Goal: Task Accomplishment & Management: Use online tool/utility

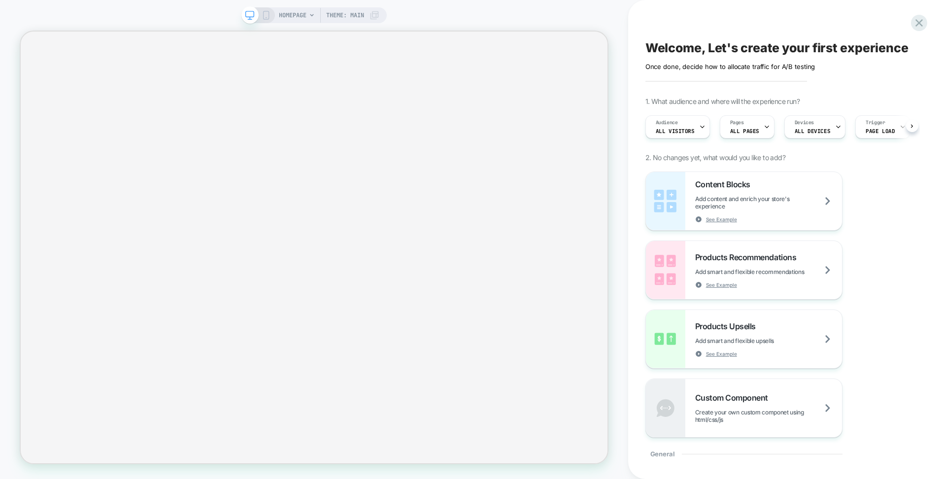
scroll to position [0, 1]
click at [265, 16] on icon at bounding box center [266, 15] width 9 height 9
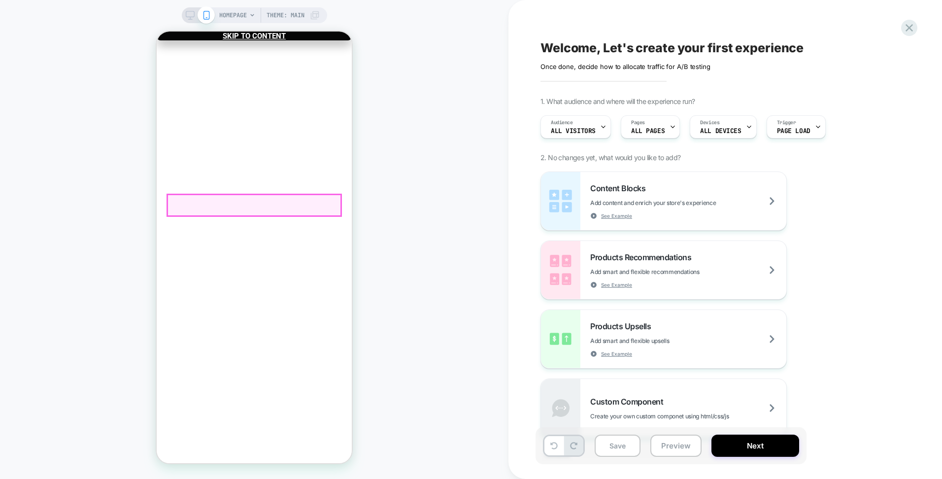
drag, startPoint x: 198, startPoint y: 207, endPoint x: 340, endPoint y: 219, distance: 143.3
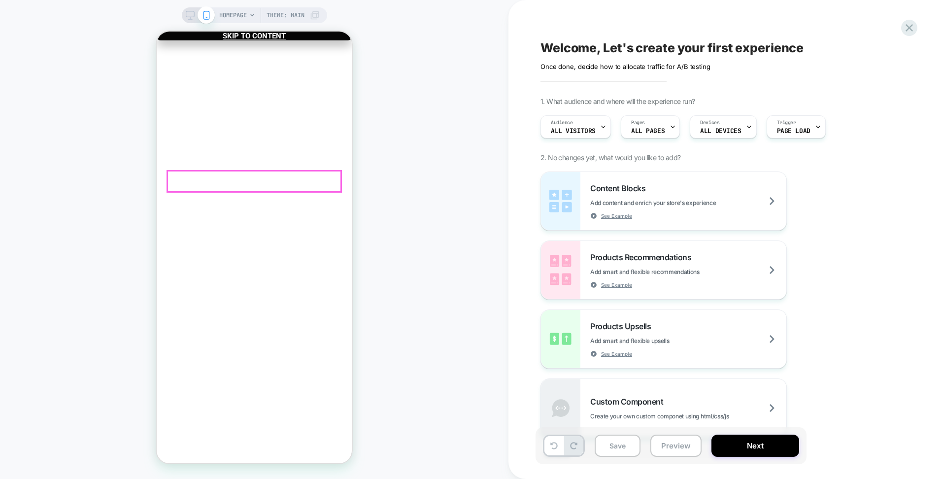
click at [617, 78] on div "Welcome, Let's create your first experience Click to edit experience details On…" at bounding box center [719, 239] width 369 height 459
drag, startPoint x: 617, startPoint y: 77, endPoint x: 677, endPoint y: 165, distance: 105.6
click at [621, 77] on div "Welcome, Let's create your first experience Click to edit experience details On…" at bounding box center [719, 239] width 369 height 459
click at [294, 14] on span "Theme: MAIN" at bounding box center [285, 15] width 38 height 16
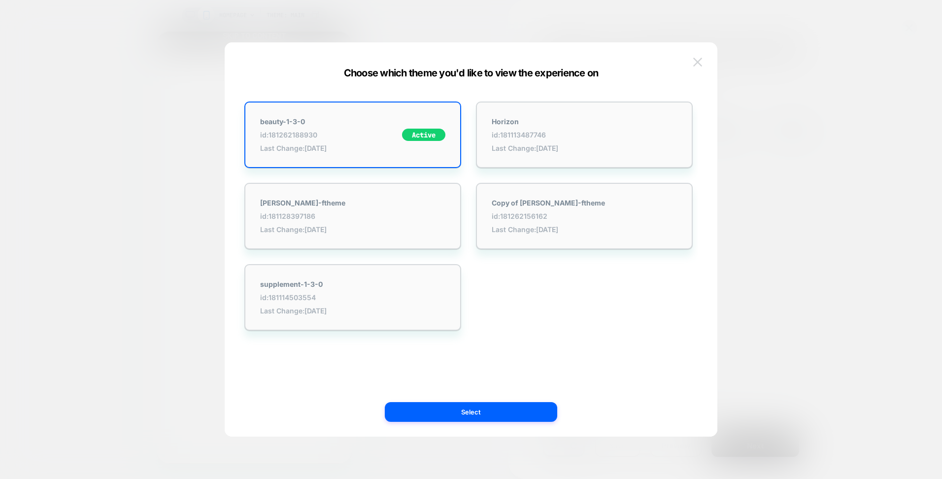
click at [700, 61] on img at bounding box center [697, 62] width 9 height 8
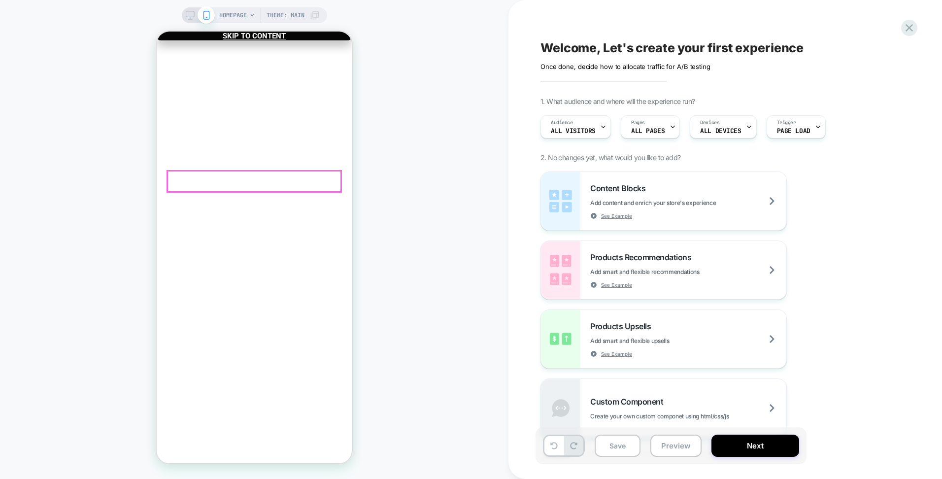
click at [234, 121] on link "Halo Extension Set" at bounding box center [265, 125] width 63 height 9
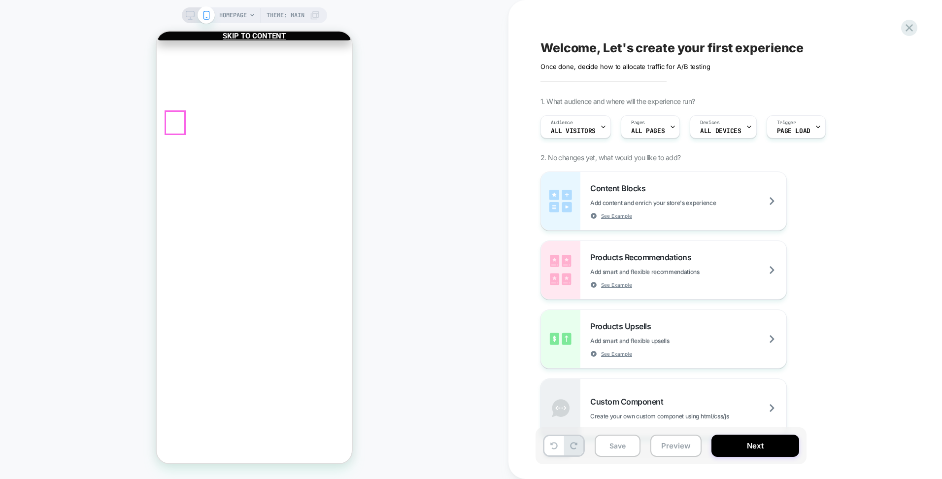
click at [158, 289] on link "Your cart" at bounding box center [158, 293] width 0 height 9
click at [165, 71] on button "Close" at bounding box center [161, 76] width 8 height 10
drag, startPoint x: 624, startPoint y: 103, endPoint x: 593, endPoint y: 124, distance: 37.2
click at [624, 103] on span "1. What audience and where will the experience run?" at bounding box center [617, 101] width 154 height 8
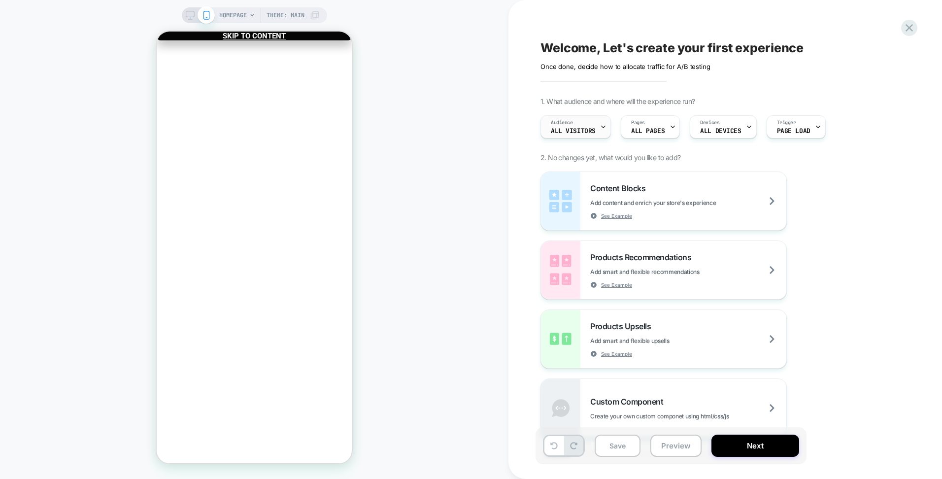
drag, startPoint x: 582, startPoint y: 139, endPoint x: 586, endPoint y: 134, distance: 5.9
click at [583, 138] on div "Audience All Visitors Pages ALL PAGES Devices ALL DEVICES Trigger Page Load" at bounding box center [715, 126] width 360 height 33
click at [661, 130] on span "ALL PAGES" at bounding box center [647, 131] width 33 height 7
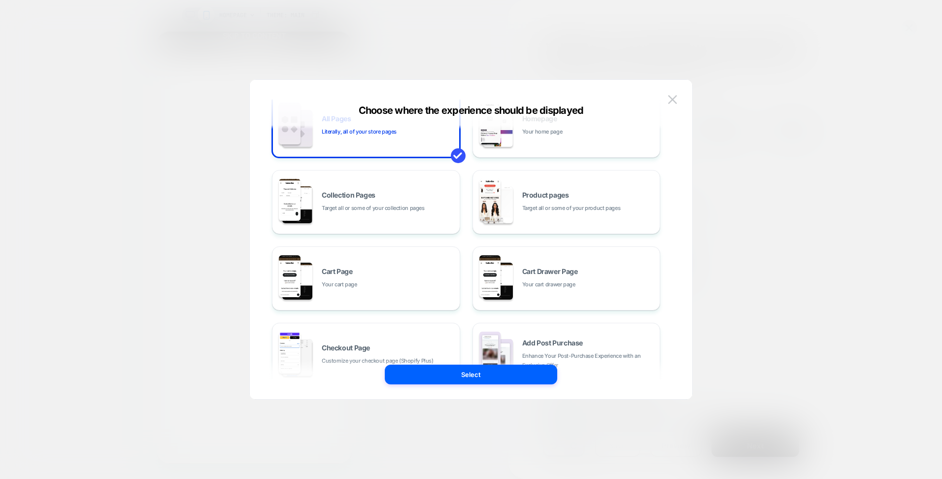
scroll to position [49, 0]
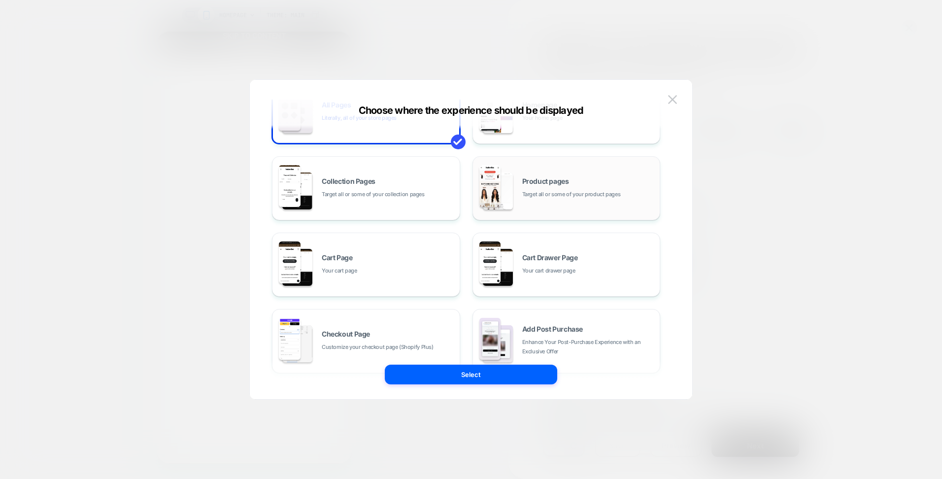
click at [563, 195] on span "Target all or some of your product pages" at bounding box center [571, 194] width 99 height 9
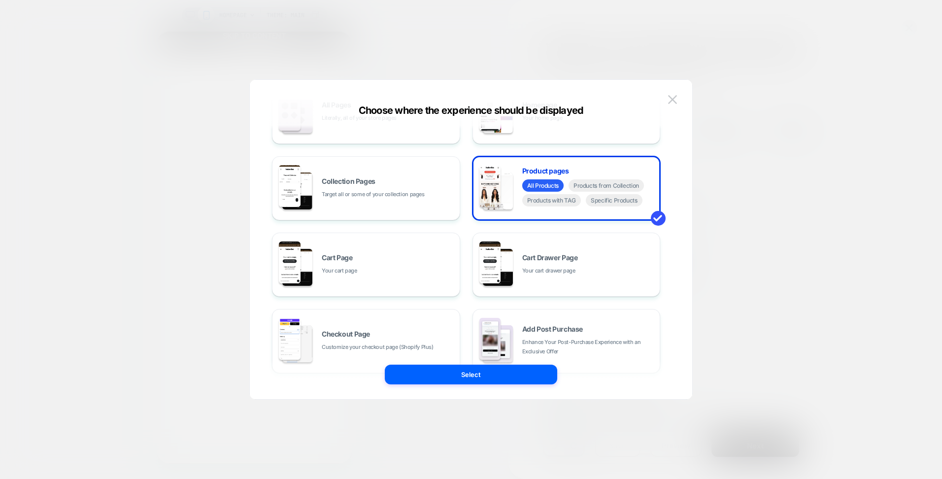
drag, startPoint x: 452, startPoint y: 369, endPoint x: 454, endPoint y: 379, distance: 9.6
click at [451, 372] on button "Select" at bounding box center [471, 374] width 172 height 20
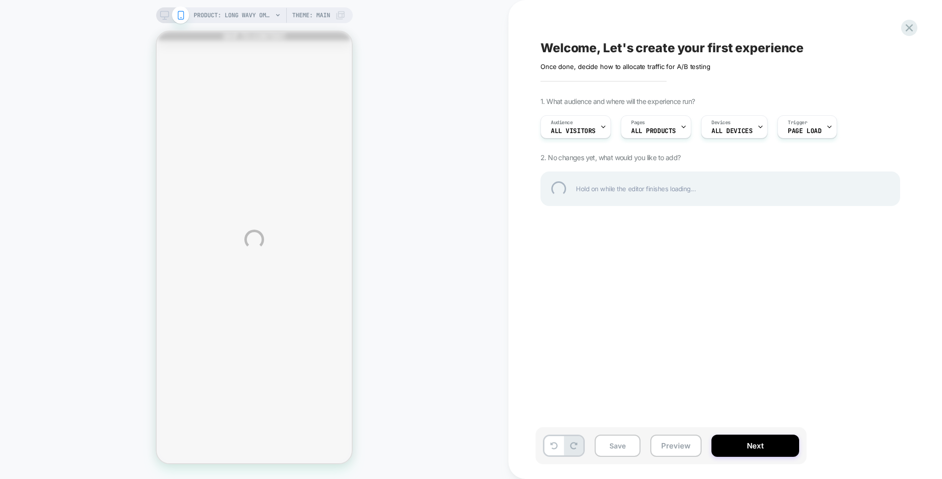
click at [269, 15] on div "PRODUCT: Long Wavy Ombre Wig PRODUCT: Long Wavy Ombre Wig Theme: MAIN Welcome, …" at bounding box center [471, 239] width 942 height 479
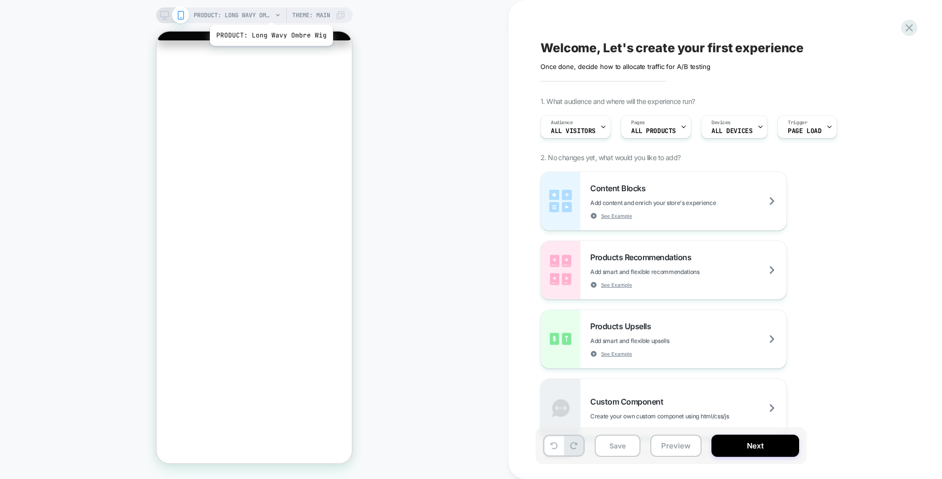
click at [270, 12] on span "PRODUCT: Long Wavy Ombre Wig" at bounding box center [233, 15] width 79 height 16
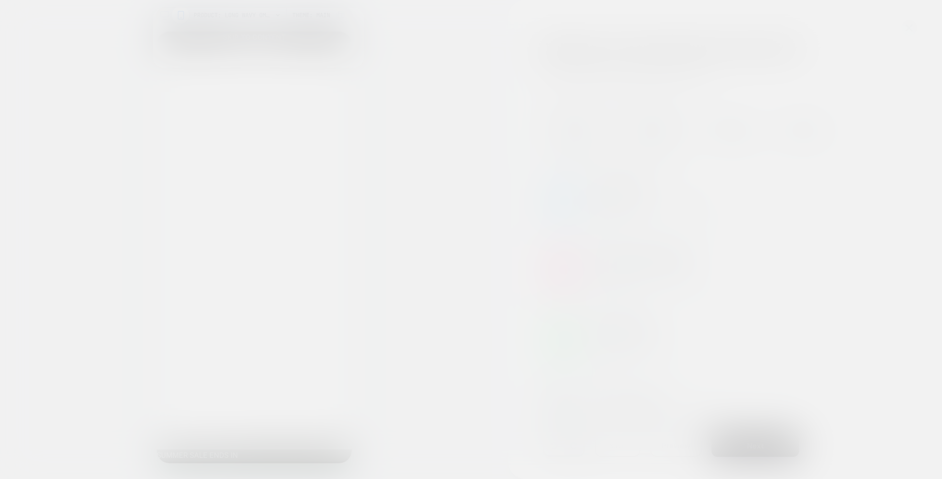
scroll to position [0, 0]
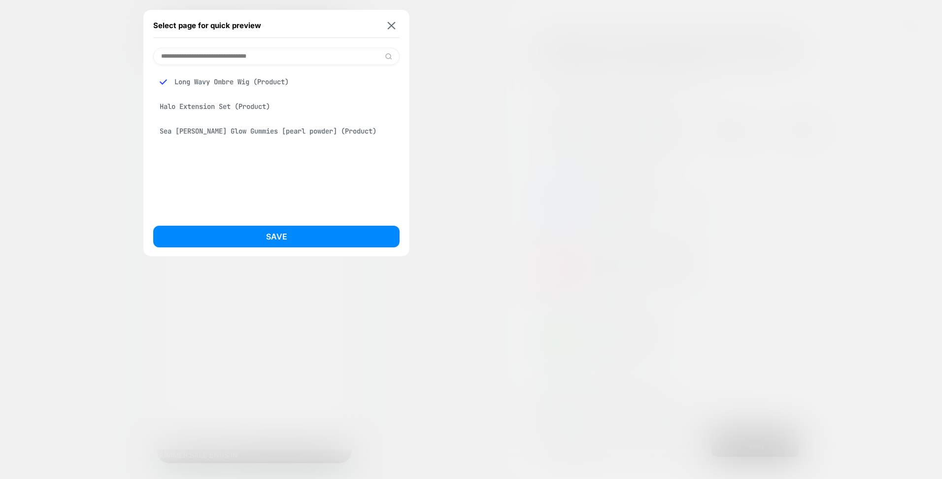
click at [224, 105] on div "Halo Extension Set (Product)" at bounding box center [276, 106] width 246 height 19
click at [295, 222] on div "Select page for quick preview Long Wavy Ombre Wig (Product) Halo Extension Set …" at bounding box center [276, 133] width 266 height 246
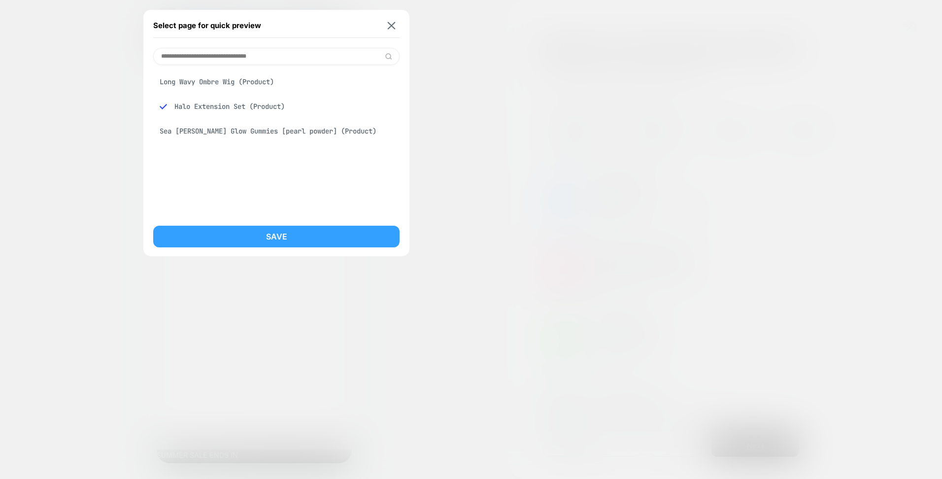
click at [298, 230] on button "Save" at bounding box center [276, 237] width 246 height 22
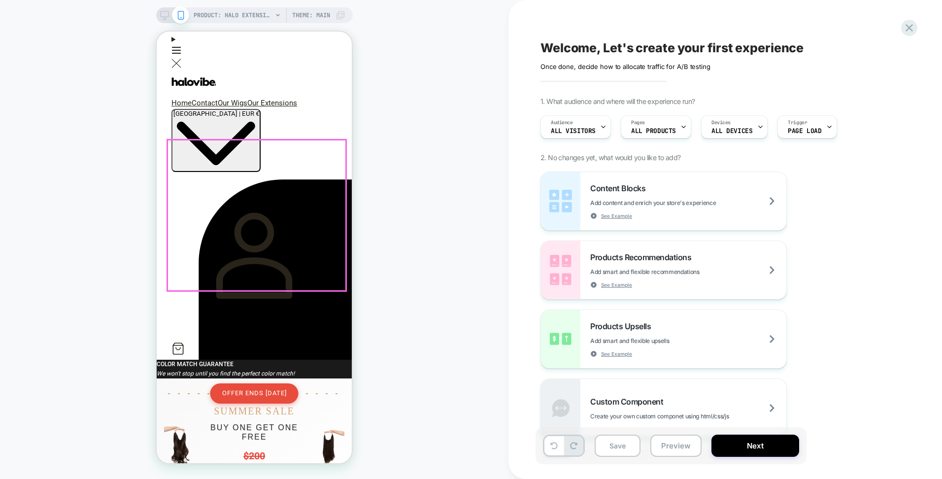
scroll to position [493, 0]
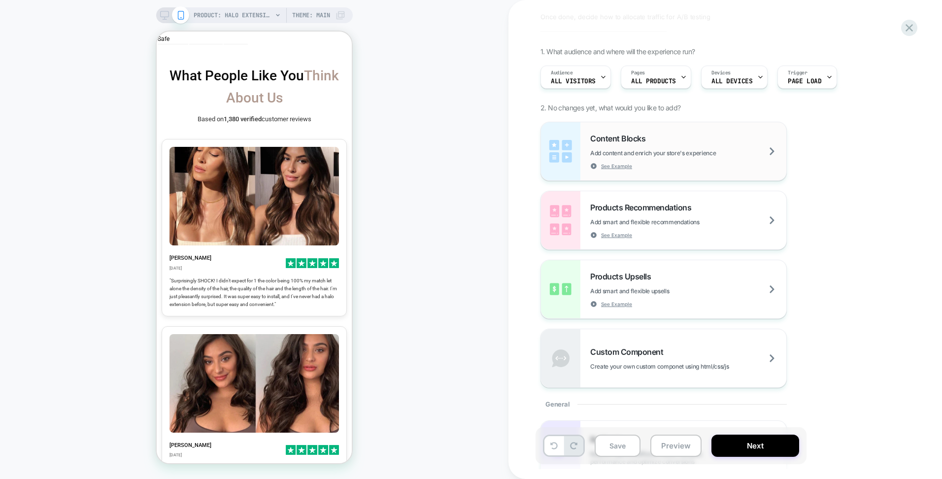
scroll to position [49, 0]
drag, startPoint x: 808, startPoint y: 193, endPoint x: 231, endPoint y: 218, distance: 577.8
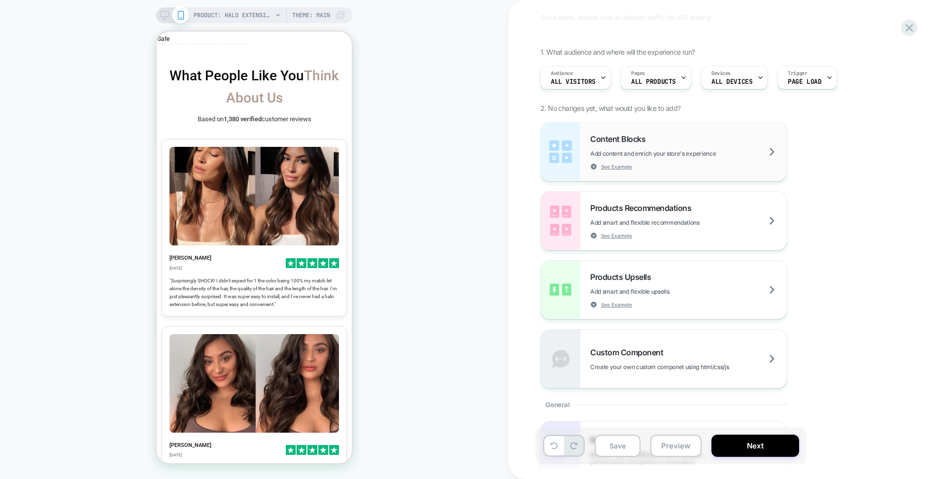
click at [619, 152] on span "Add content and enrich your store's experience" at bounding box center [677, 153] width 175 height 7
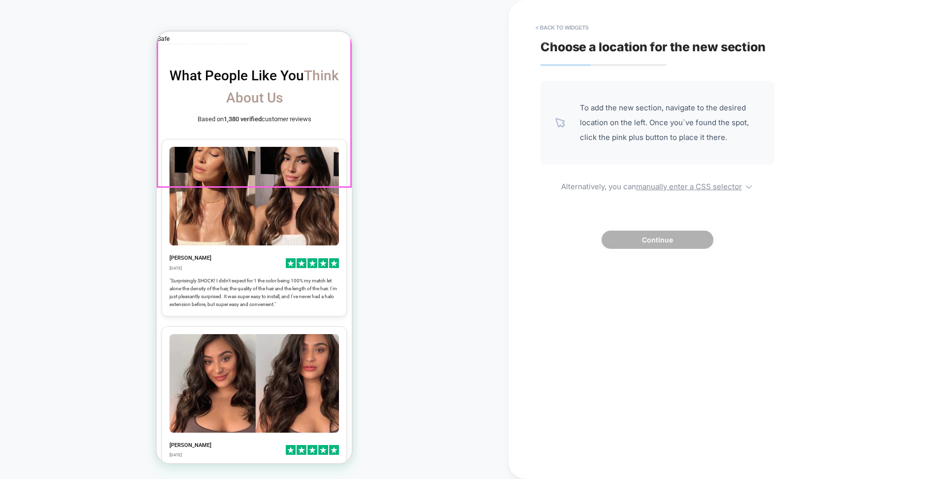
click at [252, 176] on section "What People Like You Think About Us Based on 1,380 verified customer reviews Ka…" at bounding box center [254, 377] width 195 height 664
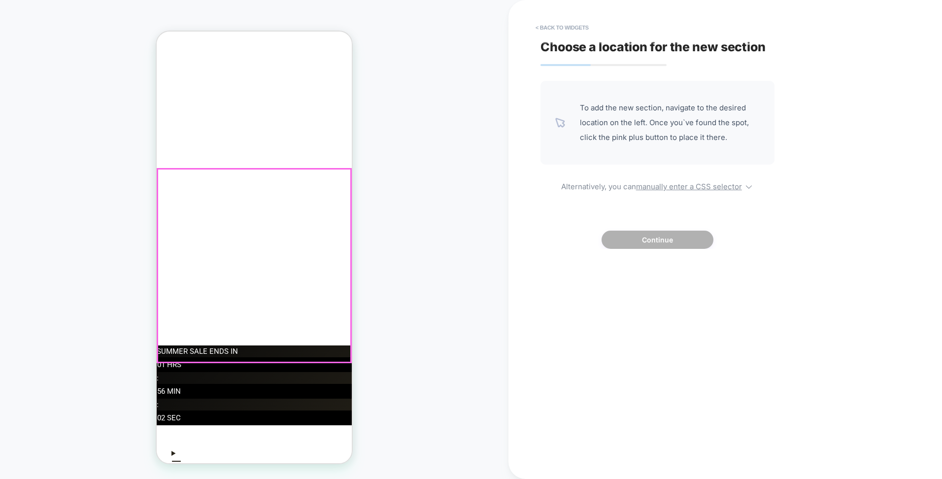
scroll to position [0, 0]
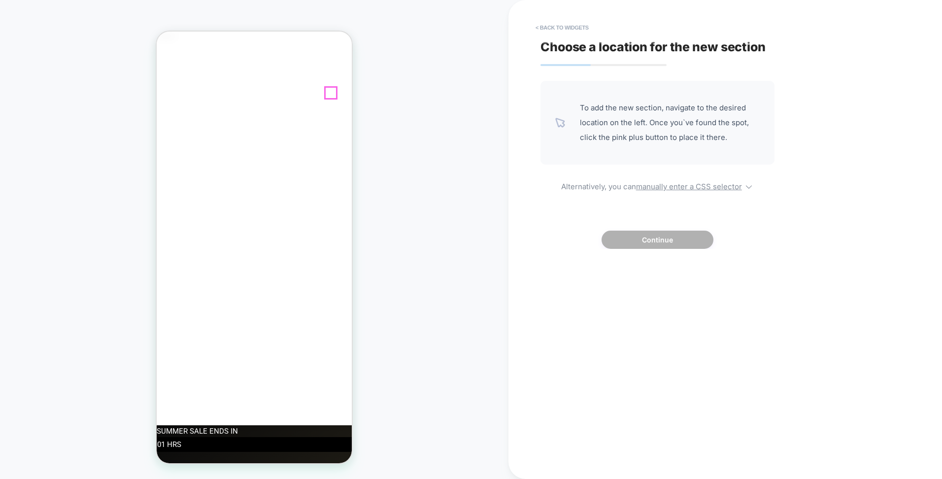
click at [252, 59] on link "Continue shopping" at bounding box center [208, 54] width 95 height 9
click at [159, 50] on button "Close" at bounding box center [158, 54] width 2 height 9
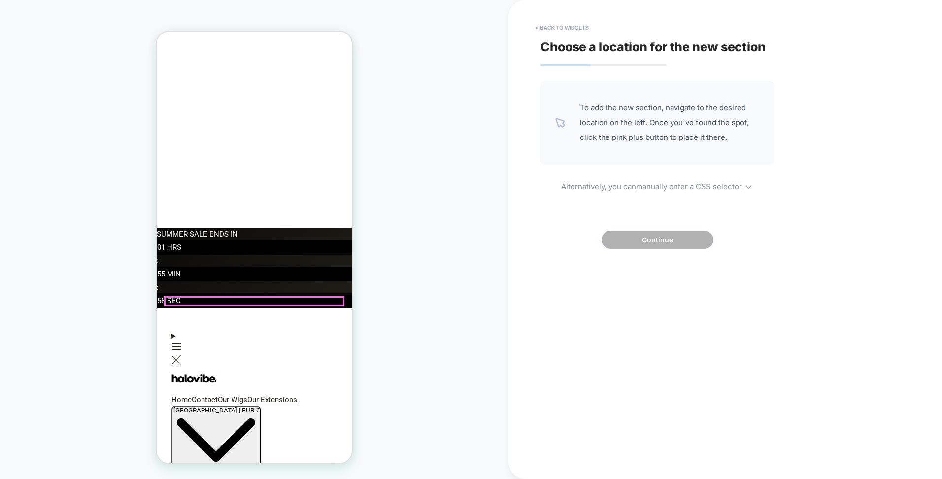
scroll to position [542, 0]
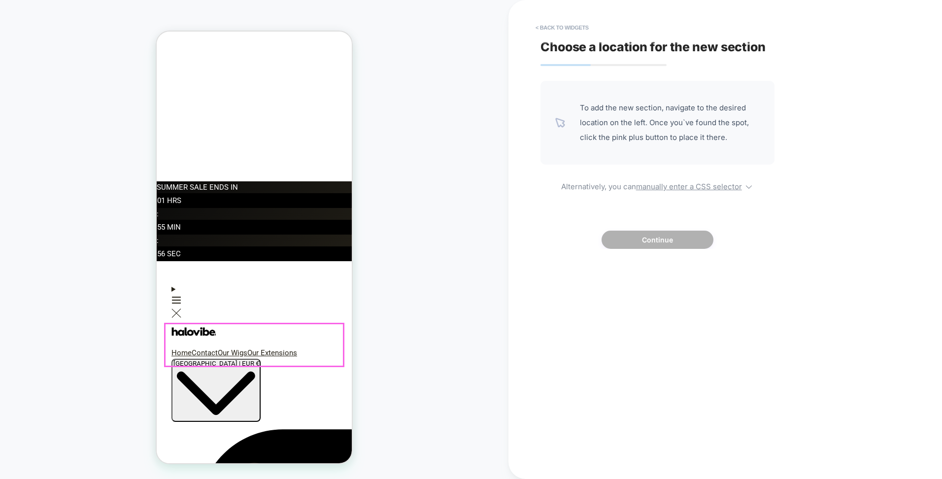
scroll to position [0, 0]
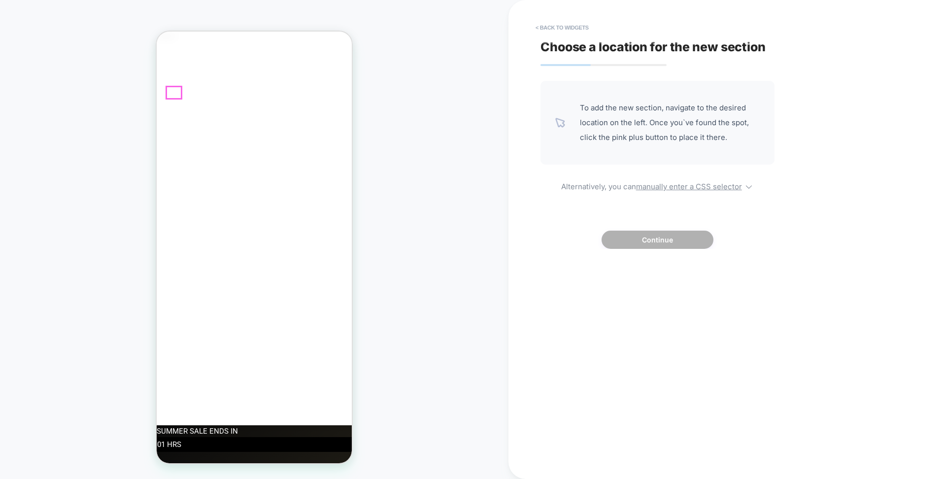
click at [530, 23] on div "< Back to widgets Choose a location for the new section To add the new section,…" at bounding box center [724, 239] width 433 height 479
drag, startPoint x: 545, startPoint y: 28, endPoint x: 523, endPoint y: 33, distance: 22.3
click at [545, 28] on button "< Back to widgets" at bounding box center [561, 28] width 63 height 16
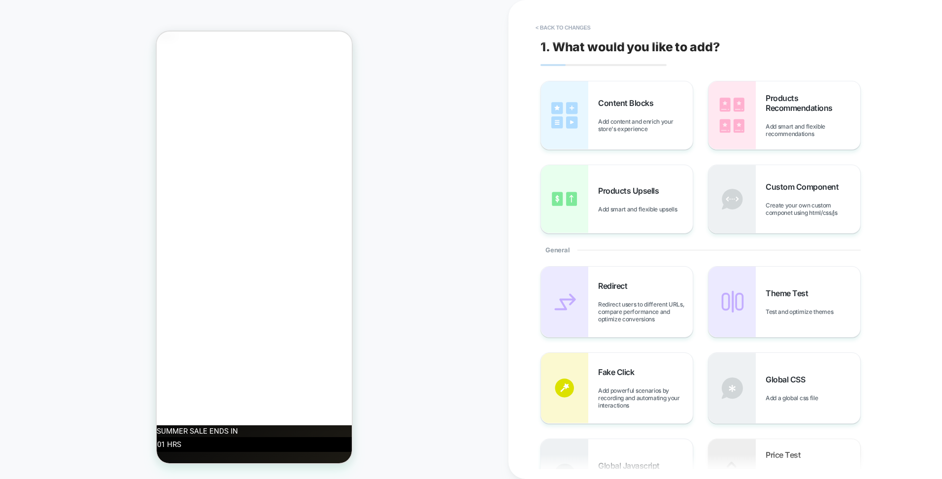
click at [545, 28] on button "< Back to changes" at bounding box center [562, 28] width 65 height 16
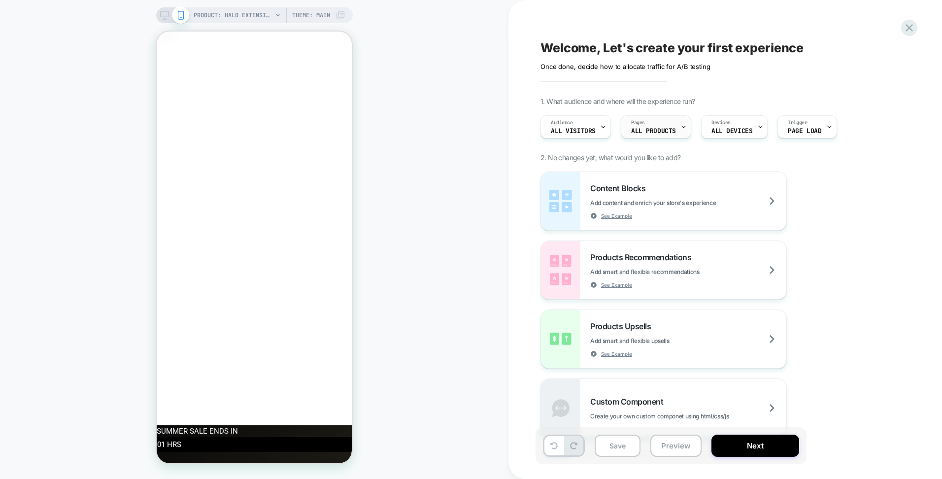
click at [652, 131] on span "ALL PRODUCTS" at bounding box center [653, 131] width 45 height 7
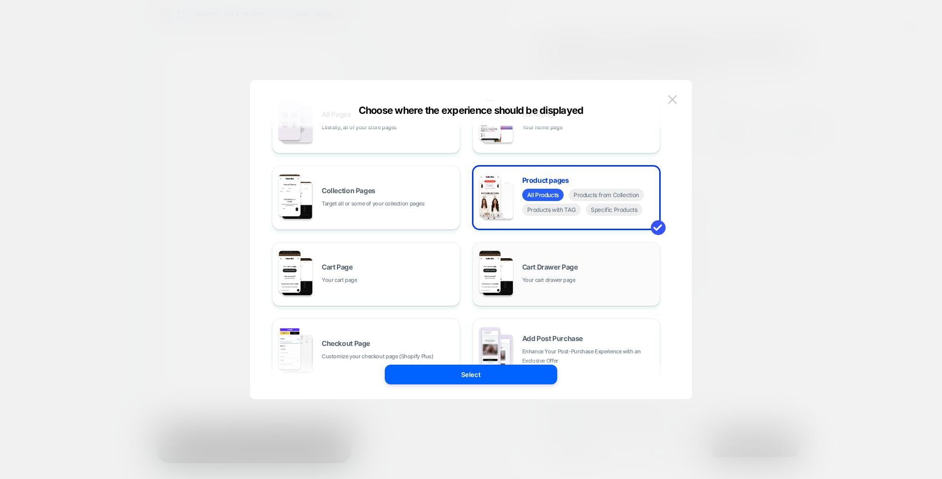
scroll to position [99, 0]
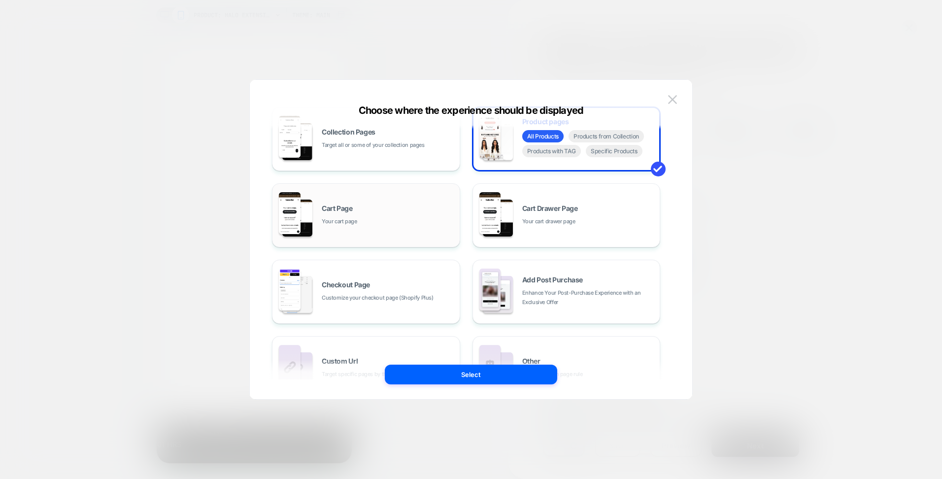
click at [407, 230] on div "Cart Page Your cart page" at bounding box center [365, 215] width 177 height 54
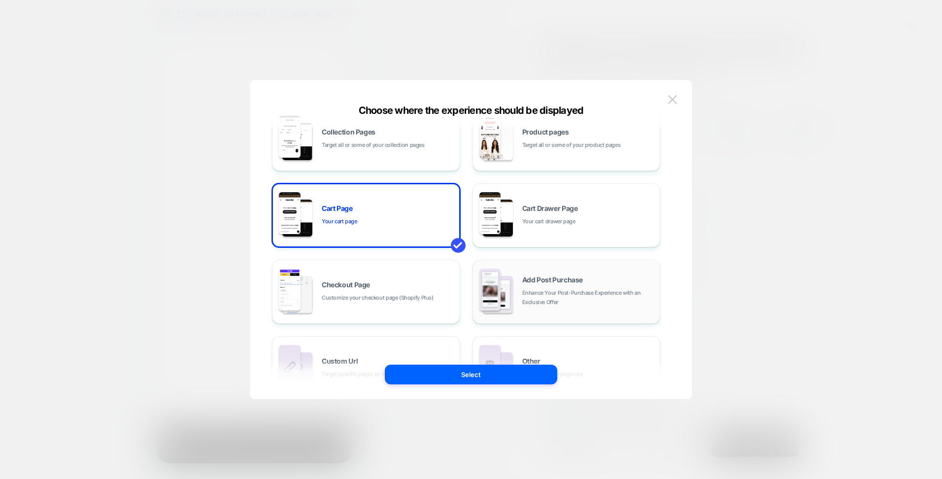
scroll to position [49, 0]
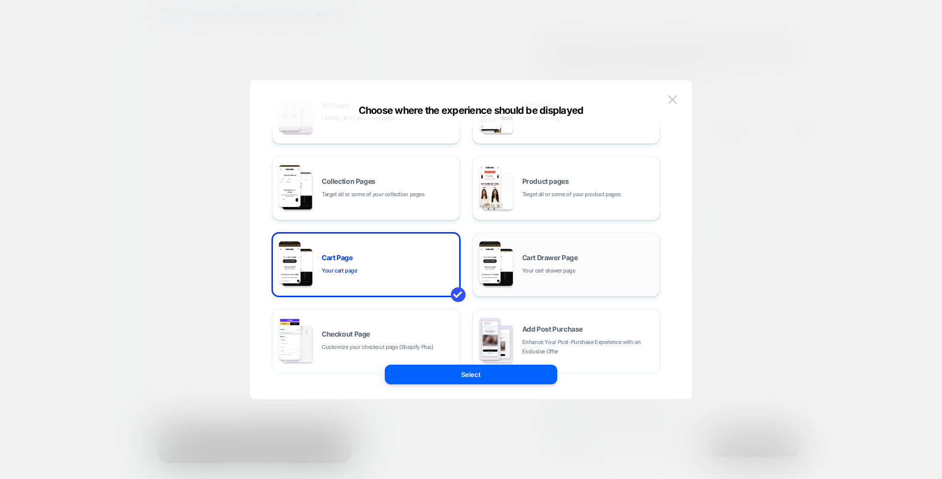
click at [571, 260] on span "Cart Drawer Page" at bounding box center [550, 257] width 56 height 7
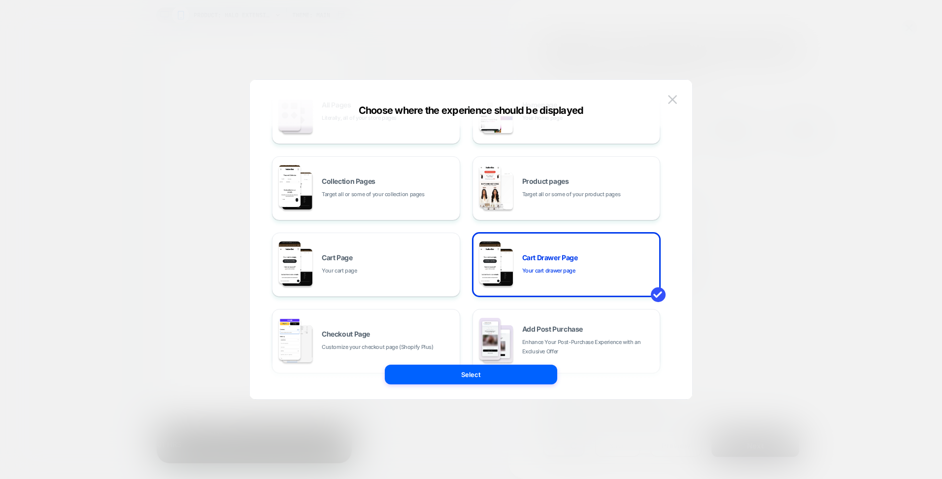
click at [456, 376] on button "Select" at bounding box center [471, 374] width 172 height 20
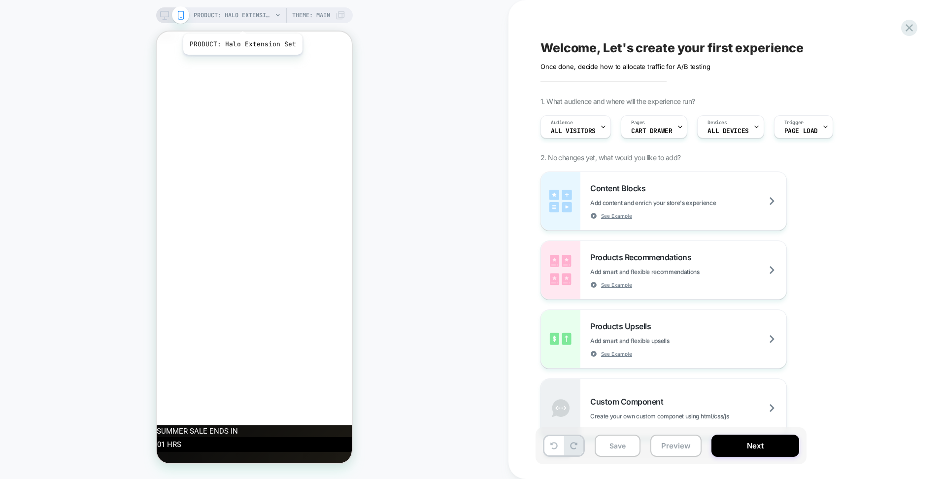
click at [250, 14] on span "PRODUCT: Halo Extension Set" at bounding box center [233, 15] width 79 height 16
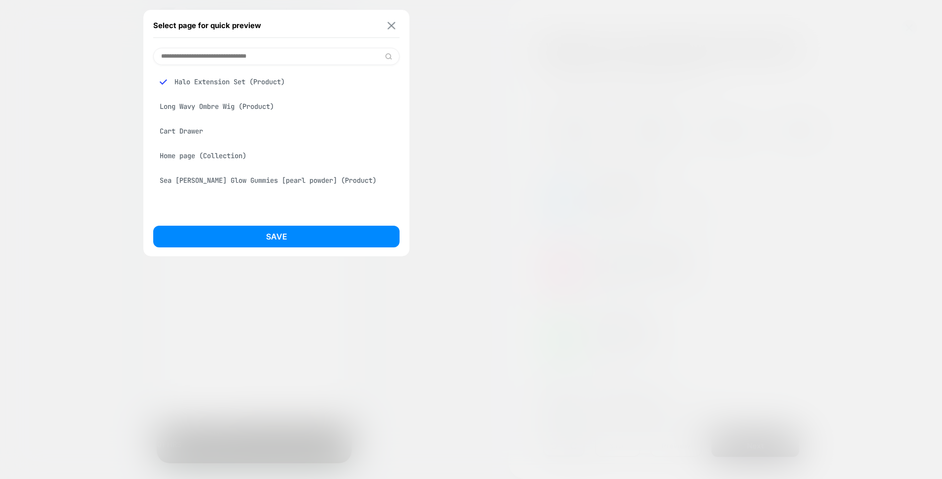
click at [390, 26] on img at bounding box center [392, 25] width 8 height 7
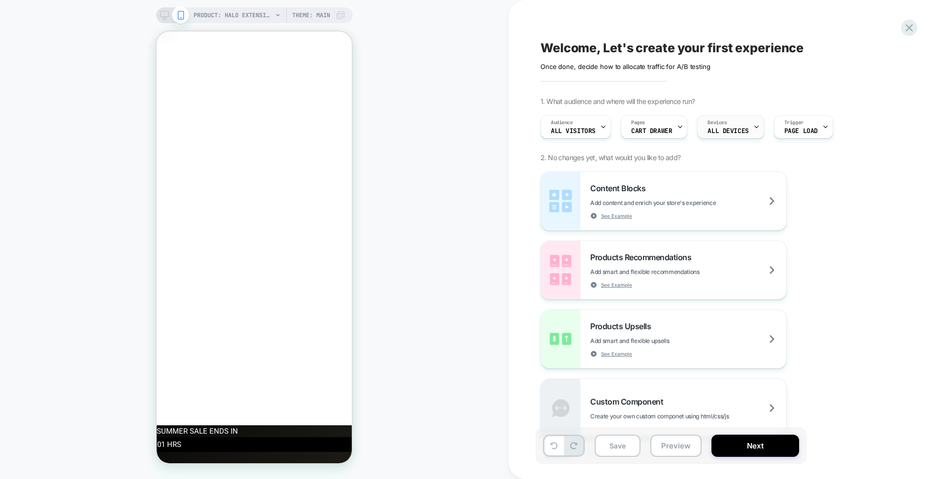
click at [716, 127] on div "Devices ALL DEVICES" at bounding box center [727, 127] width 61 height 22
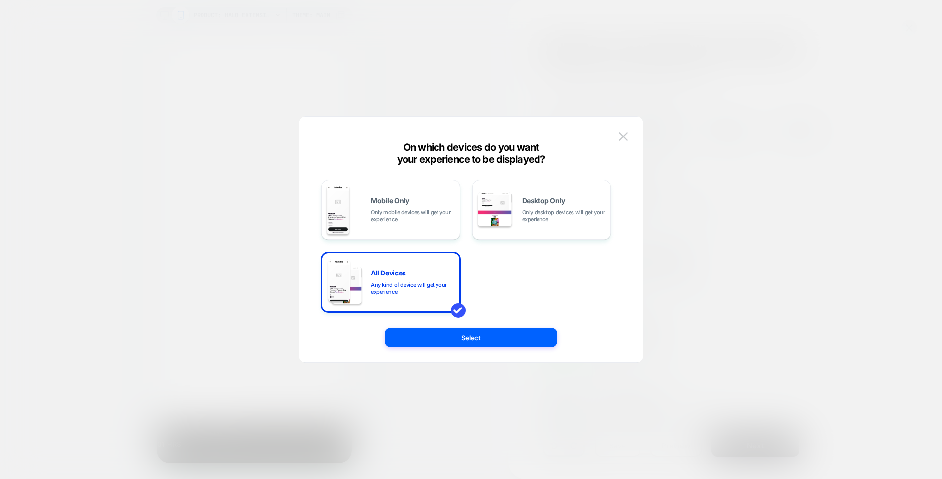
click at [720, 179] on div at bounding box center [471, 239] width 942 height 479
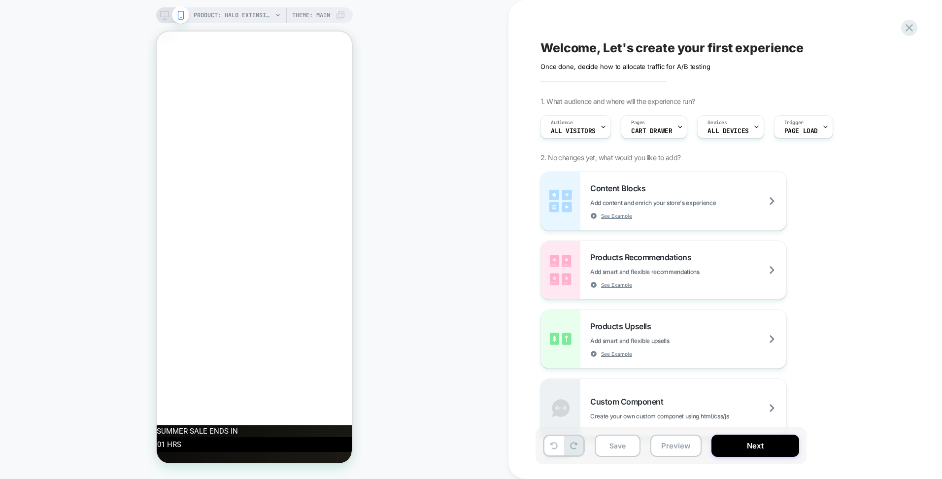
click at [796, 139] on div "Audience All Visitors Pages CART DRAWER Devices ALL DEVICES Trigger Page Load" at bounding box center [715, 126] width 360 height 33
click at [806, 127] on div "Trigger Page Load" at bounding box center [800, 127] width 53 height 22
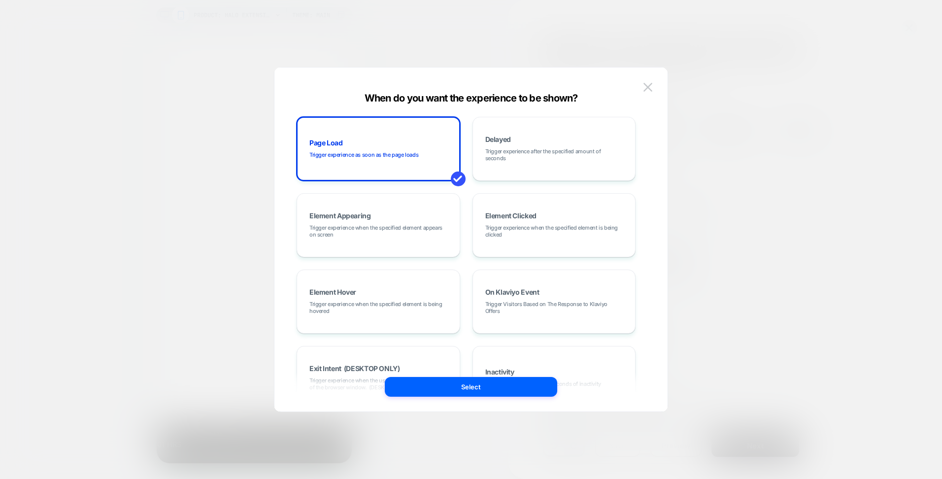
drag, startPoint x: 797, startPoint y: 121, endPoint x: 758, endPoint y: 133, distance: 41.3
click at [796, 121] on div at bounding box center [471, 239] width 942 height 479
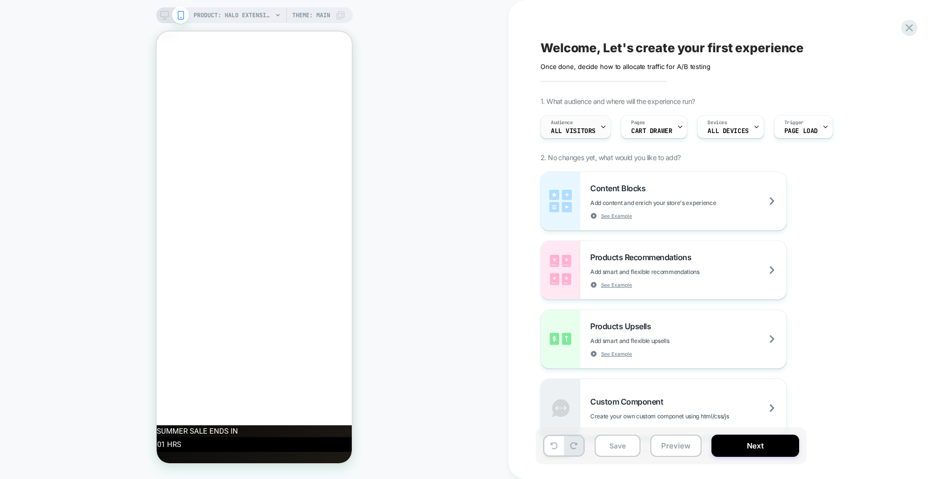
click at [586, 120] on div "Audience All Visitors" at bounding box center [573, 127] width 65 height 22
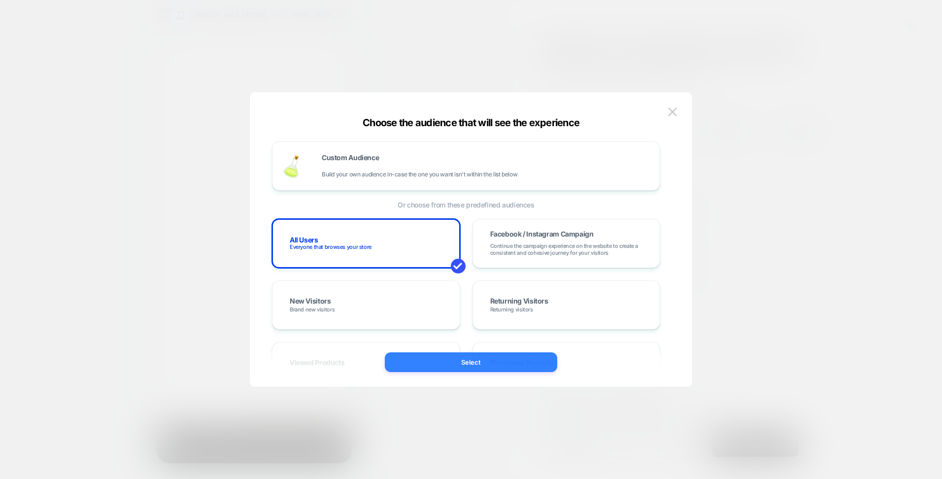
click at [448, 369] on button "Select" at bounding box center [471, 362] width 172 height 20
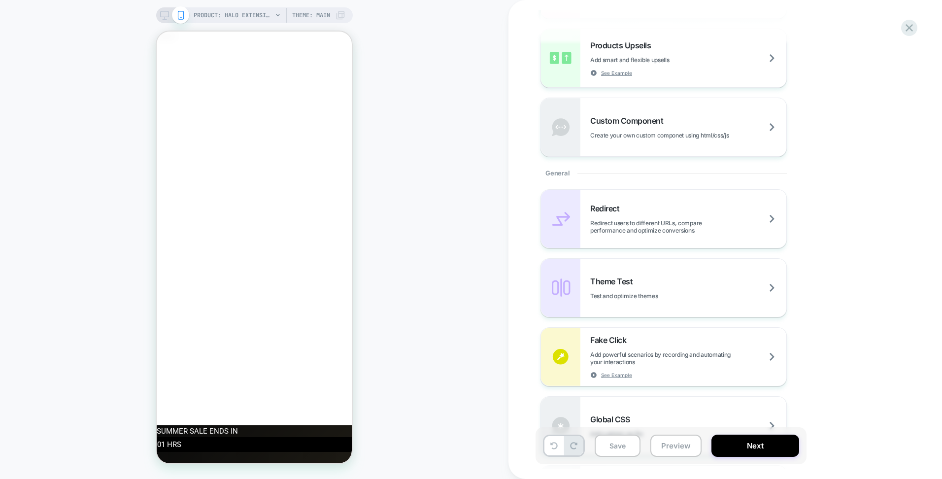
scroll to position [157, 0]
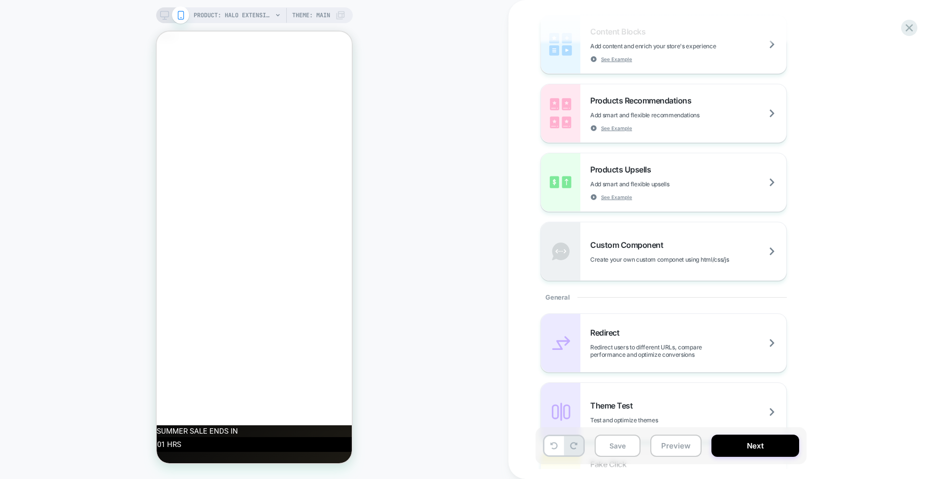
click at [342, 13] on icon at bounding box center [340, 15] width 8 height 8
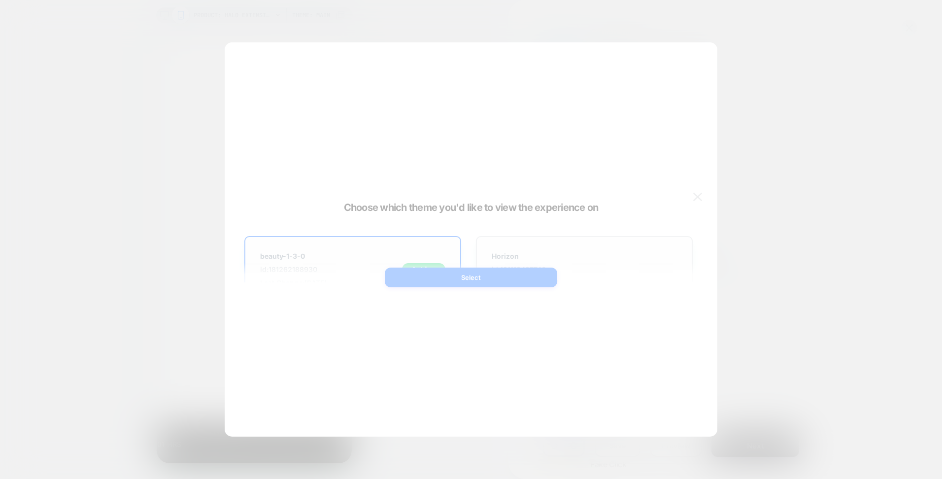
click at [343, 13] on div at bounding box center [471, 239] width 942 height 479
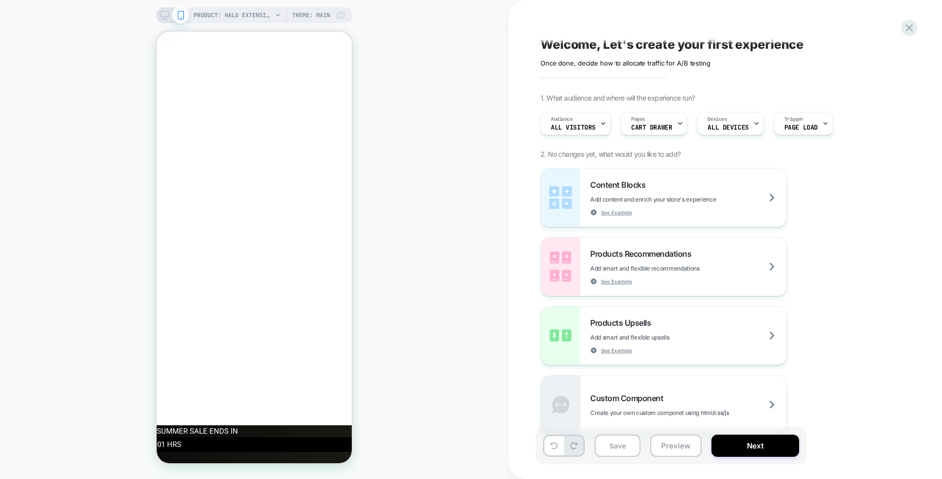
scroll to position [0, 0]
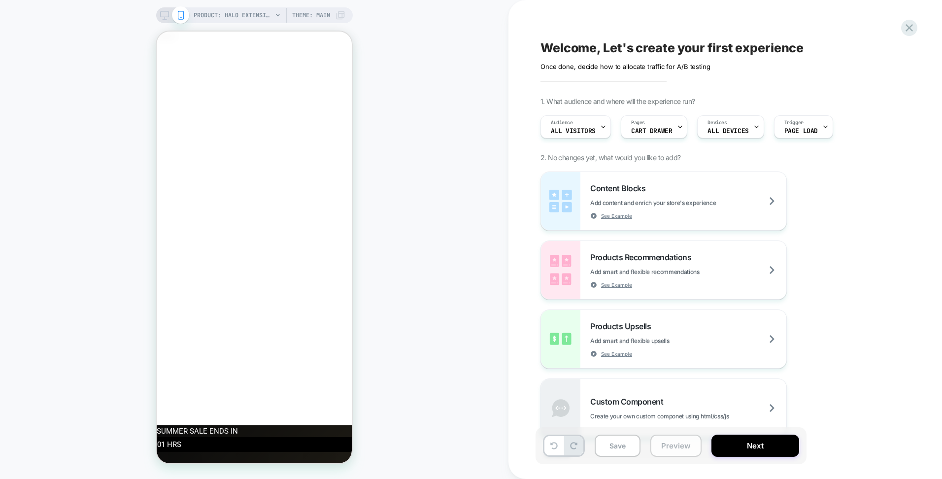
click at [679, 446] on button "Preview" at bounding box center [675, 445] width 51 height 22
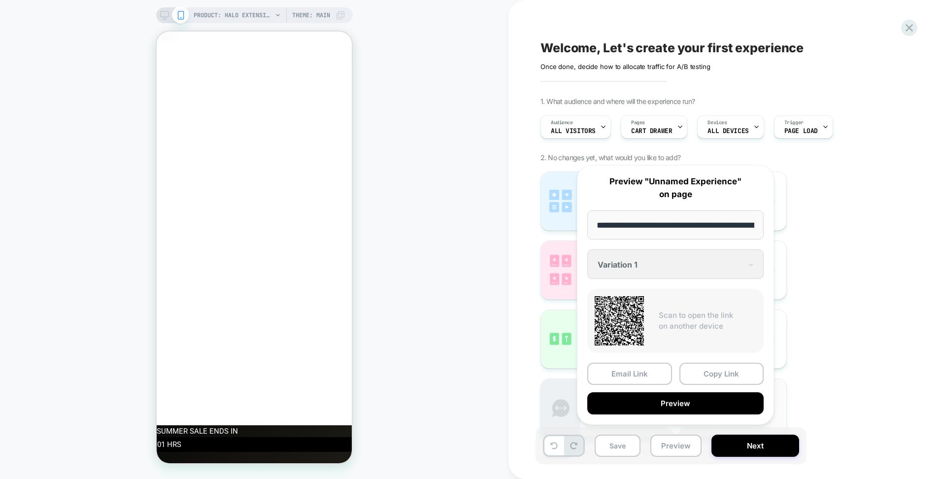
click at [685, 398] on button "Preview" at bounding box center [675, 403] width 176 height 22
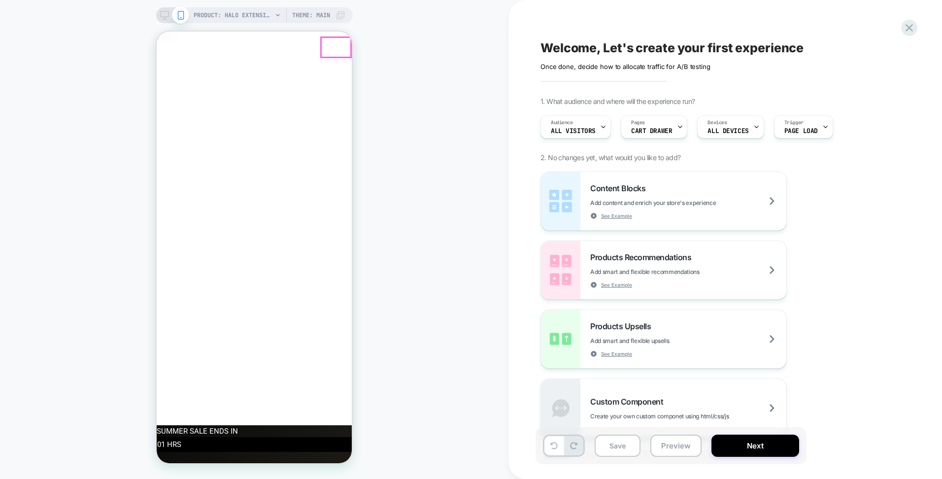
click at [159, 50] on button "Close" at bounding box center [158, 54] width 2 height 9
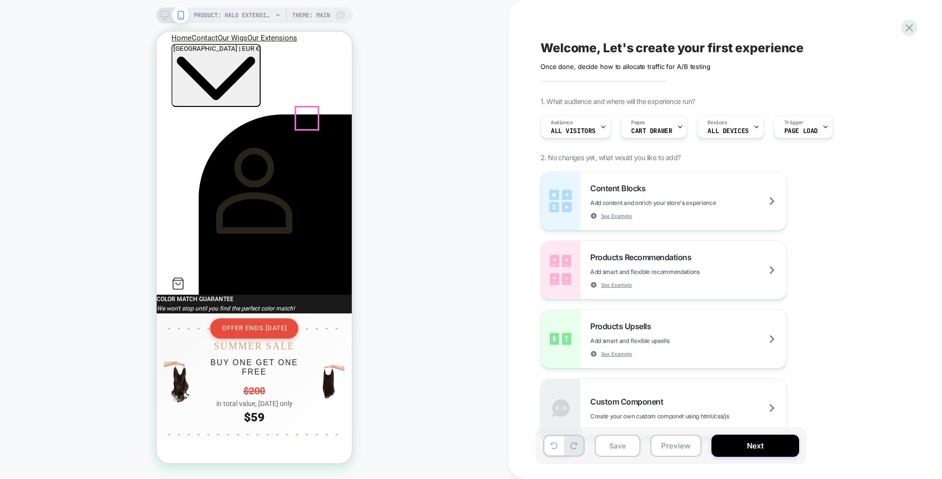
scroll to position [542, 0]
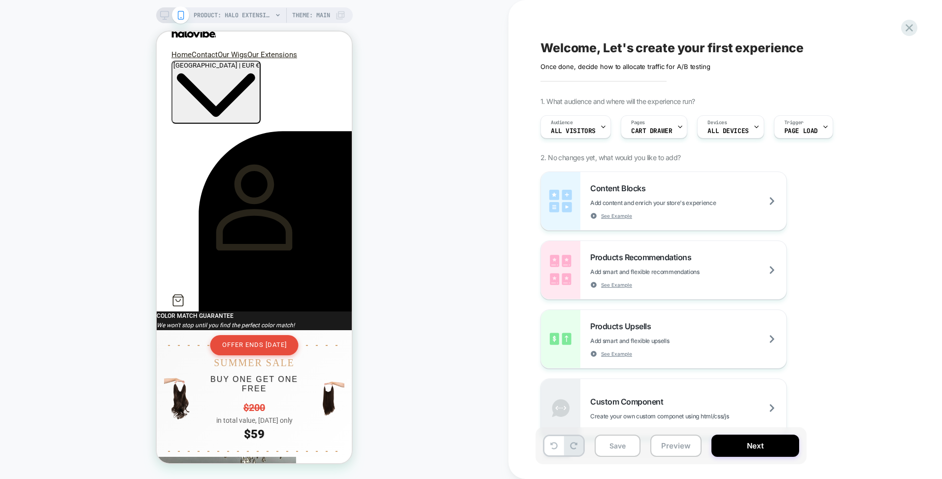
drag, startPoint x: 263, startPoint y: 24, endPoint x: 261, endPoint y: 19, distance: 5.1
click at [263, 24] on div "PRODUCT: Halo Extension Set PRODUCT: Halo Extension Set Theme: MAIN" at bounding box center [254, 239] width 508 height 459
click at [258, 15] on span "PRODUCT: Halo Extension Set" at bounding box center [233, 15] width 79 height 16
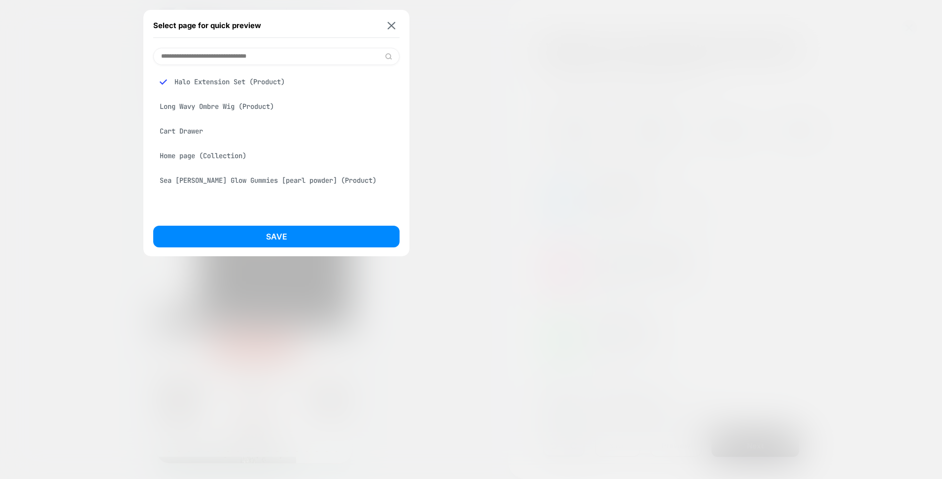
click at [384, 20] on div "Select page for quick preview" at bounding box center [276, 25] width 246 height 25
click at [185, 136] on div "Cart Drawer" at bounding box center [276, 131] width 246 height 19
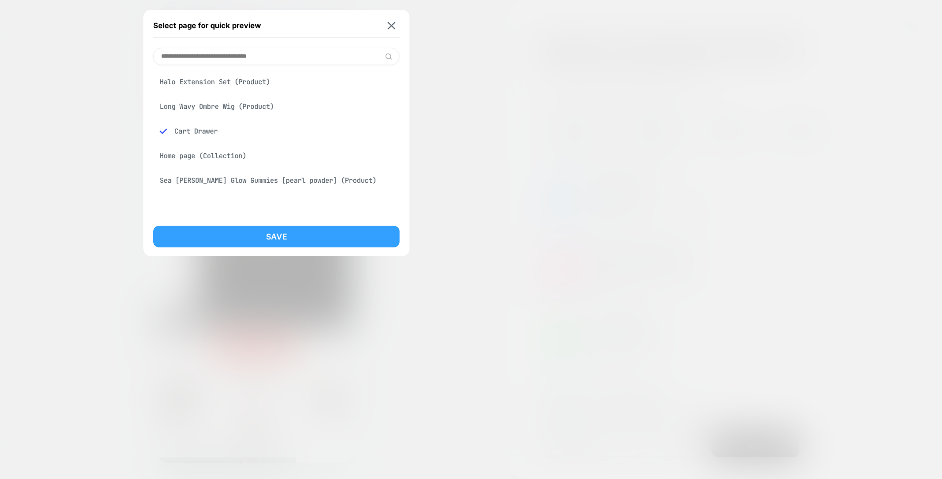
click at [256, 235] on button "Save" at bounding box center [276, 237] width 246 height 22
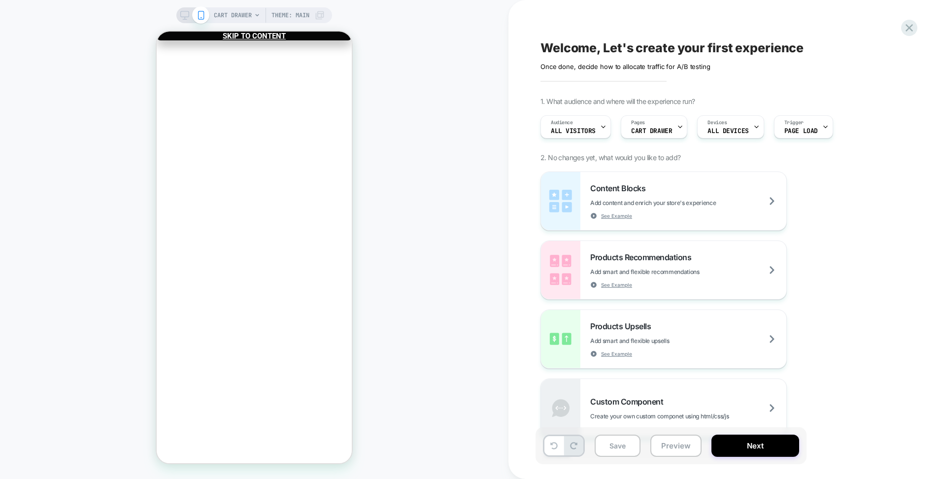
scroll to position [0, 0]
click at [732, 126] on div "Devices ALL DEVICES" at bounding box center [727, 127] width 61 height 22
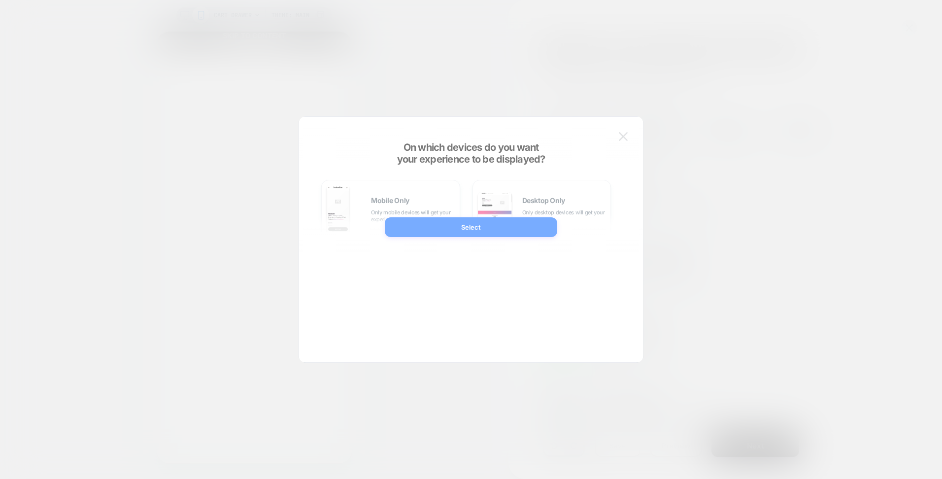
drag, startPoint x: 840, startPoint y: 163, endPoint x: 792, endPoint y: 139, distance: 54.0
click at [839, 163] on div at bounding box center [471, 239] width 942 height 479
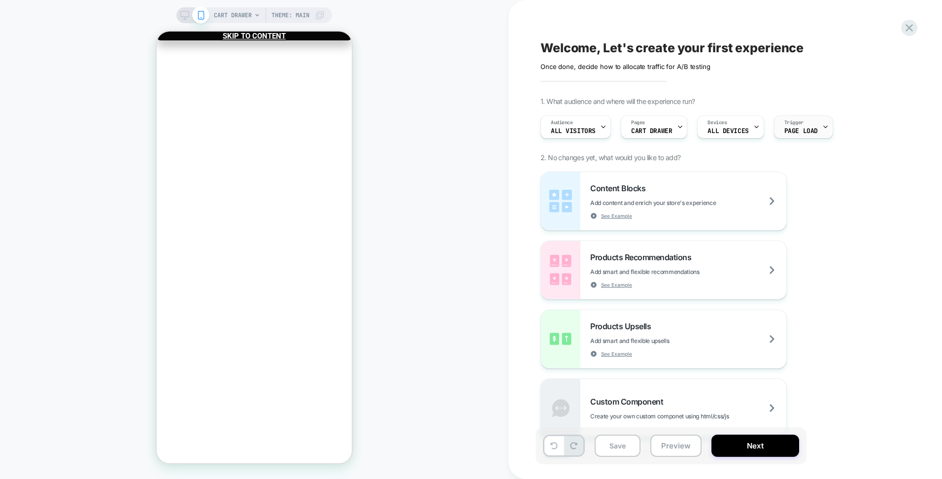
click at [801, 133] on span "Page Load" at bounding box center [800, 131] width 33 height 7
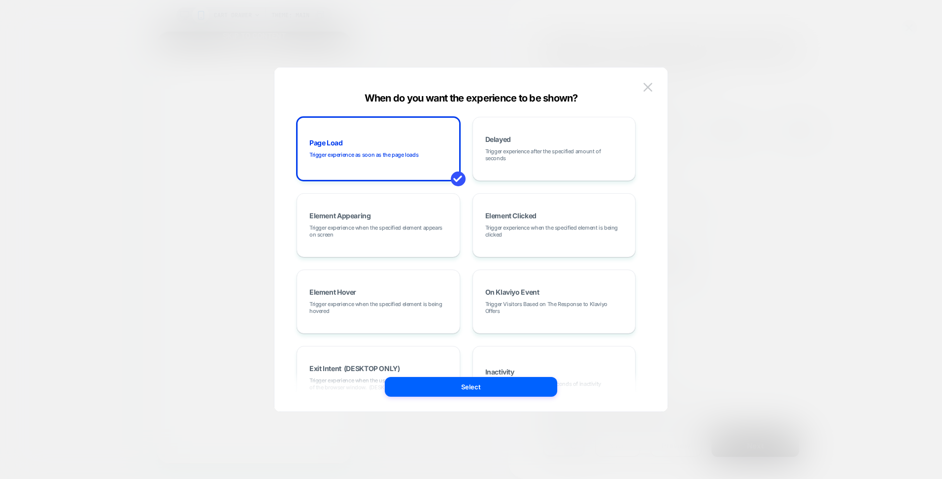
drag, startPoint x: 861, startPoint y: 181, endPoint x: 857, endPoint y: 178, distance: 5.2
click at [861, 178] on div at bounding box center [471, 239] width 942 height 479
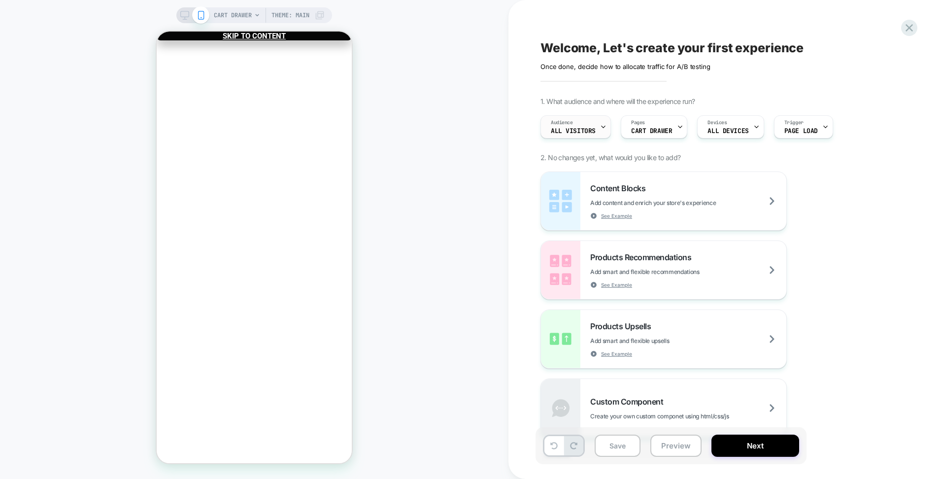
click at [584, 132] on span "All Visitors" at bounding box center [573, 131] width 45 height 7
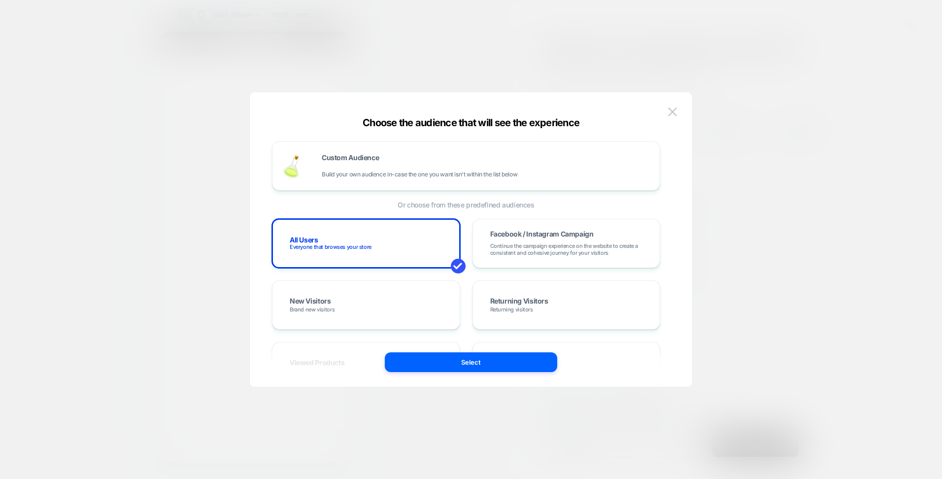
click at [806, 226] on div at bounding box center [471, 239] width 942 height 479
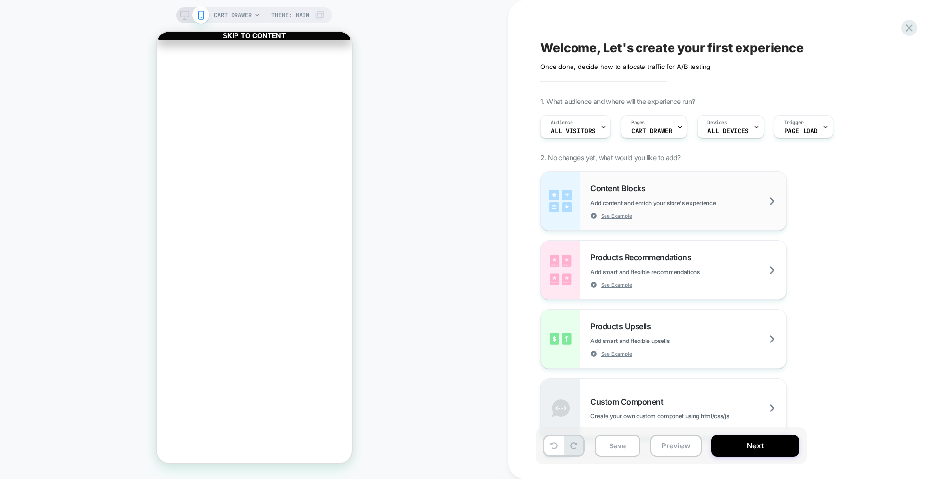
click at [717, 180] on div "Content Blocks Add content and enrich your store's experience See Example" at bounding box center [663, 201] width 245 height 58
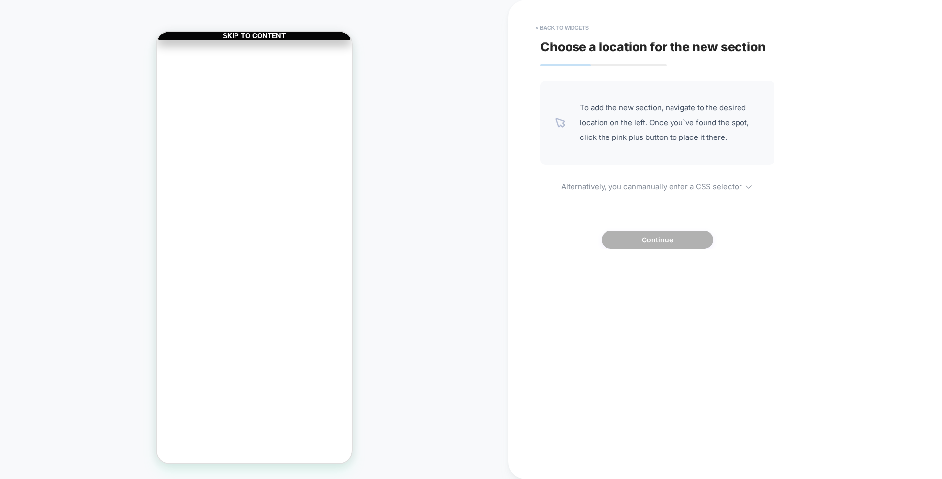
click at [580, 109] on div "To add the new section, navigate to the desired location on the left. Once you`…" at bounding box center [657, 123] width 234 height 84
drag, startPoint x: 531, startPoint y: 26, endPoint x: 551, endPoint y: 30, distance: 20.6
click at [537, 27] on div "< Back to widgets Choose a location for the new section To add the new section,…" at bounding box center [724, 239] width 433 height 479
click at [553, 32] on button "< Back to widgets" at bounding box center [561, 28] width 63 height 16
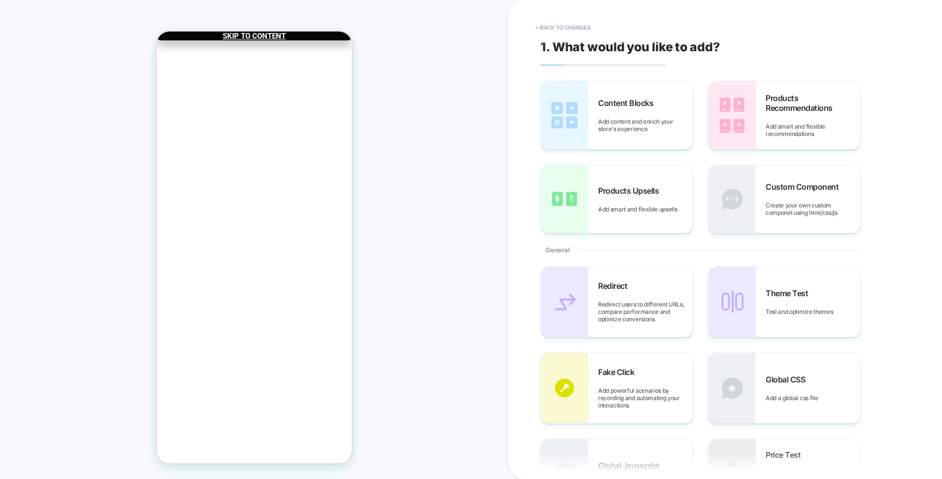
click at [286, 115] on div "Your cart is empty Continue shopping Have an account? Log in to check out faste…" at bounding box center [254, 82] width 195 height 65
click at [267, 115] on div "Your cart is empty Continue shopping Have an account? Log in to check out faste…" at bounding box center [254, 82] width 195 height 65
click at [261, 81] on link "Continue shopping" at bounding box center [213, 76] width 95 height 9
click at [165, 71] on button "Close" at bounding box center [161, 76] width 8 height 10
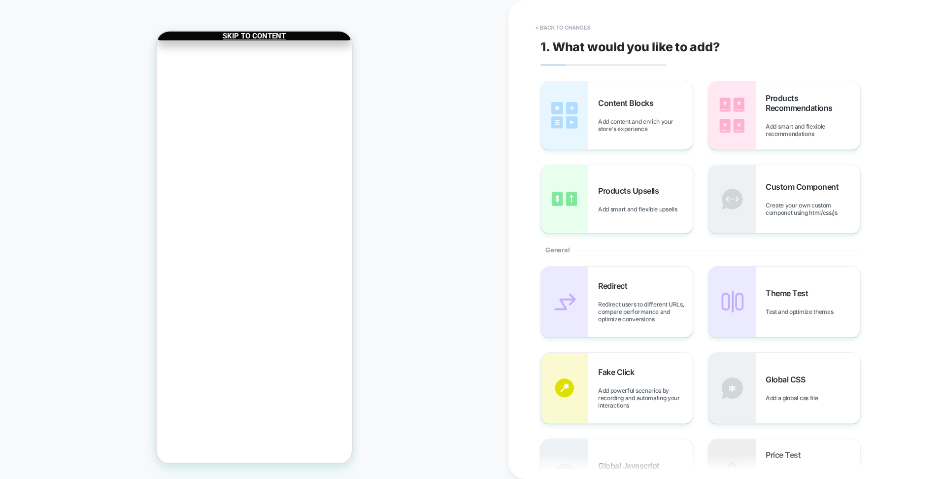
drag, startPoint x: 197, startPoint y: 204, endPoint x: 269, endPoint y: 99, distance: 128.2
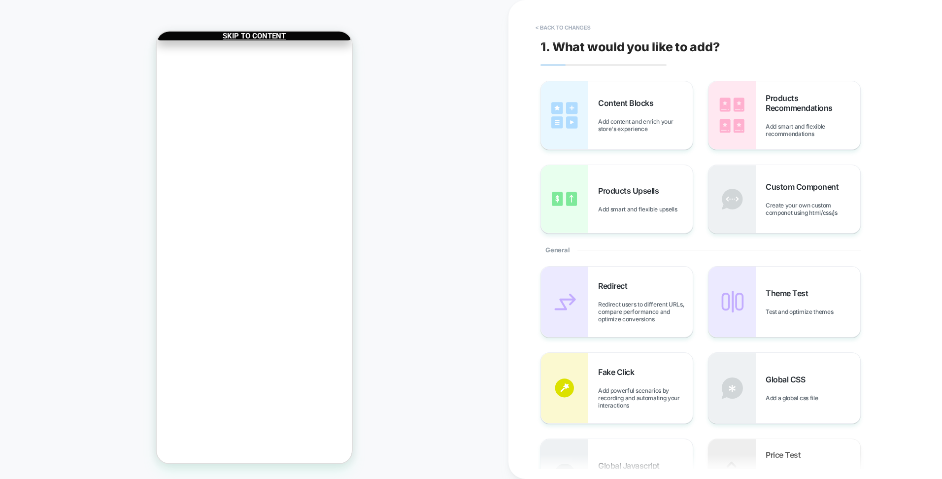
drag, startPoint x: 532, startPoint y: 142, endPoint x: 530, endPoint y: 147, distance: 5.1
click at [531, 144] on div "< Back to changes 1. What would you like to add? Content Blocks Add content and…" at bounding box center [724, 239] width 433 height 479
drag, startPoint x: 339, startPoint y: 105, endPoint x: 316, endPoint y: 86, distance: 30.5
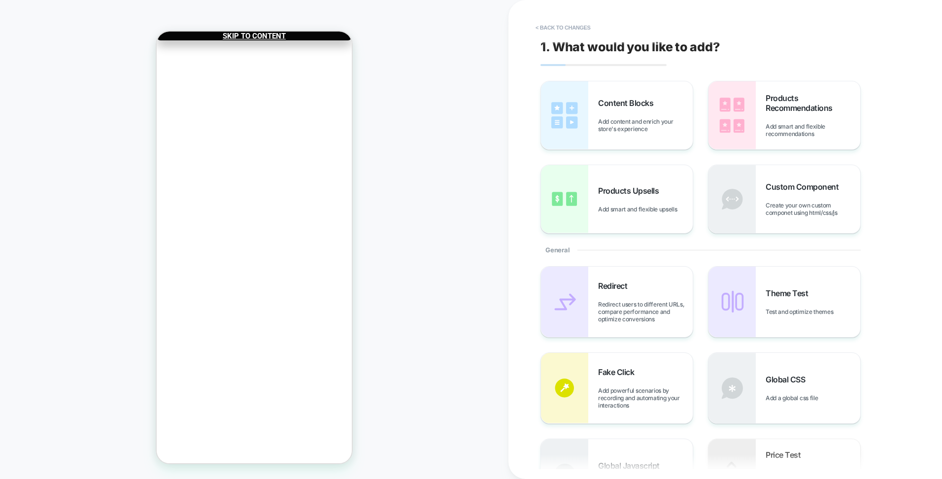
drag, startPoint x: 327, startPoint y: 93, endPoint x: 510, endPoint y: 212, distance: 218.2
click at [261, 81] on link "Continue shopping" at bounding box center [213, 76] width 95 height 9
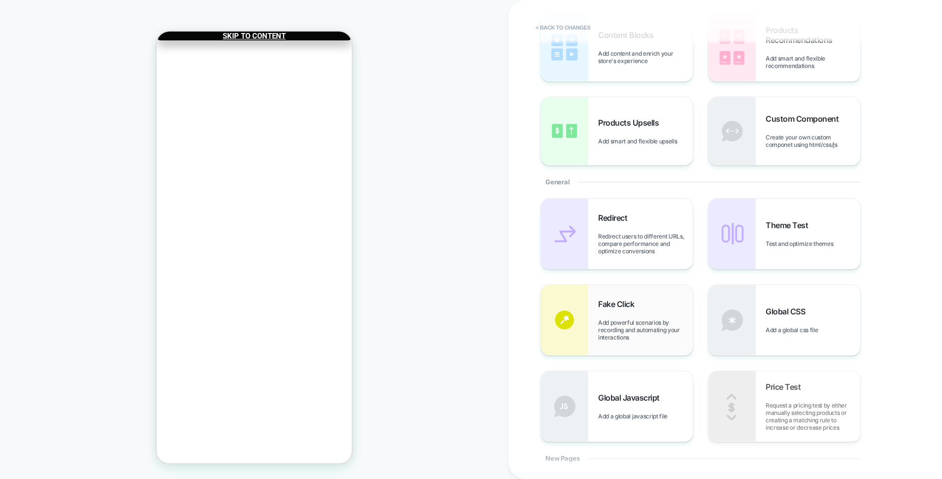
scroll to position [221, 0]
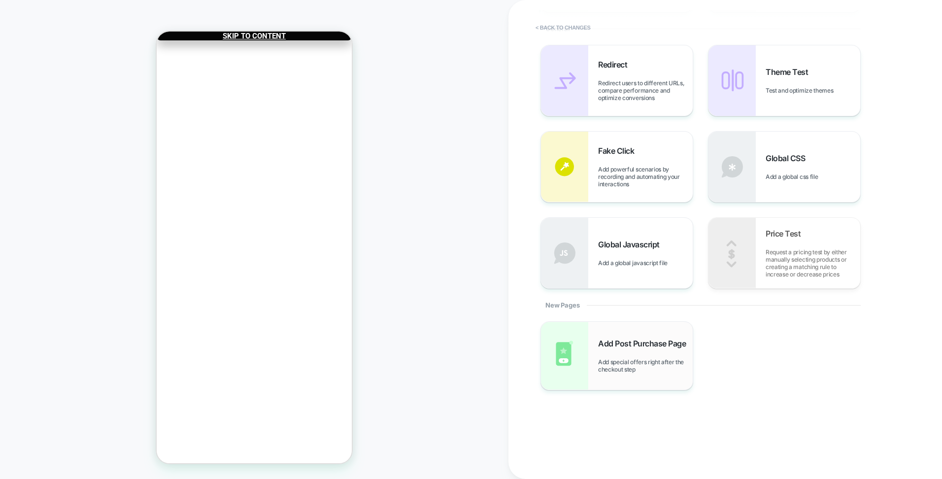
click at [632, 344] on span "Add Post Purchase Page" at bounding box center [644, 343] width 93 height 10
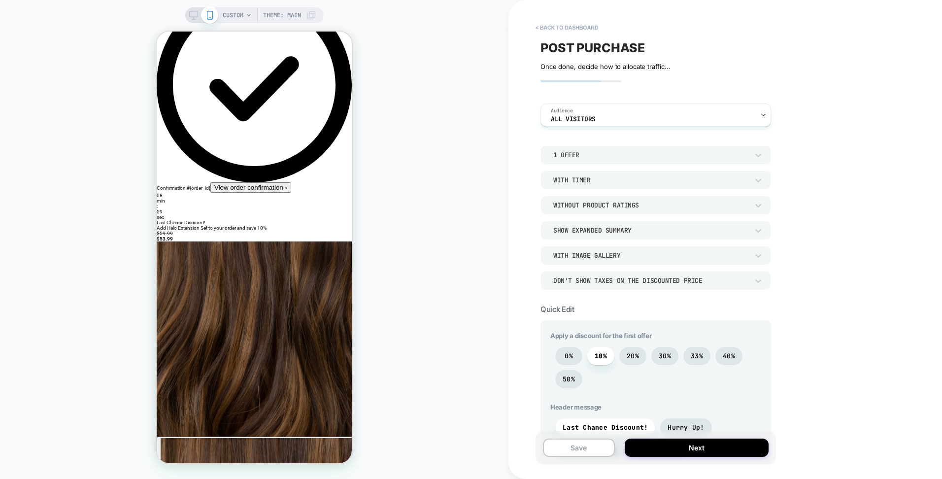
scroll to position [197, 0]
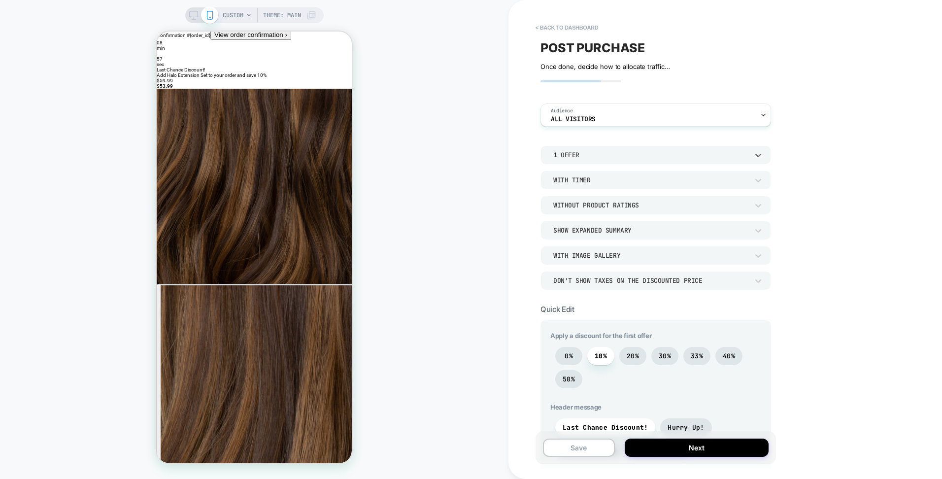
click at [629, 151] on div "1 Offer" at bounding box center [650, 155] width 195 height 8
click at [735, 152] on div at bounding box center [471, 239] width 942 height 479
drag, startPoint x: 546, startPoint y: 34, endPoint x: 548, endPoint y: 27, distance: 7.2
click at [551, 24] on button "< back to dashboard" at bounding box center [566, 28] width 72 height 16
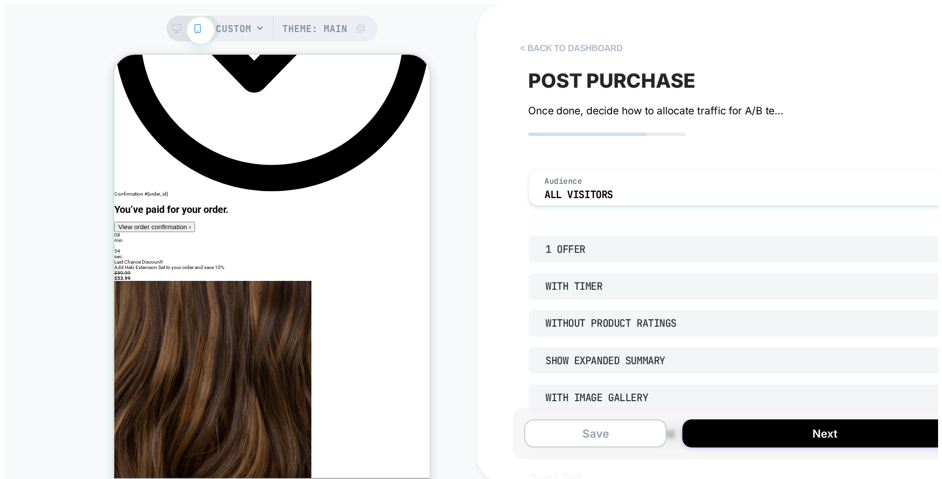
click at [548, 27] on html "CUSTOM Theme: MAIN < back to dashboard POST PURCHASE Click to edit experience d…" at bounding box center [471, 303] width 942 height 607
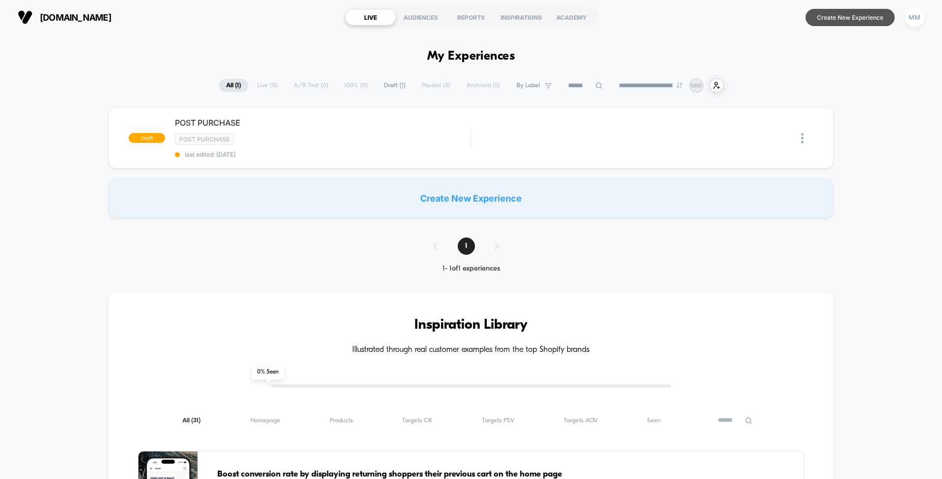
click at [838, 20] on button "Create New Experience" at bounding box center [849, 17] width 89 height 17
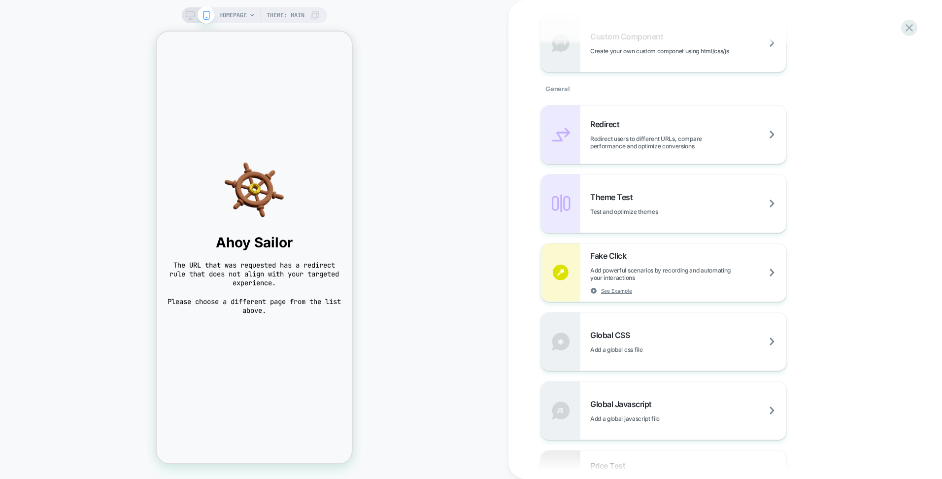
scroll to position [354, 0]
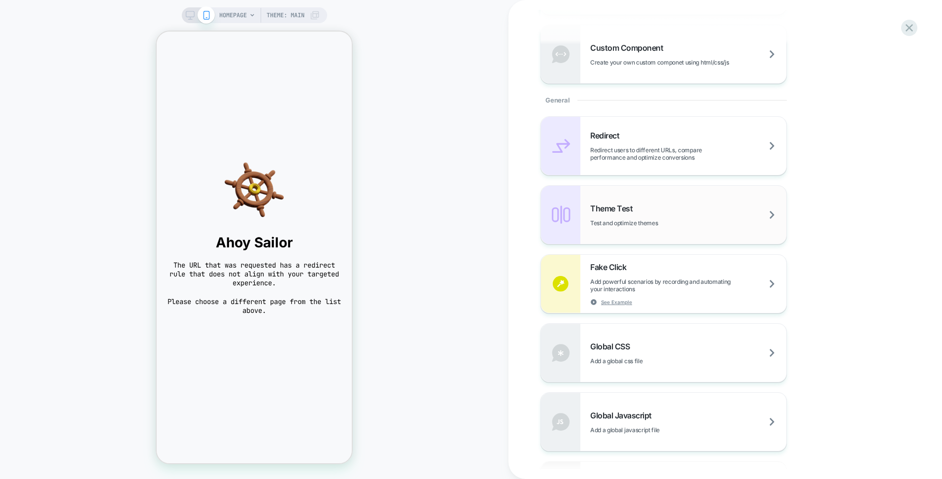
click at [641, 198] on div "Theme Test Test and optimize themes" at bounding box center [663, 215] width 245 height 58
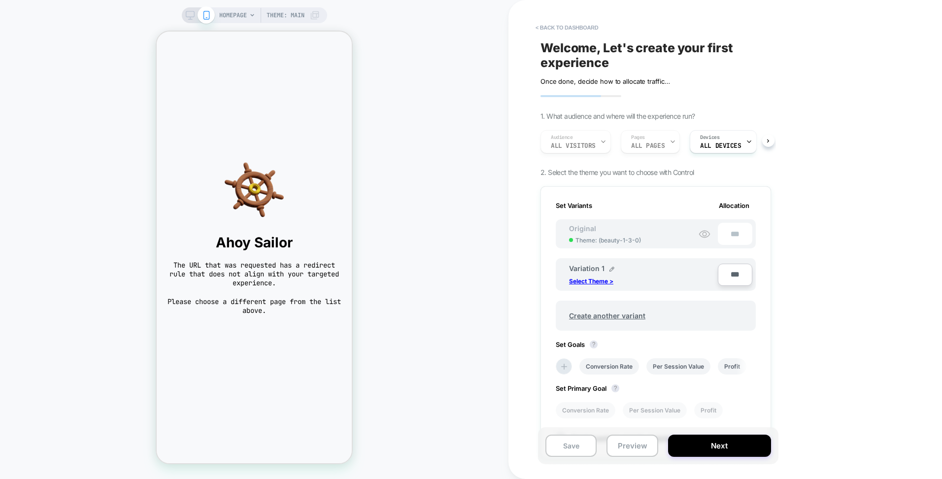
scroll to position [0, 1]
click at [544, 29] on button "< back to dashboard" at bounding box center [566, 28] width 72 height 16
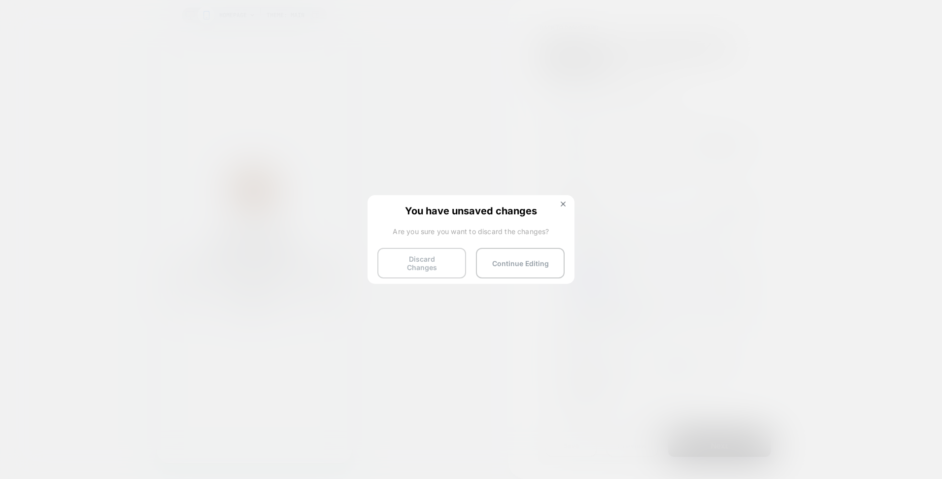
drag, startPoint x: 414, startPoint y: 252, endPoint x: 430, endPoint y: 265, distance: 20.2
click at [415, 252] on button "Discard Changes" at bounding box center [421, 263] width 89 height 31
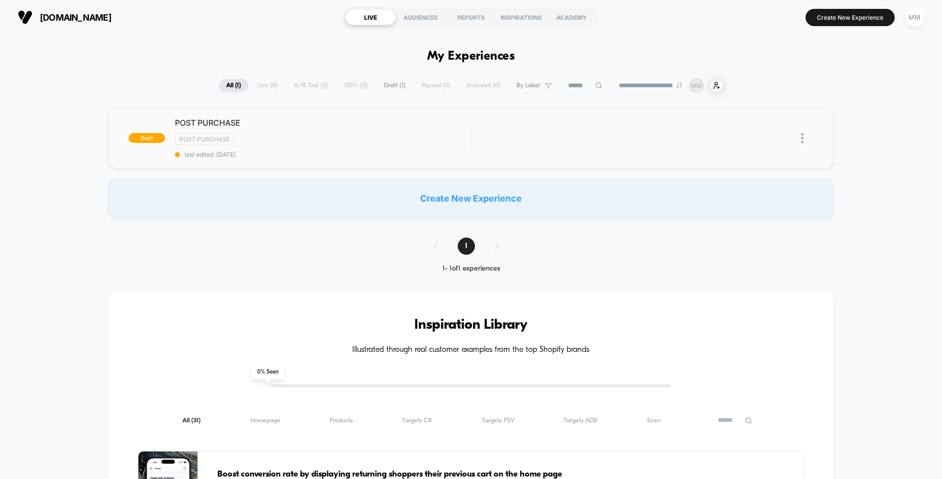
type input "***"
click at [380, 89] on span "Draft ( 1 )" at bounding box center [394, 85] width 36 height 13
click at [335, 88] on div "**********" at bounding box center [471, 85] width 507 height 14
click at [301, 88] on div "**********" at bounding box center [471, 85] width 507 height 14
drag, startPoint x: 252, startPoint y: 87, endPoint x: 221, endPoint y: 82, distance: 31.3
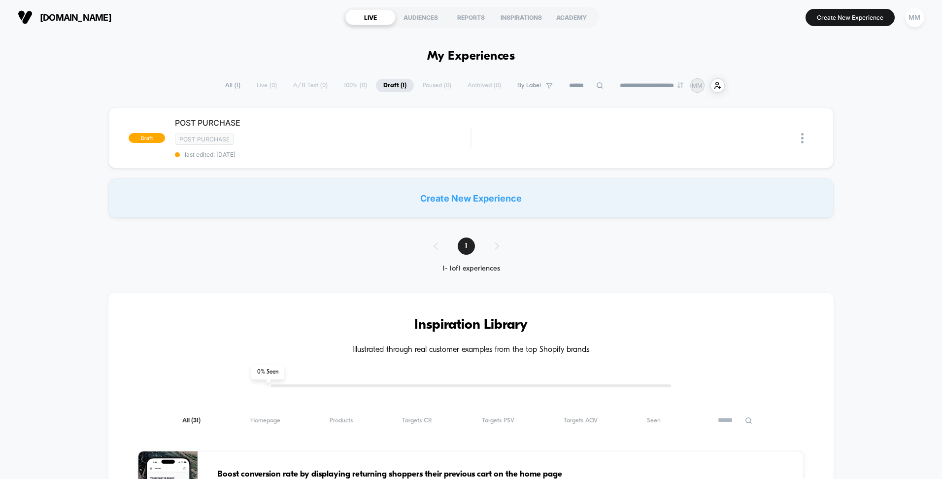
click at [251, 86] on div "**********" at bounding box center [471, 85] width 507 height 14
click at [218, 82] on span "All ( 1 )" at bounding box center [233, 85] width 30 height 13
click at [415, 12] on div "AUDIENCES" at bounding box center [421, 17] width 50 height 16
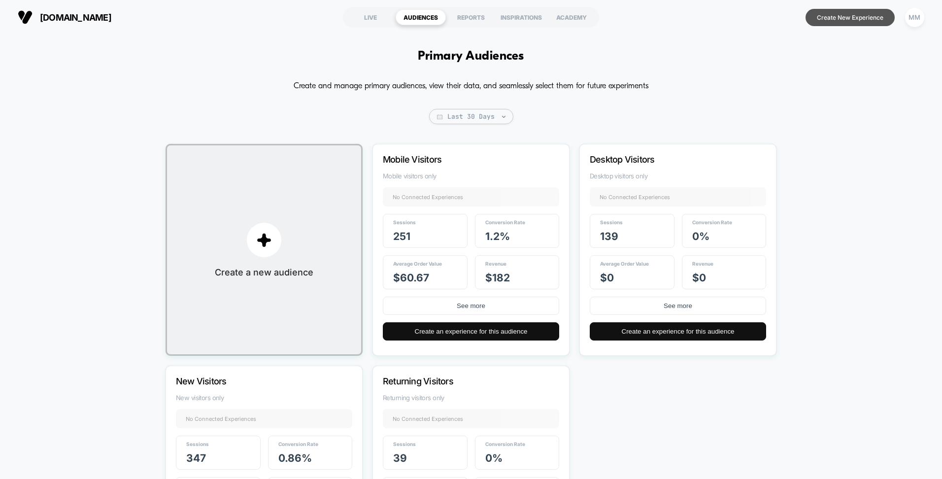
click at [861, 23] on button "Create New Experience" at bounding box center [849, 17] width 89 height 17
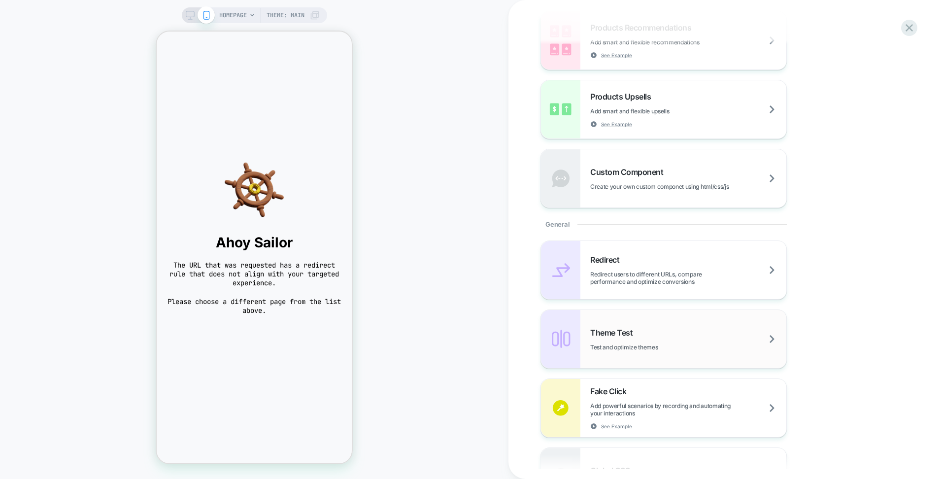
scroll to position [345, 0]
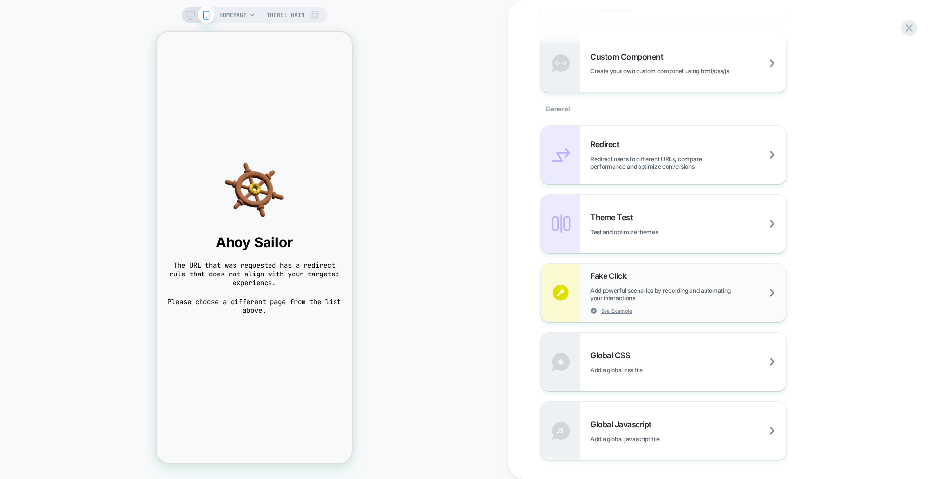
click at [699, 287] on span "Add powerful scenarios by recording and automating your interactions" at bounding box center [688, 294] width 196 height 15
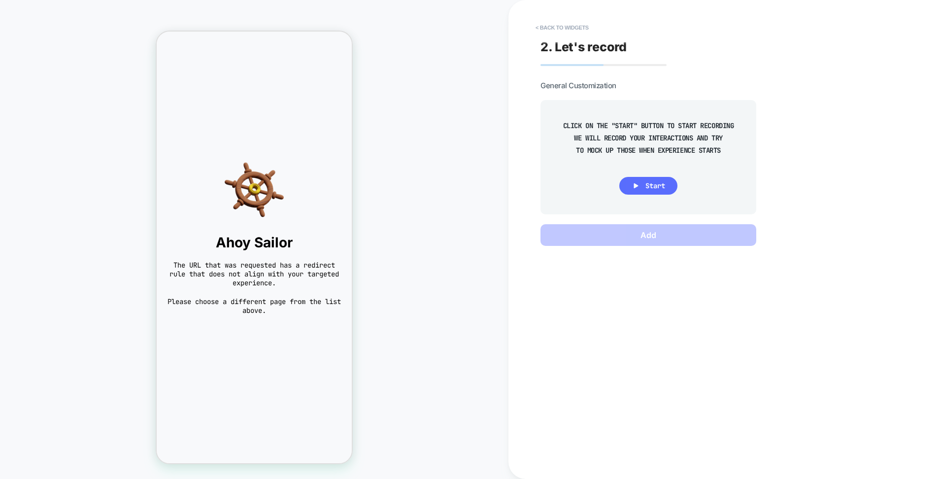
click at [670, 192] on button "Start" at bounding box center [648, 186] width 58 height 18
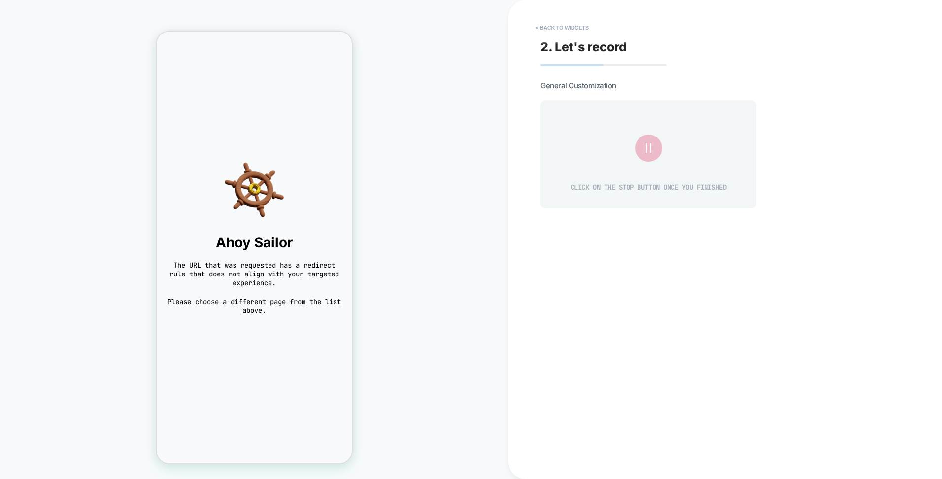
click at [201, 138] on body "Ahoy Sailor The URL that was requested has a redirect rule that does not align …" at bounding box center [254, 247] width 195 height 431
click at [295, 233] on div "Ahoy Sailor The URL that was requested has a redirect rule that does not align …" at bounding box center [254, 237] width 195 height 174
drag, startPoint x: 270, startPoint y: 345, endPoint x: 264, endPoint y: 350, distance: 7.8
click at [264, 350] on body "Ahoy Sailor The URL that was requested has a redirect rule that does not align …" at bounding box center [254, 247] width 195 height 431
click at [650, 150] on icon at bounding box center [648, 147] width 5 height 9
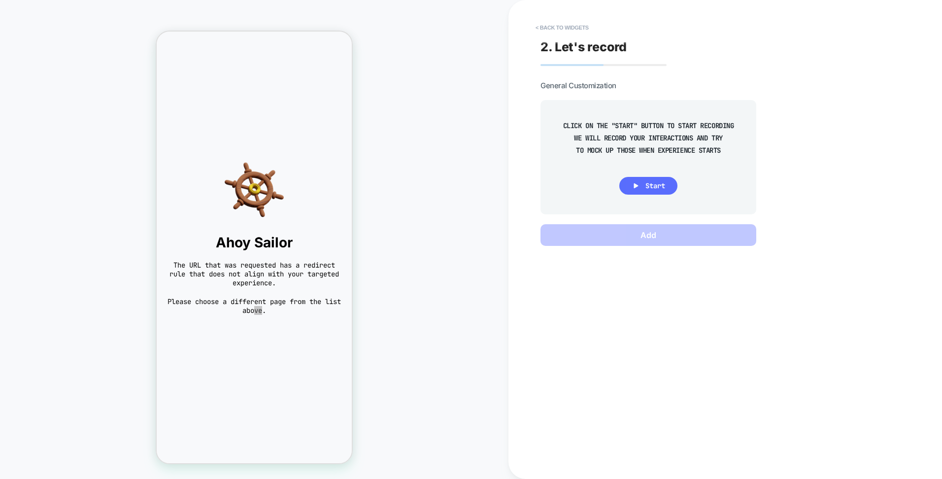
click at [649, 184] on span "Start" at bounding box center [655, 185] width 20 height 9
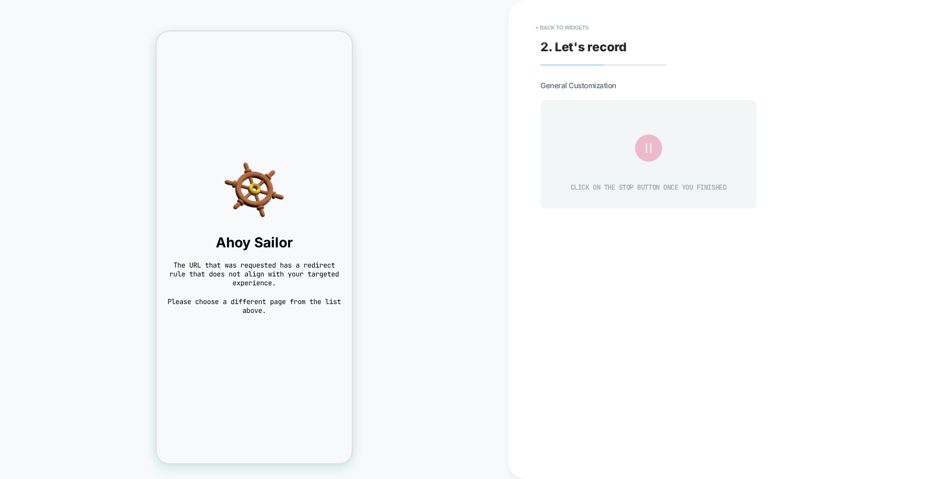
click at [235, 329] on body "Ahoy Sailor The URL that was requested has a redirect rule that does not align …" at bounding box center [254, 247] width 195 height 431
drag, startPoint x: 645, startPoint y: 149, endPoint x: 559, endPoint y: 89, distance: 105.4
click at [645, 150] on icon at bounding box center [648, 148] width 16 height 16
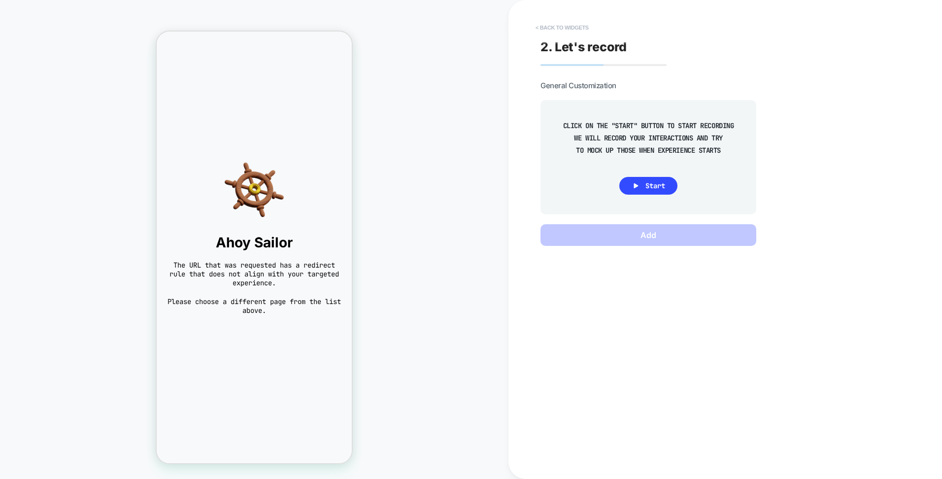
click at [540, 34] on button "< Back to widgets" at bounding box center [561, 28] width 63 height 16
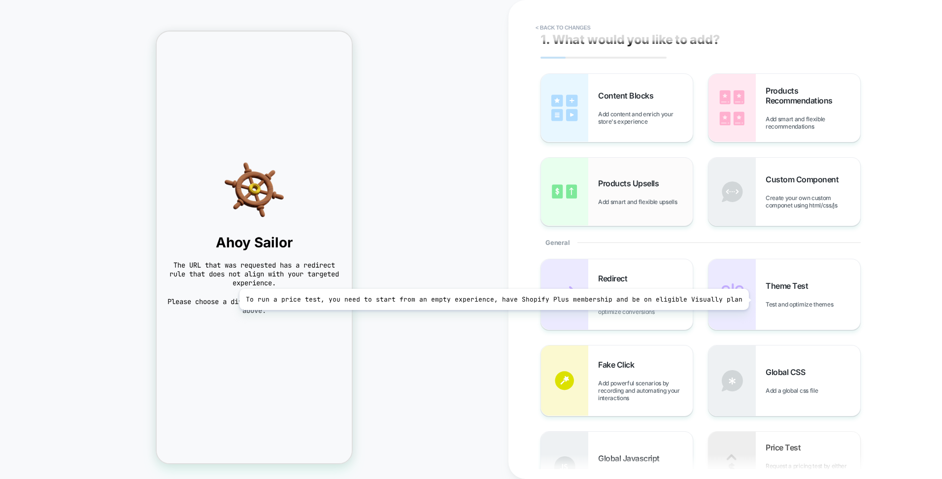
scroll to position [0, 0]
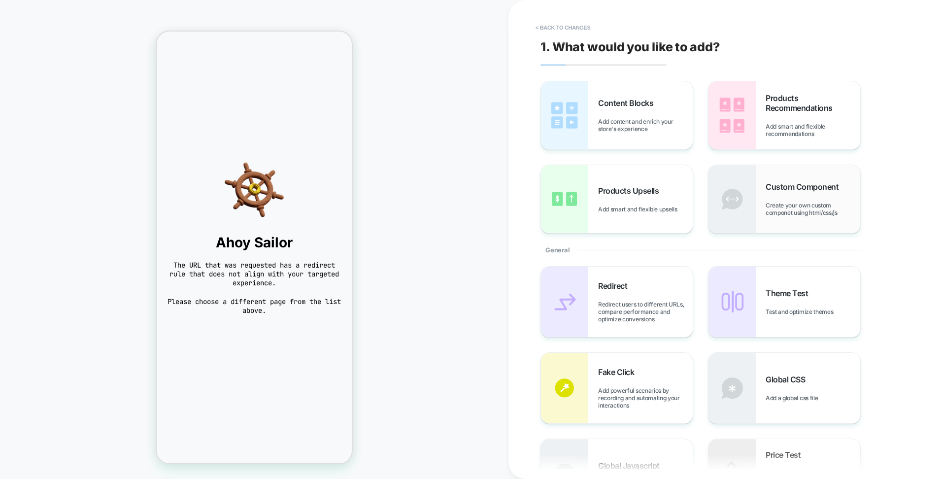
click at [799, 210] on span "Create your own custom componet using html/css/js" at bounding box center [812, 208] width 95 height 15
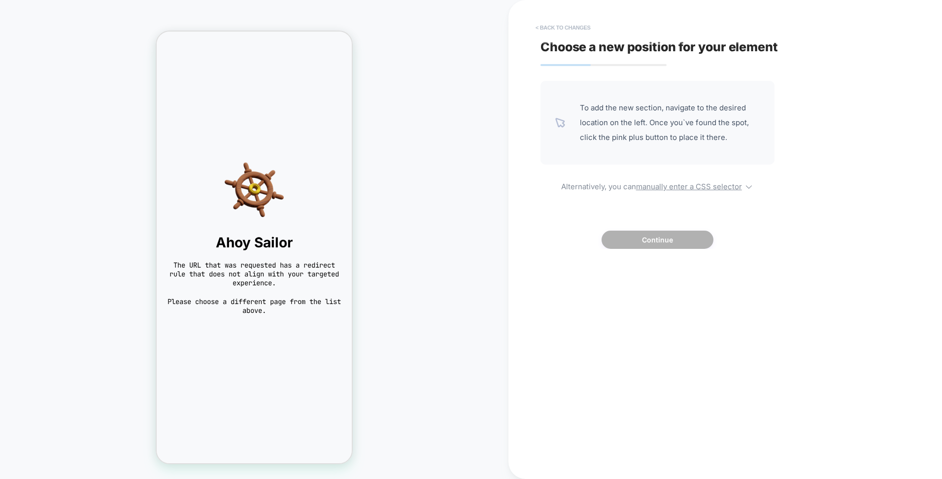
click at [544, 29] on button "< Back to changes" at bounding box center [562, 28] width 65 height 16
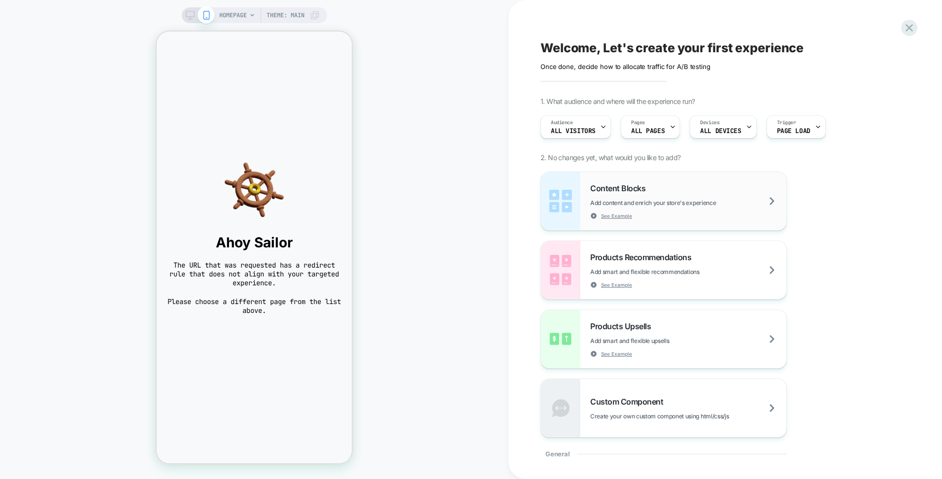
click at [710, 210] on div "Content Blocks Add content and enrich your store's experience See Example" at bounding box center [688, 201] width 196 height 36
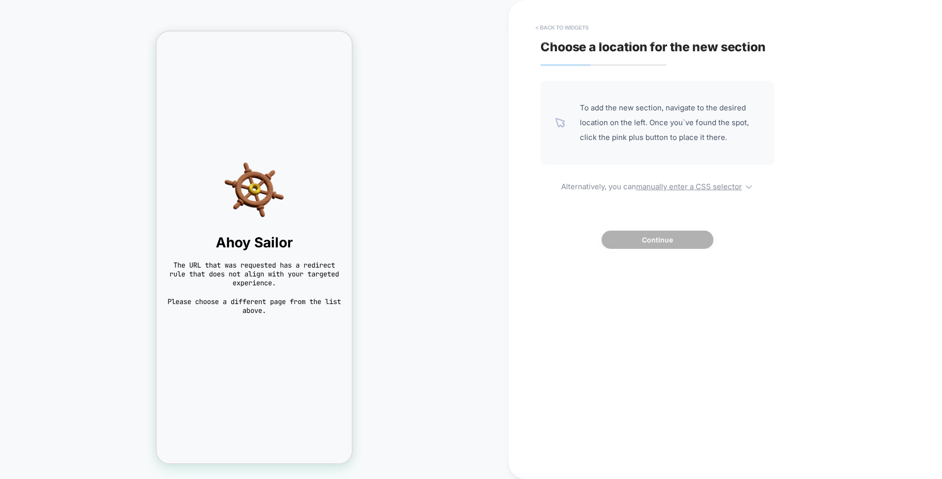
click at [541, 24] on button "< Back to widgets" at bounding box center [561, 28] width 63 height 16
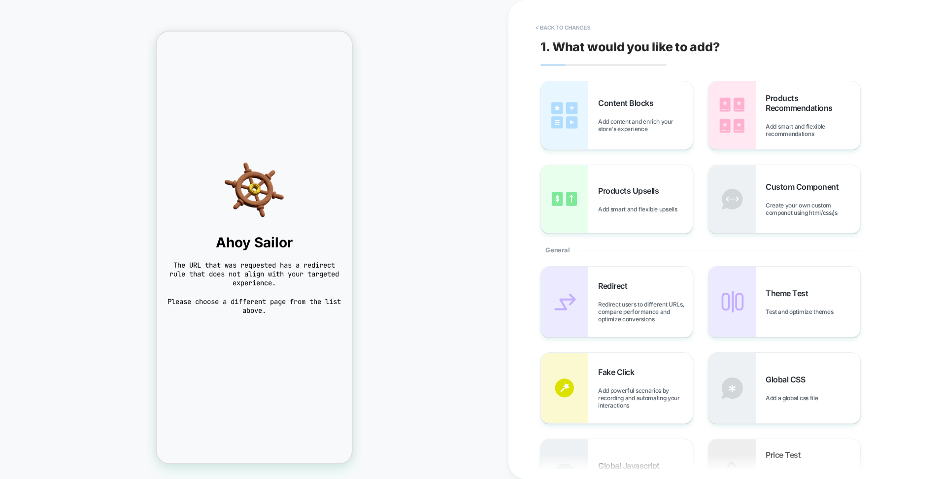
click at [550, 37] on div "1. What would you like to add? Content Blocks Add content and enrich your store…" at bounding box center [719, 239] width 369 height 459
click at [545, 26] on button "< Back to changes" at bounding box center [562, 28] width 65 height 16
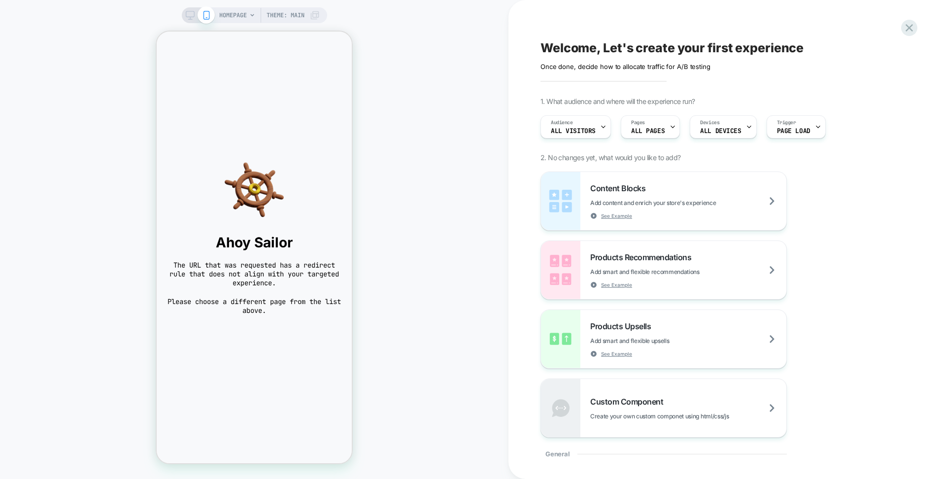
click at [202, 22] on span at bounding box center [206, 14] width 17 height 17
click at [231, 15] on span "HOMEPAGE" at bounding box center [233, 15] width 28 height 16
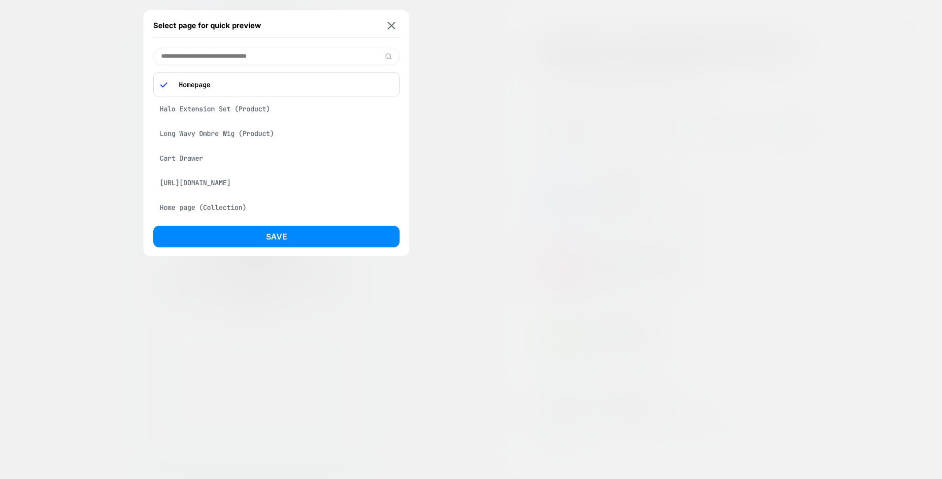
click at [180, 159] on div "Cart Drawer" at bounding box center [276, 158] width 246 height 19
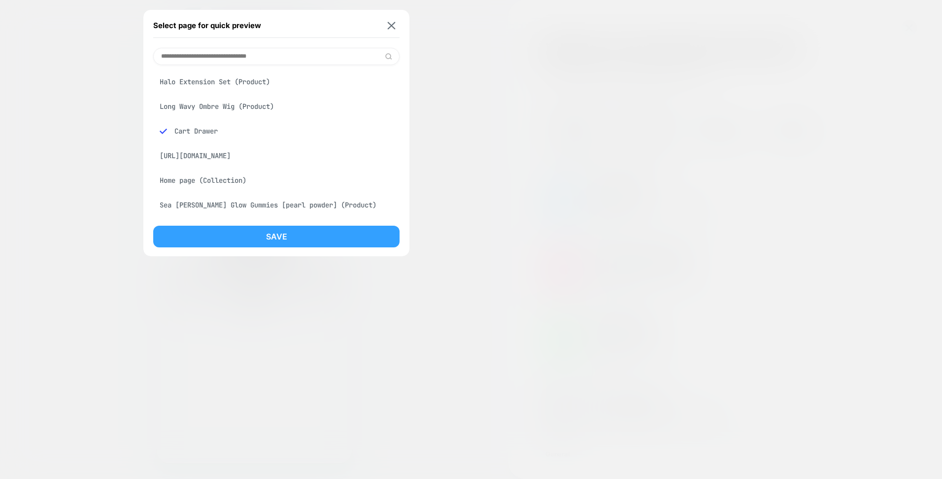
click at [258, 245] on button "Save" at bounding box center [276, 237] width 246 height 22
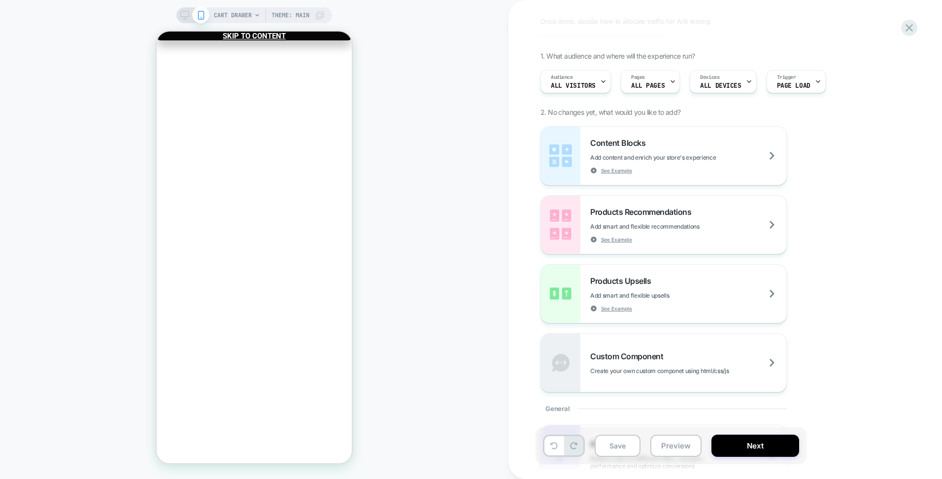
scroll to position [49, 0]
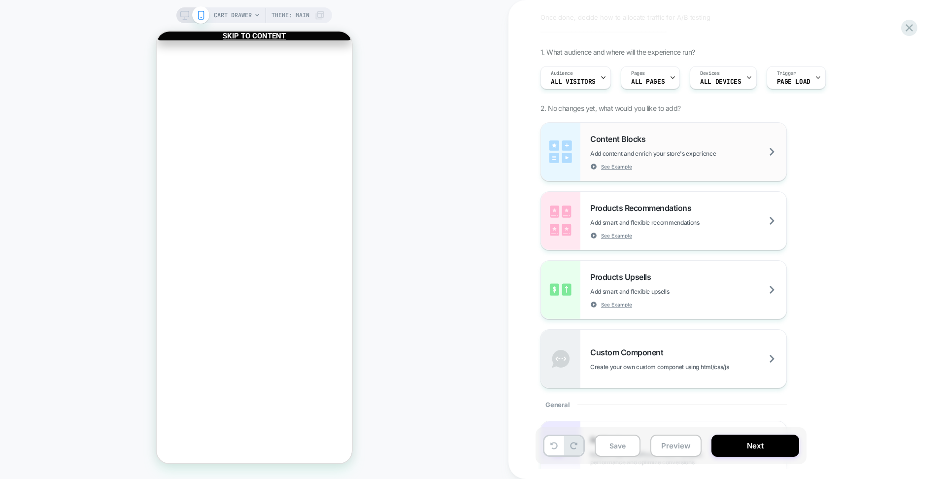
drag, startPoint x: 674, startPoint y: 157, endPoint x: 709, endPoint y: 157, distance: 35.0
click at [709, 157] on span "Add content and enrich your store's experience" at bounding box center [677, 153] width 175 height 7
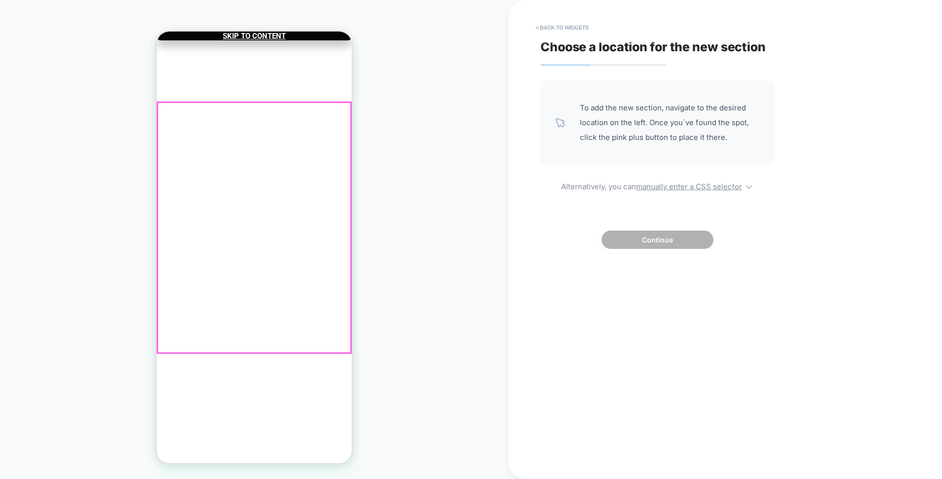
click at [319, 195] on div at bounding box center [254, 227] width 193 height 250
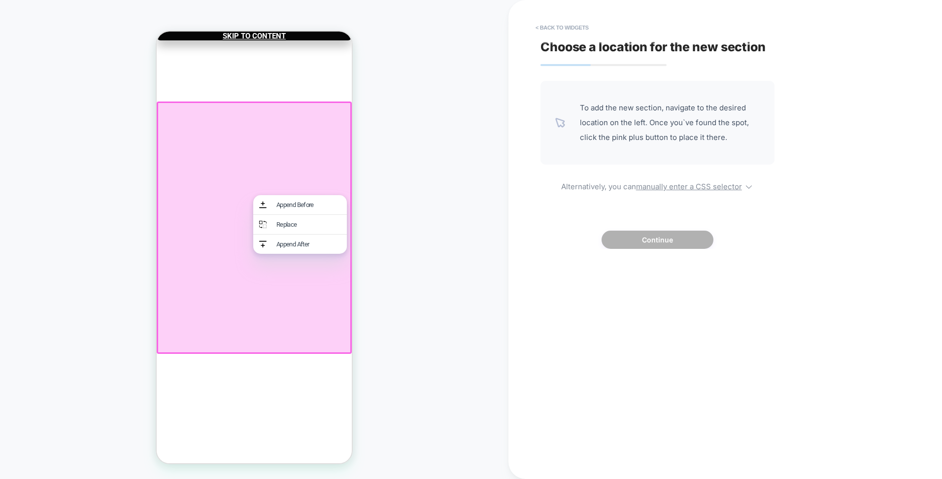
click at [216, 169] on div at bounding box center [254, 227] width 195 height 252
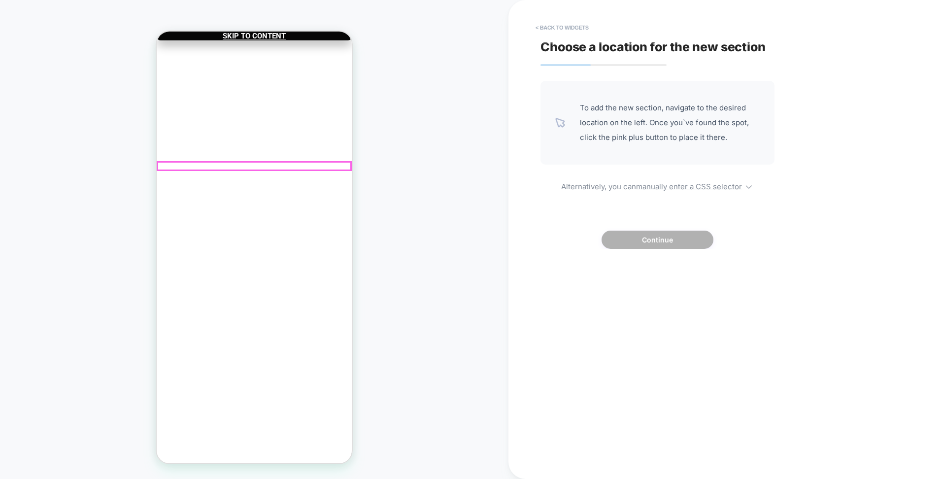
click at [240, 169] on div "Halo Extension Set Color: Dark Brown with Blonde Highlight, Length: 18 Inch €51…" at bounding box center [254, 281] width 195 height 322
click at [243, 423] on div "Customers also add ..." at bounding box center [254, 427] width 195 height 8
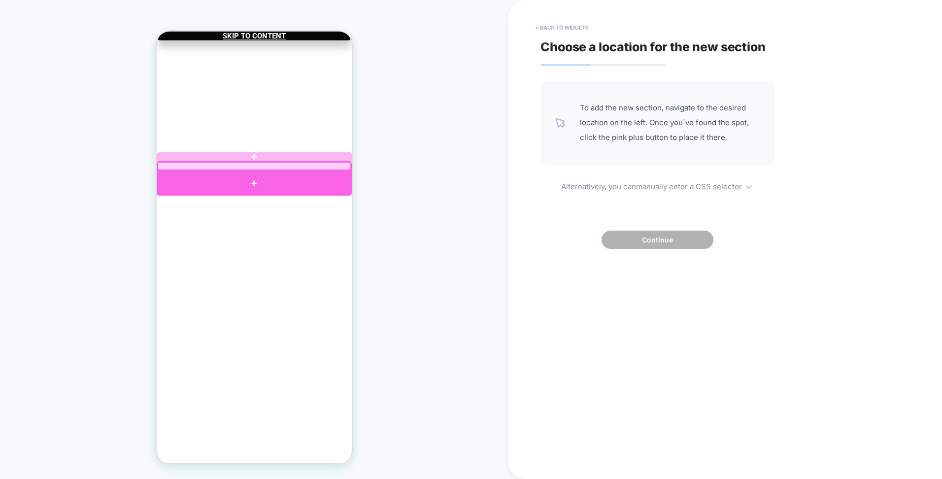
drag, startPoint x: 250, startPoint y: 168, endPoint x: 232, endPoint y: 178, distance: 20.3
click at [232, 178] on div at bounding box center [254, 182] width 195 height 25
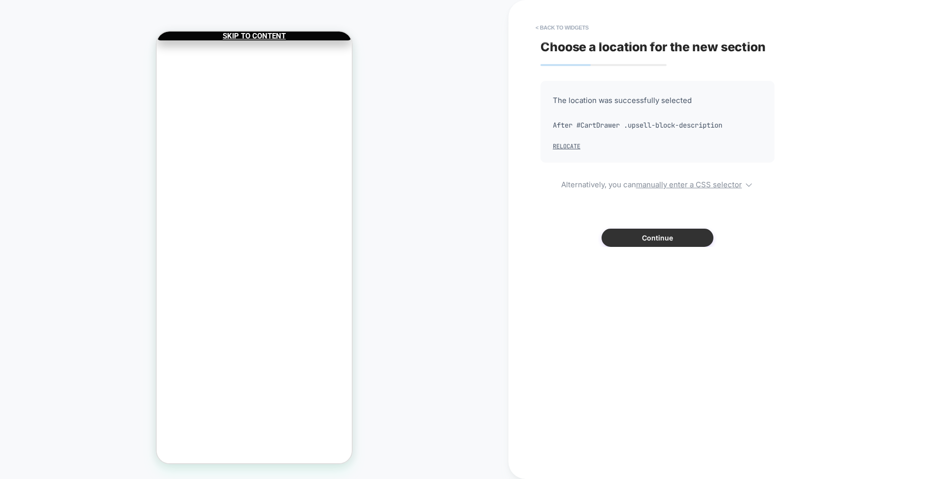
click at [651, 242] on button "Continue" at bounding box center [657, 238] width 112 height 18
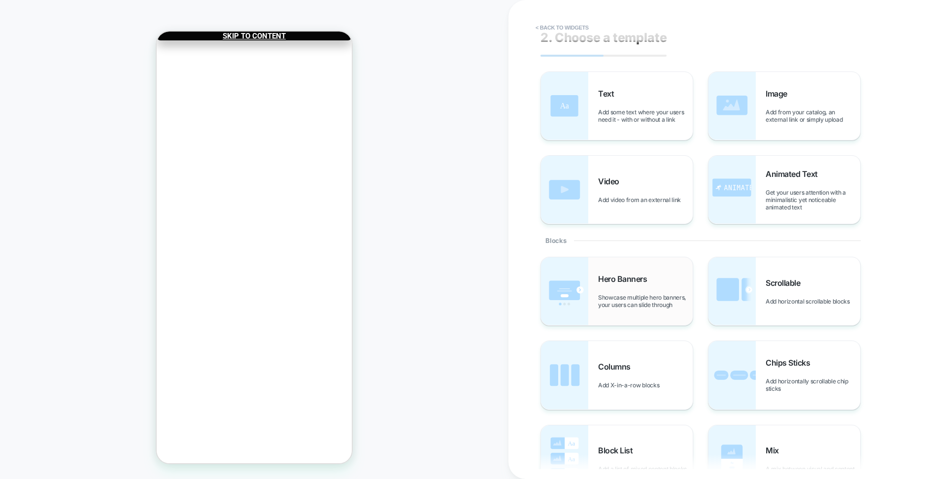
scroll to position [0, 0]
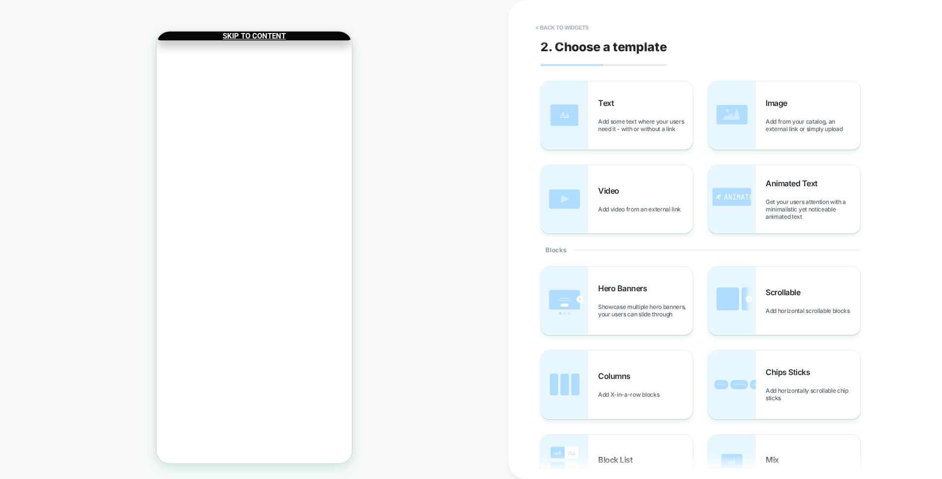
click at [528, 30] on div "< Back to widgets 2. Choose a template Text Add some text where your users need…" at bounding box center [724, 239] width 433 height 479
click at [539, 28] on button "< Back to widgets" at bounding box center [561, 28] width 63 height 16
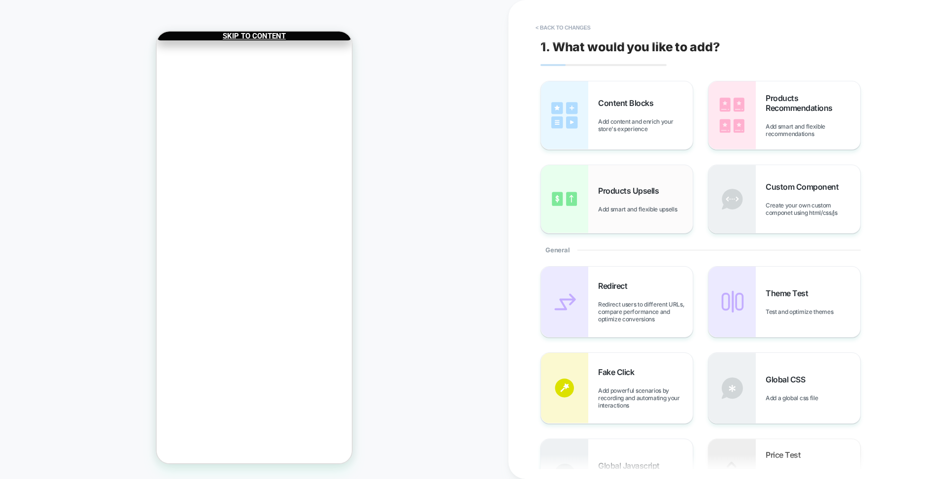
click at [609, 196] on div "Products Upsells Add smart and flexible upsells" at bounding box center [645, 199] width 95 height 27
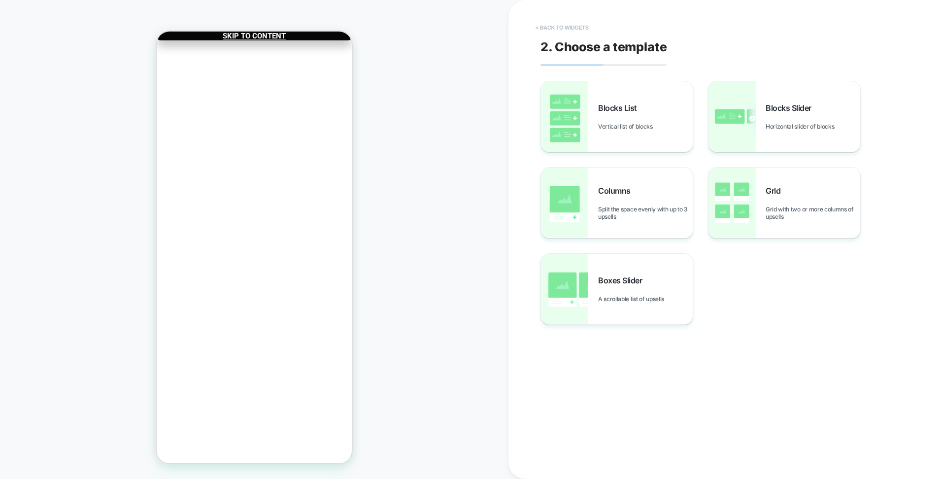
click at [565, 31] on button "< Back to widgets" at bounding box center [561, 28] width 63 height 16
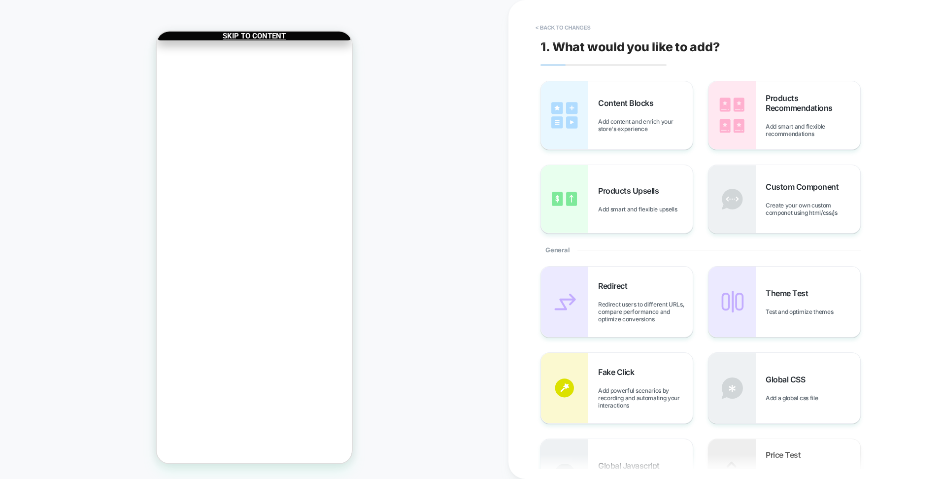
click at [282, 436] on section "Your cart" at bounding box center [254, 444] width 195 height 17
click at [780, 80] on div "1. What would you like to add? Content Blocks Add content and enrich your store…" at bounding box center [719, 239] width 369 height 459
click at [773, 96] on span "Products Recommendations" at bounding box center [812, 103] width 95 height 20
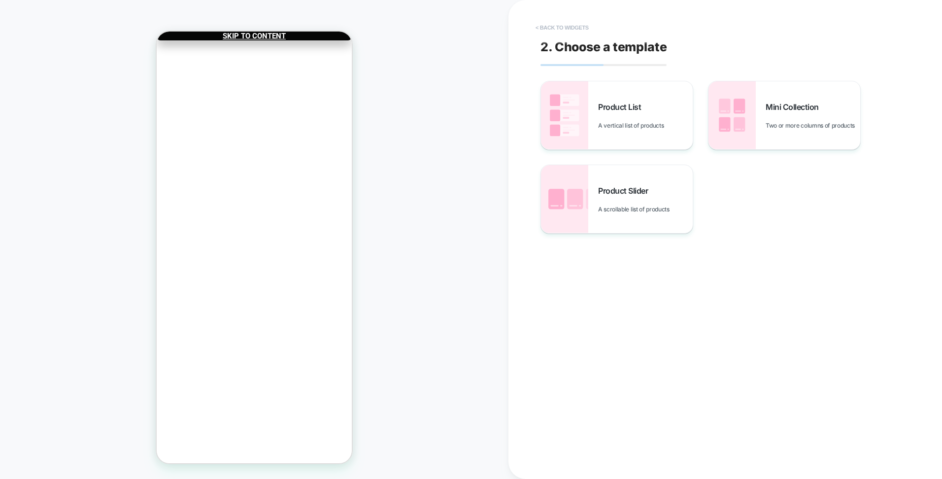
click at [544, 24] on button "< Back to widgets" at bounding box center [561, 28] width 63 height 16
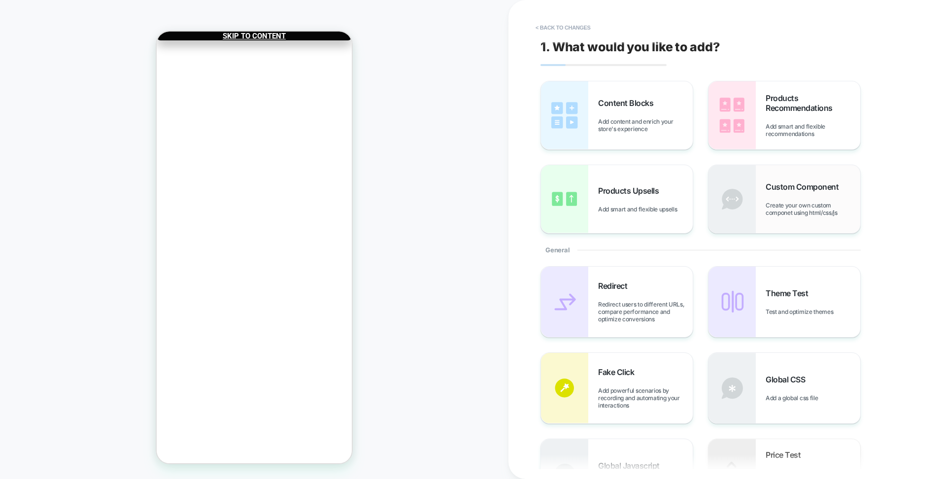
click at [783, 185] on span "Custom Component" at bounding box center [804, 187] width 78 height 10
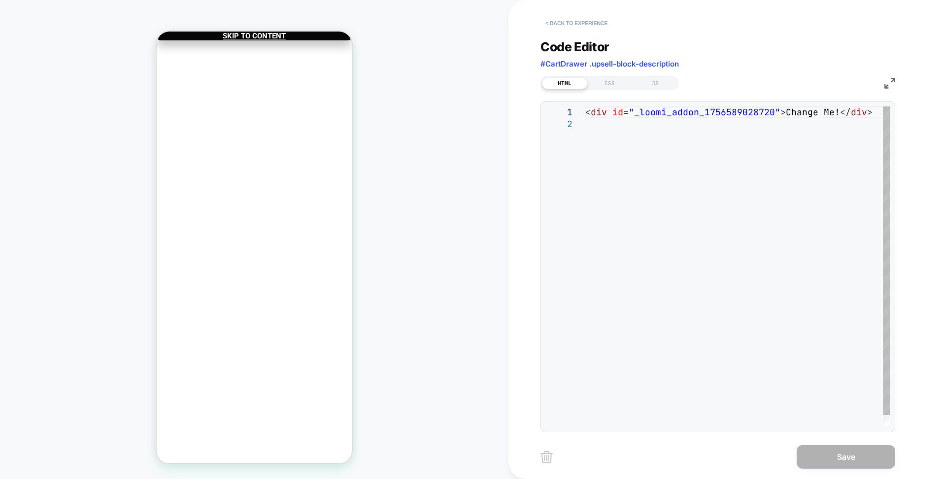
click at [549, 21] on button "< Back to experience" at bounding box center [576, 23] width 72 height 16
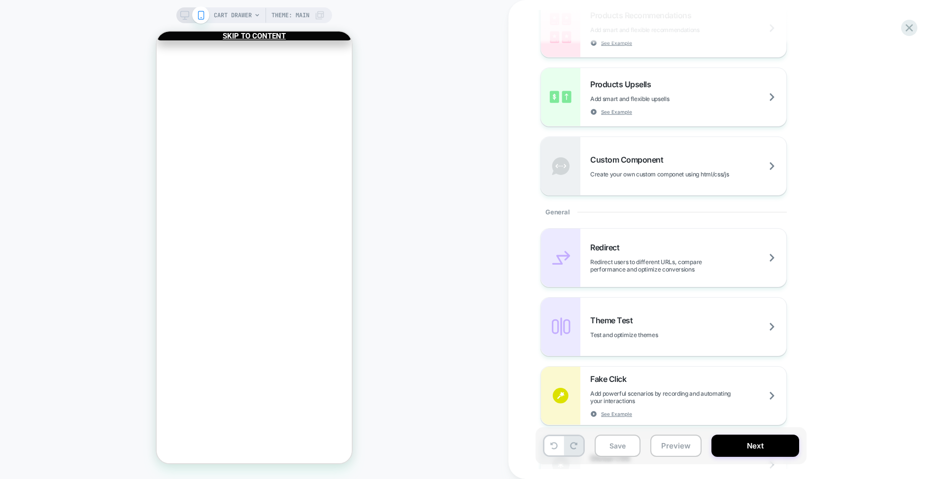
scroll to position [246, 0]
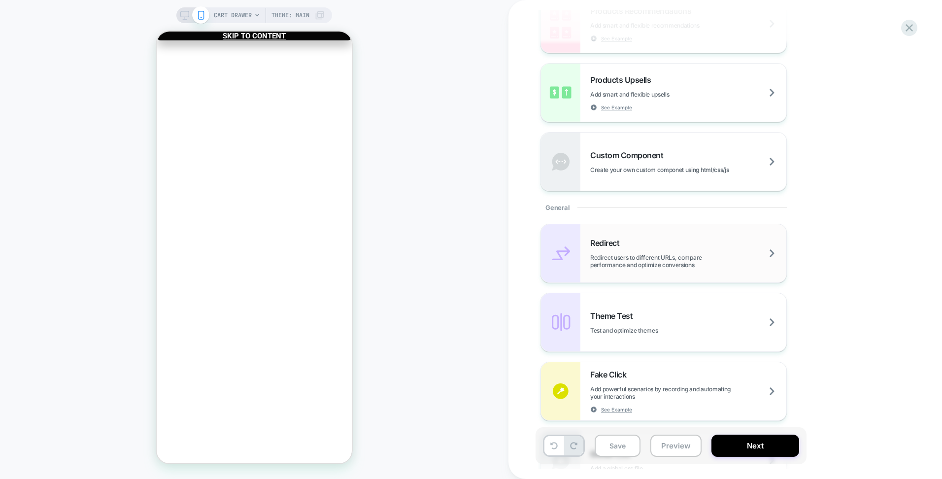
click at [673, 237] on div "Redirect Redirect users to different URLs, compare performance and optimize con…" at bounding box center [663, 253] width 245 height 58
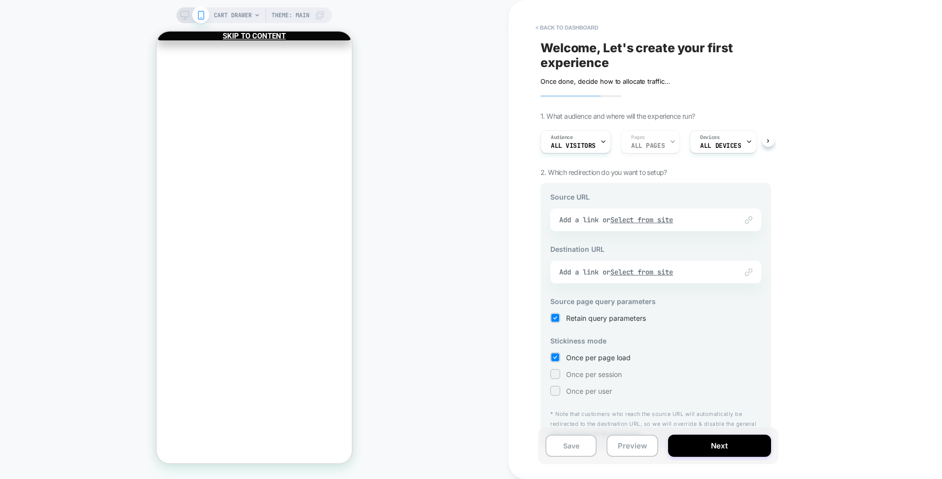
click at [554, 37] on div "Welcome, Let's create your first experience Click to edit experience details On…" at bounding box center [655, 239] width 240 height 459
click at [553, 33] on div "< back to dashboard Welcome, Let's create your first experience Click to edit e…" at bounding box center [660, 239] width 240 height 479
click at [553, 29] on button "< back to dashboard" at bounding box center [566, 28] width 72 height 16
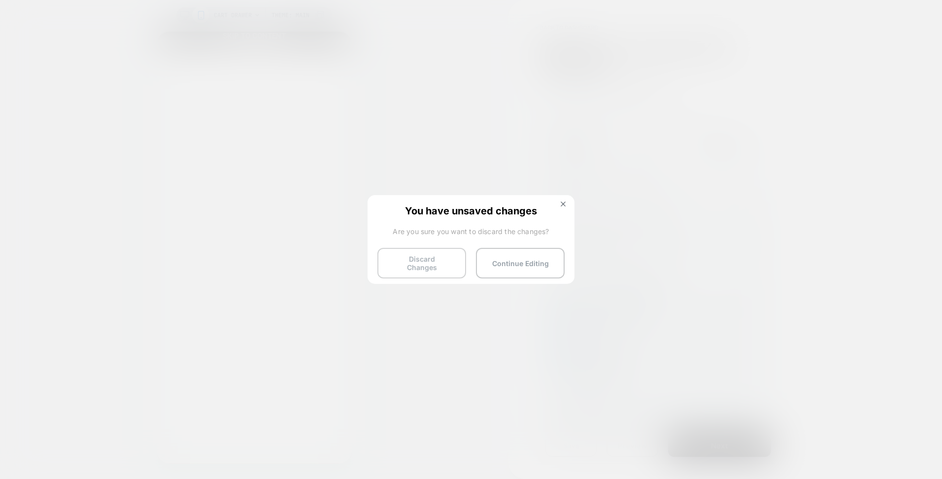
click at [438, 260] on button "Discard Changes" at bounding box center [421, 263] width 89 height 31
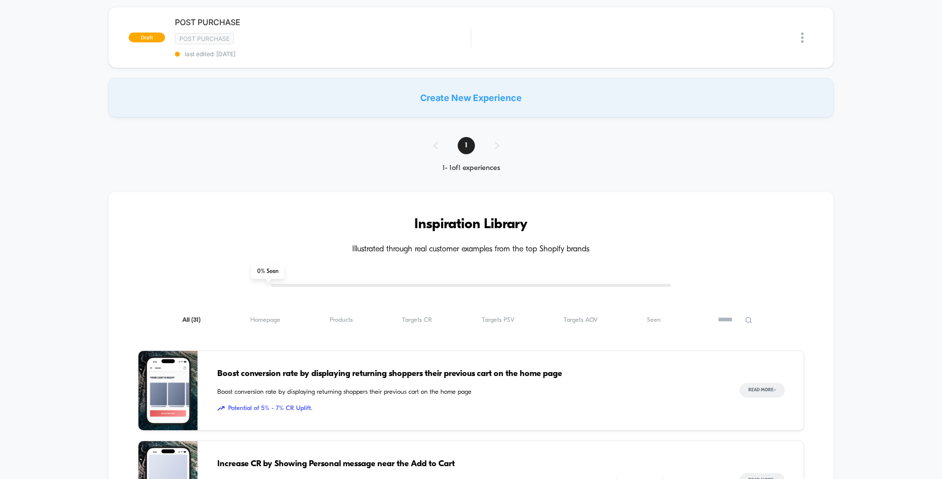
scroll to position [99, 0]
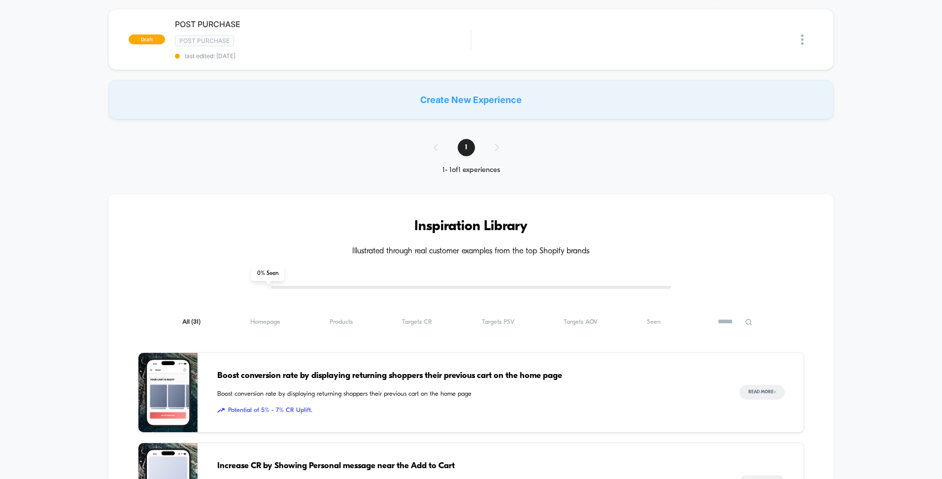
drag, startPoint x: 457, startPoint y: 170, endPoint x: 543, endPoint y: 123, distance: 97.9
click at [526, 94] on div "Create New Experience" at bounding box center [470, 99] width 725 height 39
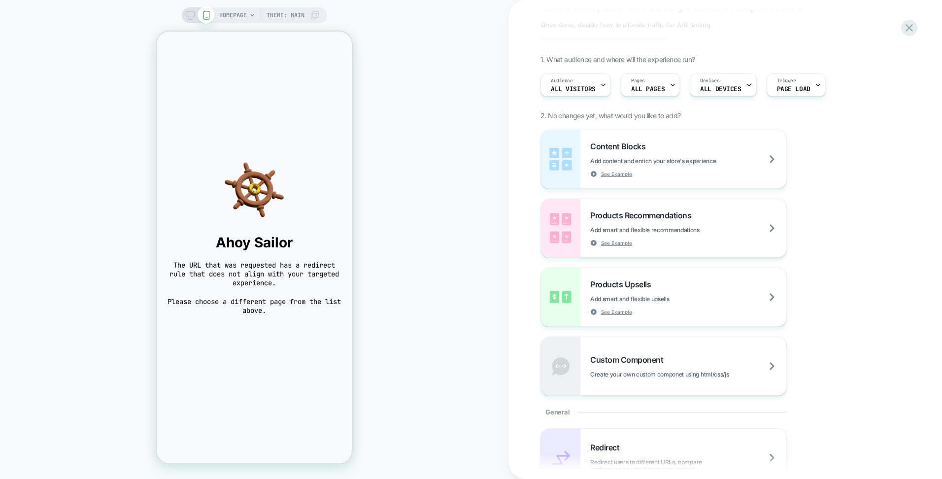
scroll to position [49, 0]
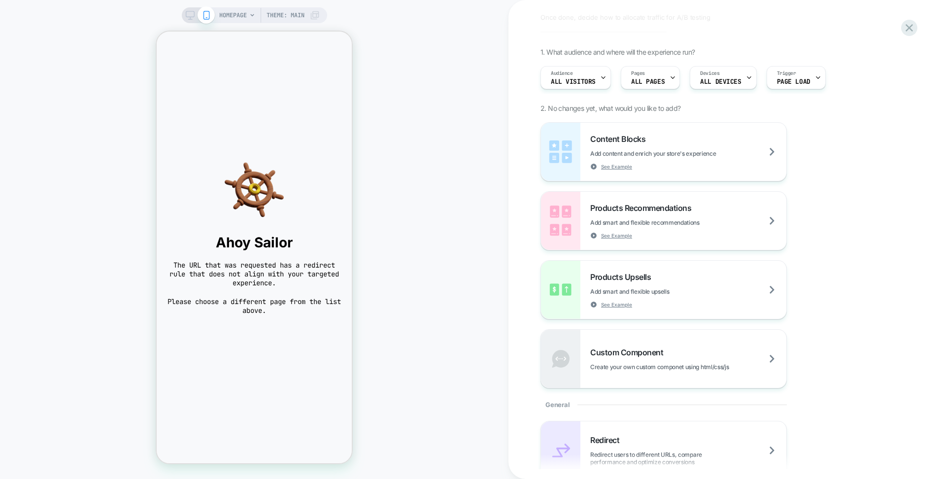
click at [236, 6] on div "HOMEPAGE Theme: MAIN" at bounding box center [254, 239] width 508 height 479
click at [228, 14] on span "HOMEPAGE" at bounding box center [233, 15] width 28 height 16
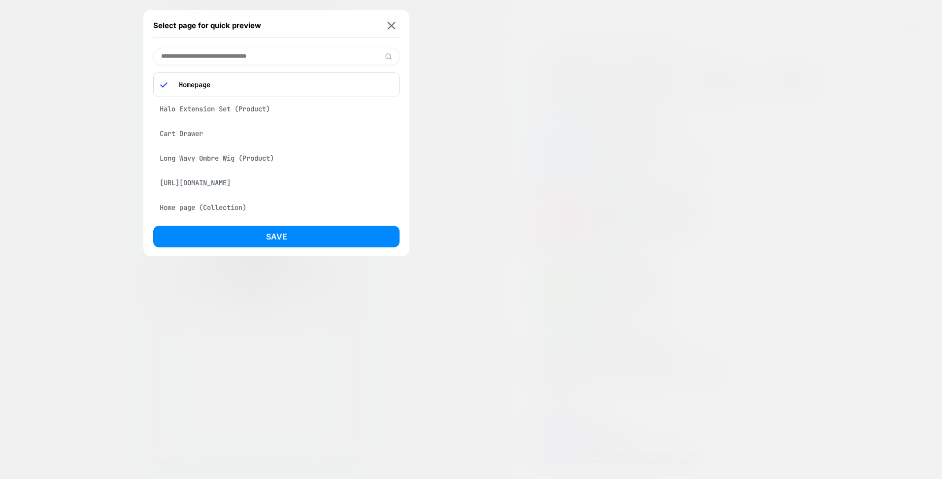
click at [181, 134] on div "Cart Drawer" at bounding box center [276, 133] width 246 height 19
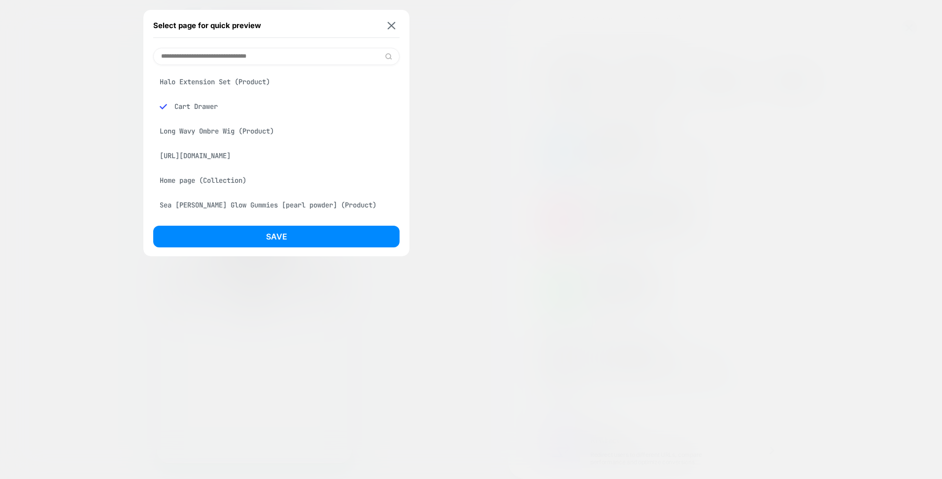
click at [262, 245] on button "Save" at bounding box center [276, 237] width 246 height 22
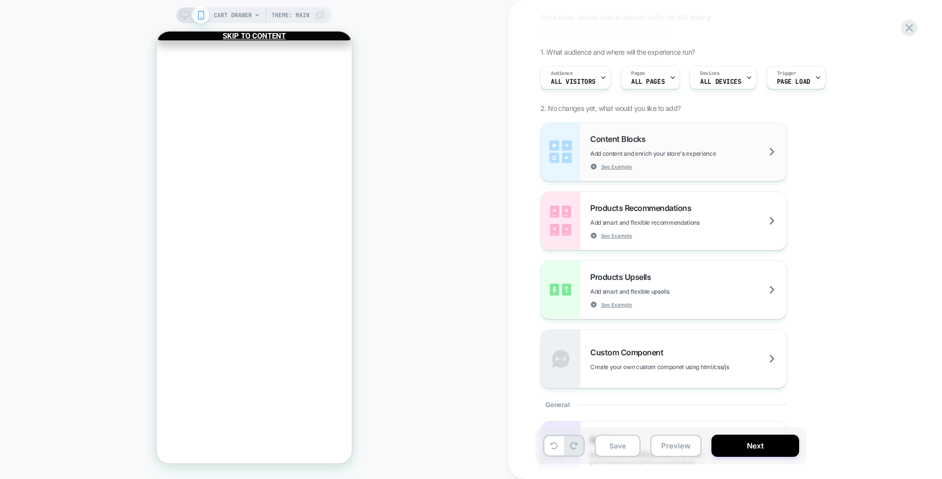
click at [665, 144] on div "Content Blocks Add content and enrich your store's experience See Example" at bounding box center [688, 152] width 196 height 36
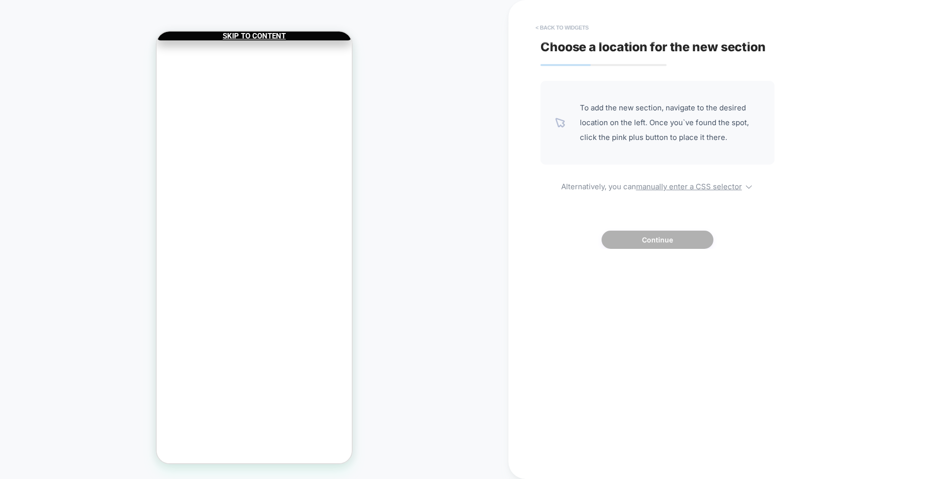
click at [543, 31] on button "< Back to widgets" at bounding box center [561, 28] width 63 height 16
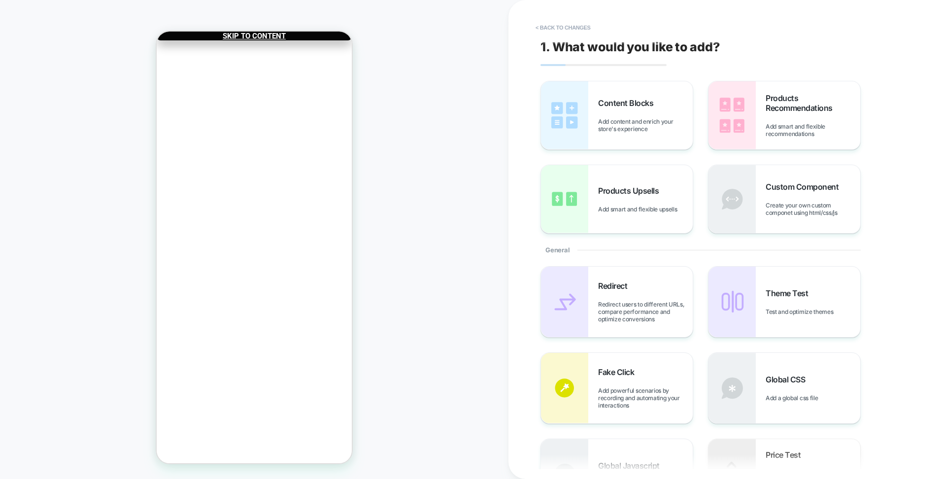
drag, startPoint x: 777, startPoint y: 244, endPoint x: 349, endPoint y: 232, distance: 427.7
click at [609, 189] on span "Products Upsells" at bounding box center [631, 191] width 66 height 10
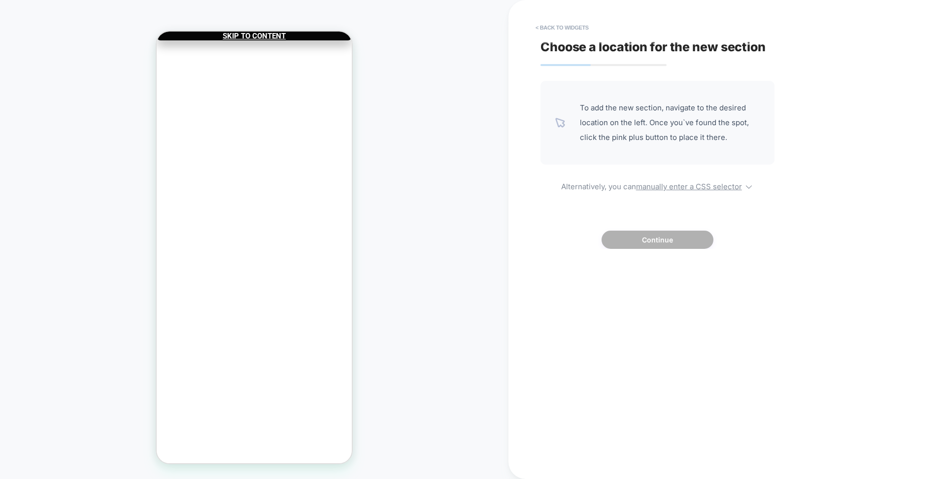
click at [220, 171] on div "Halo Extension Set Color: Dark Brown with Blonde Highlight, Length: 18 Inch €51…" at bounding box center [254, 281] width 195 height 322
click at [220, 167] on div at bounding box center [254, 142] width 193 height 81
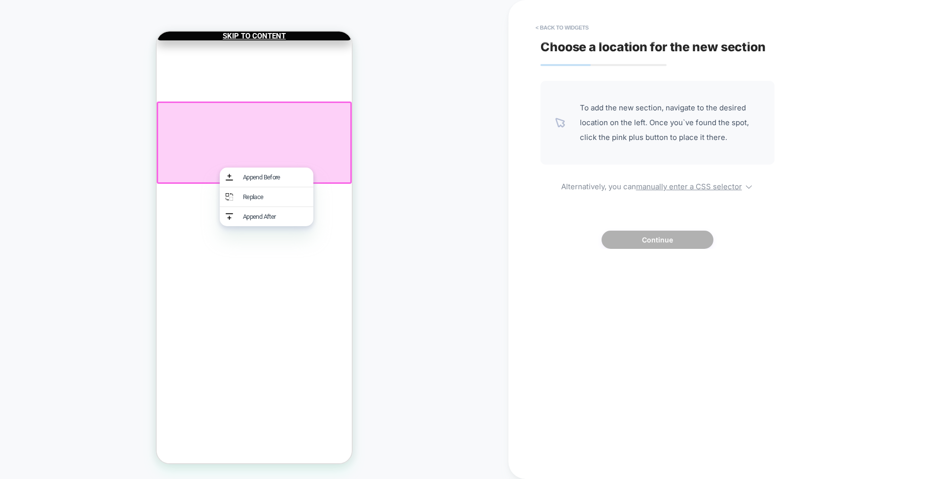
click at [186, 191] on cart-drawer-items "Halo Extension Set Color: Dark Brown with Blonde Highlight, Length: 18 Inch €51…" at bounding box center [254, 281] width 195 height 322
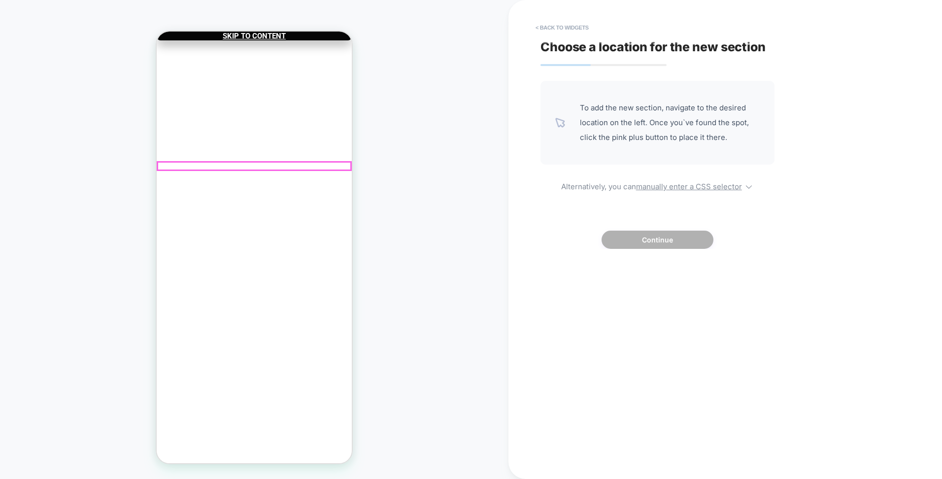
click at [199, 423] on div "Customers also add ..." at bounding box center [254, 427] width 195 height 8
click at [247, 423] on div "Customers also add ..." at bounding box center [254, 427] width 195 height 8
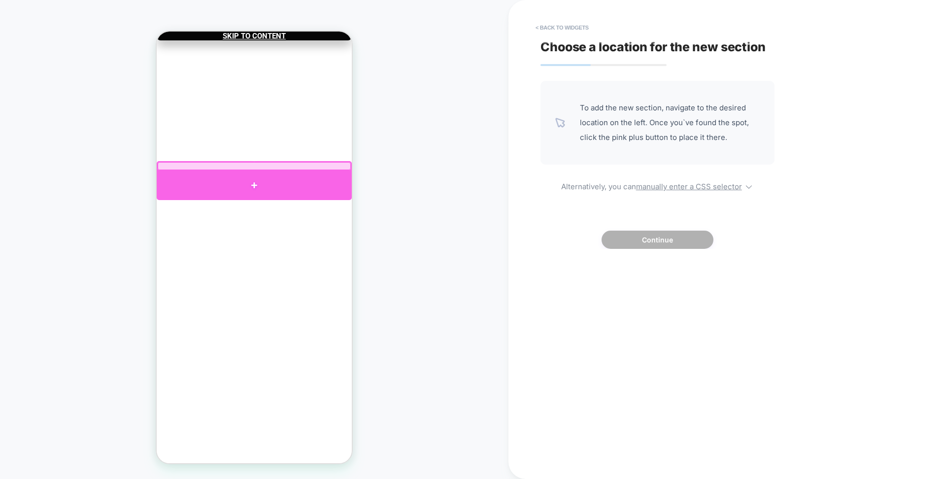
click at [261, 181] on div at bounding box center [254, 185] width 195 height 29
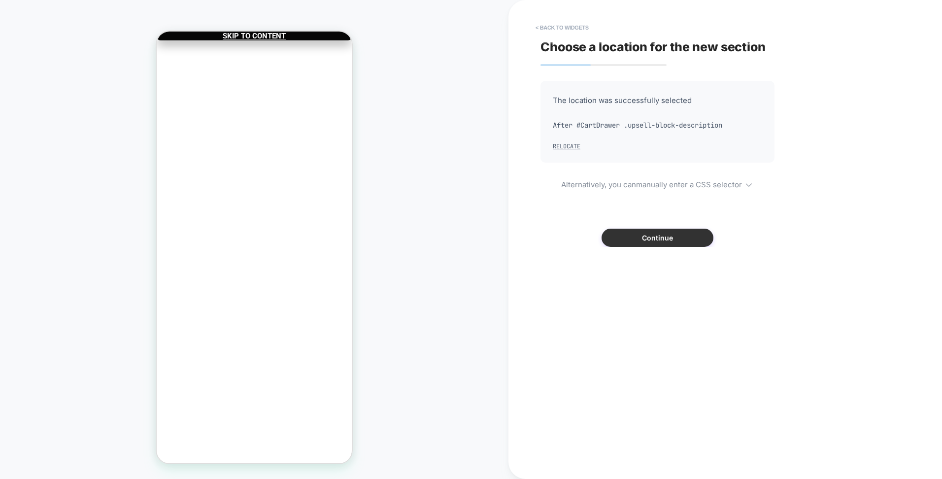
click at [687, 241] on button "Continue" at bounding box center [657, 238] width 112 height 18
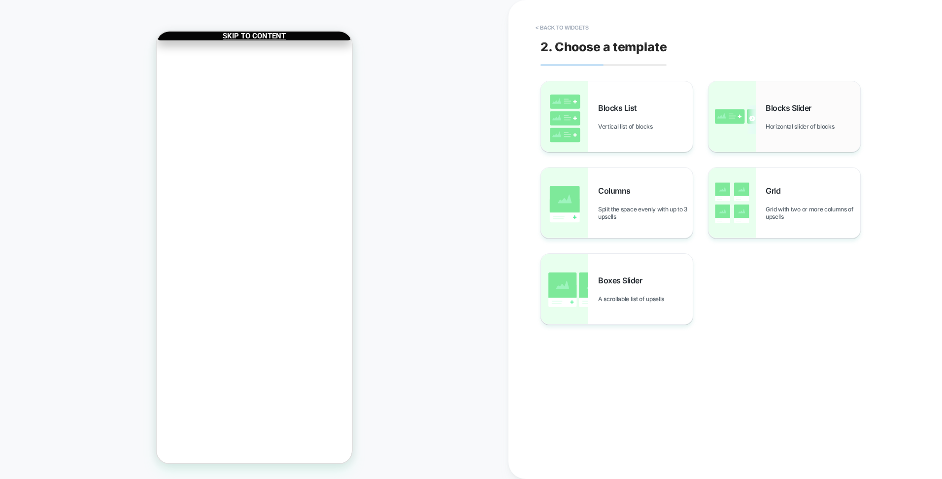
click at [804, 119] on div "Blocks Slider Horizontal slider of blocks" at bounding box center [812, 116] width 95 height 27
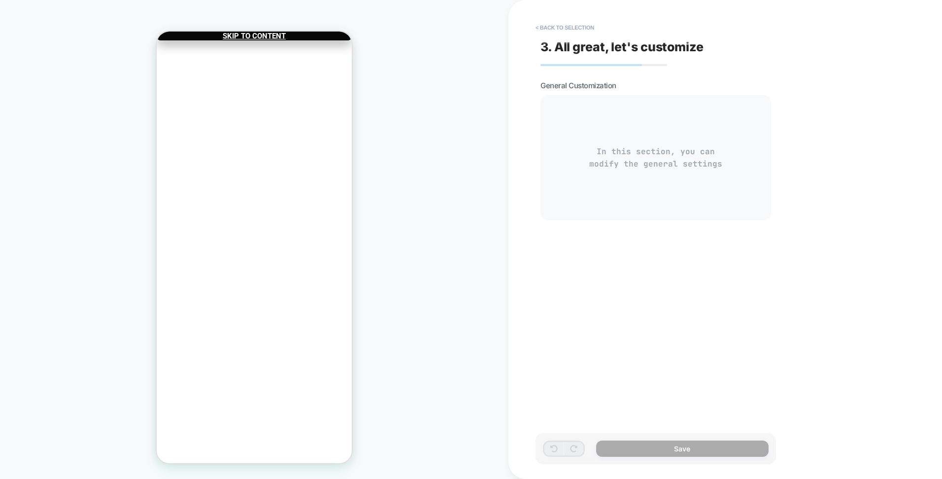
click at [635, 146] on div "In this section, you can modify the general settings" at bounding box center [655, 157] width 231 height 125
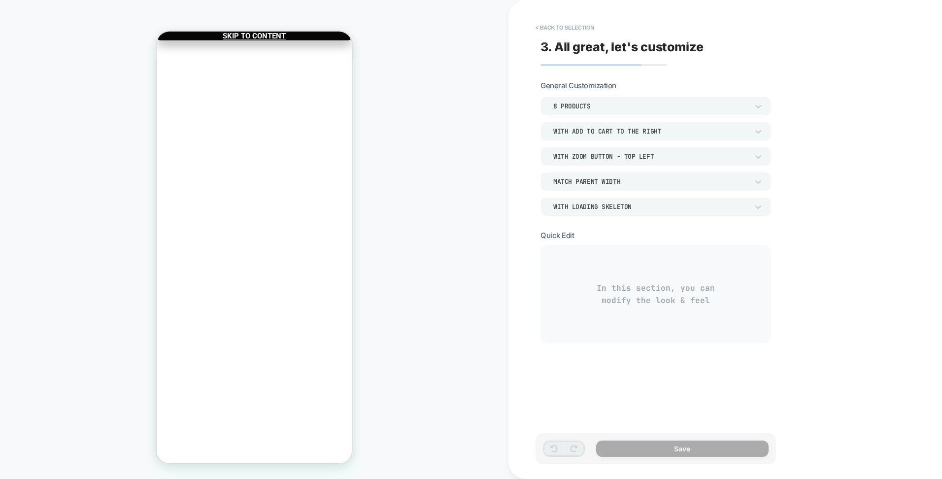
click at [621, 153] on div "With Zoom Button - Top Left" at bounding box center [650, 156] width 195 height 8
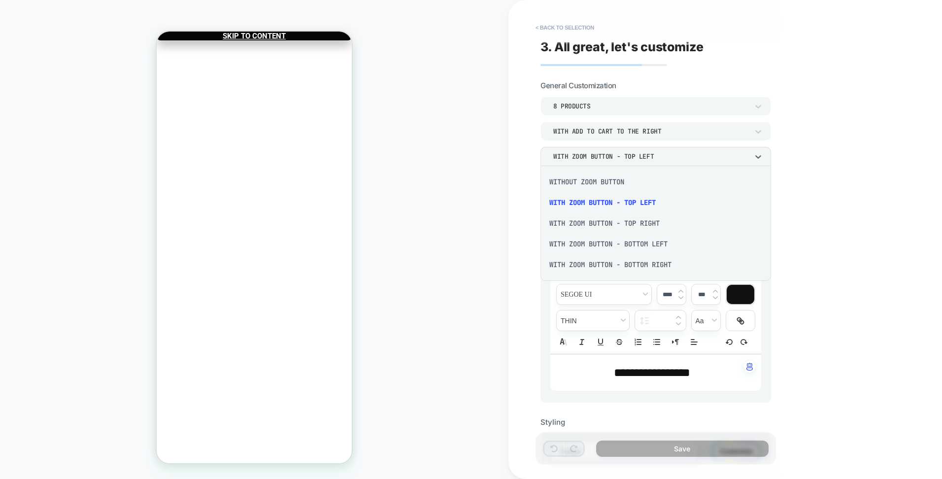
click at [610, 225] on div "With Zoom Button - Top Right" at bounding box center [655, 223] width 223 height 21
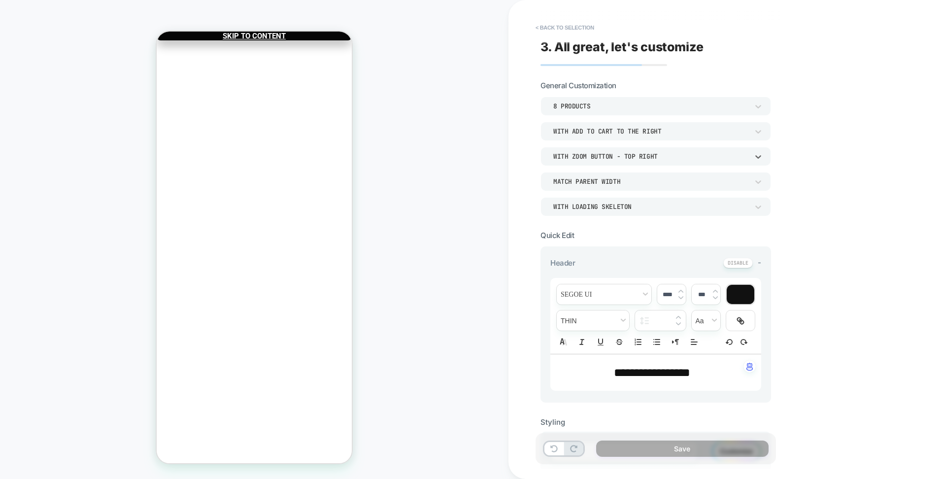
click at [627, 154] on div "With Zoom Button - Top Right" at bounding box center [650, 156] width 195 height 8
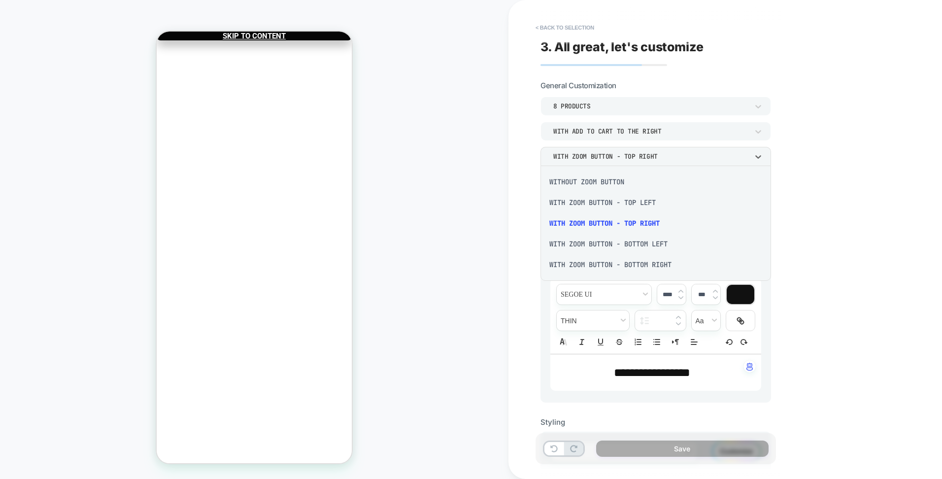
drag, startPoint x: 603, startPoint y: 197, endPoint x: 602, endPoint y: 204, distance: 7.9
click at [603, 197] on div "With Zoom Button - Top Left" at bounding box center [655, 202] width 223 height 21
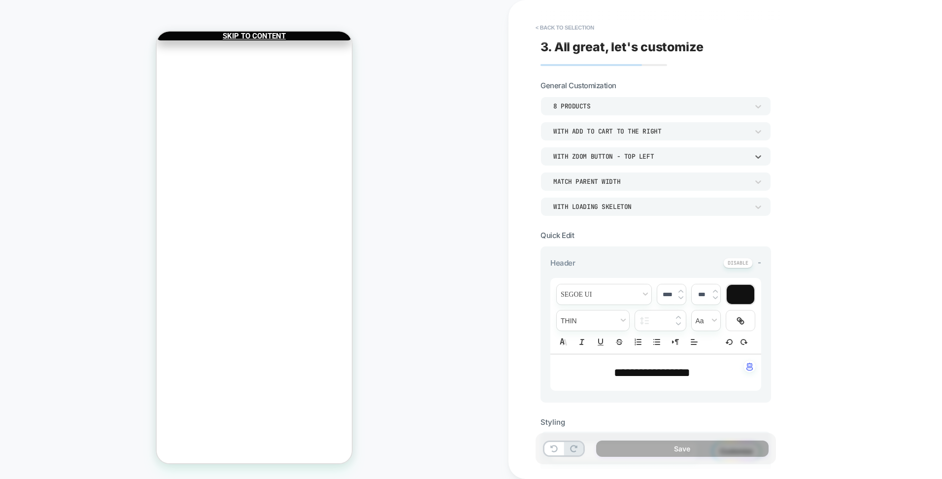
click at [606, 159] on div "With Zoom Button - Top Left" at bounding box center [650, 156] width 195 height 8
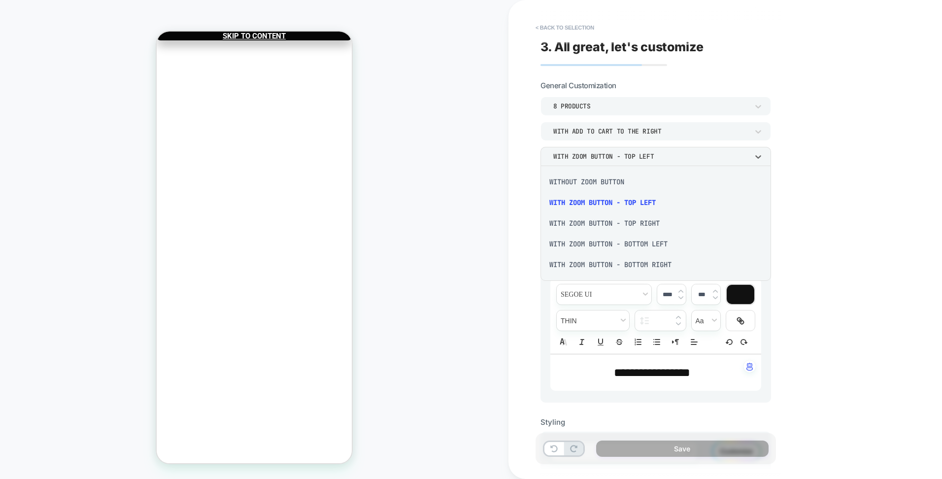
click at [615, 108] on div at bounding box center [471, 239] width 942 height 479
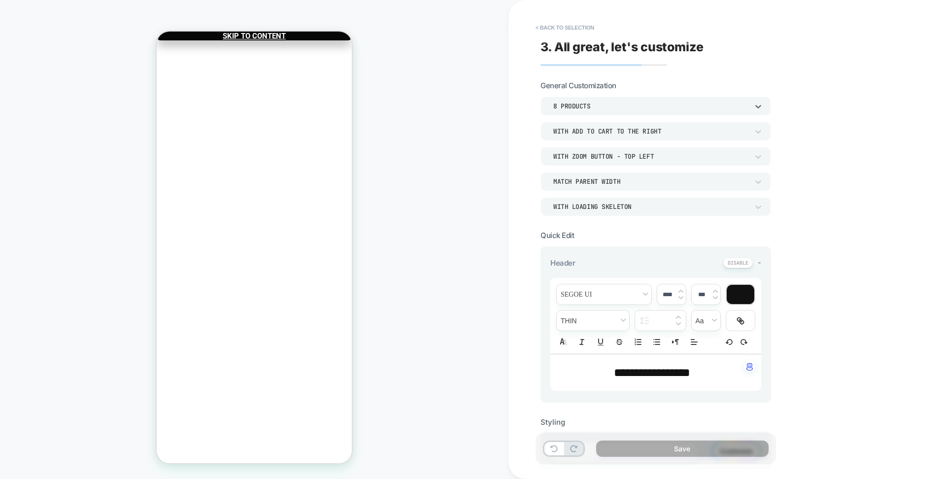
click at [613, 101] on div "8 Products" at bounding box center [650, 106] width 205 height 10
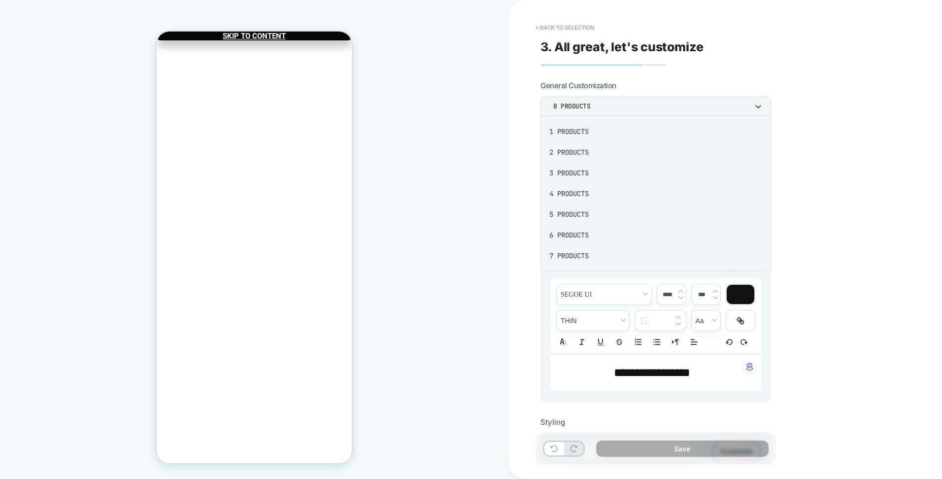
drag, startPoint x: 593, startPoint y: 136, endPoint x: 598, endPoint y: 142, distance: 8.0
click at [594, 135] on div "1 Products" at bounding box center [655, 131] width 223 height 21
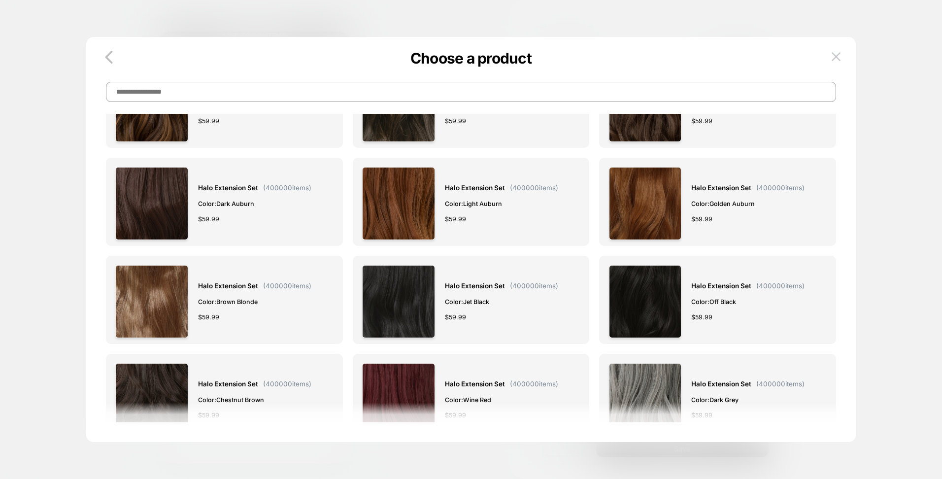
scroll to position [64, 0]
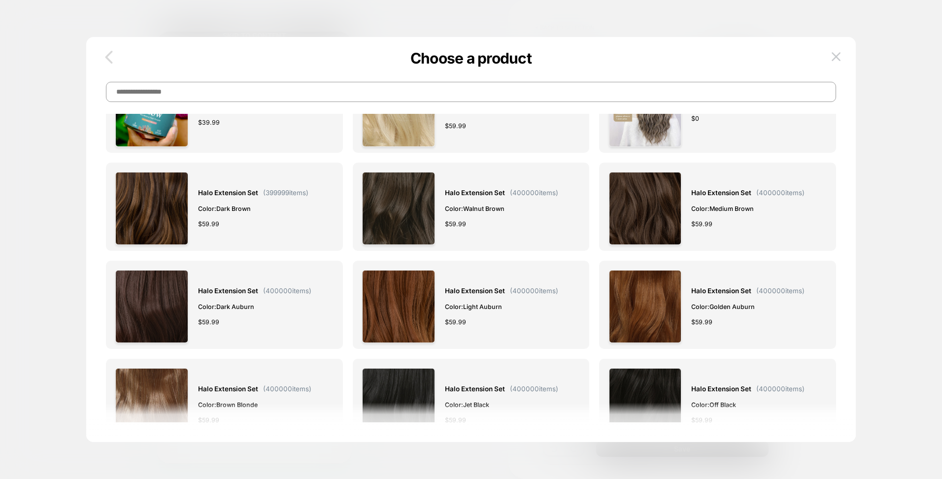
click at [109, 52] on icon "button" at bounding box center [109, 57] width 20 height 20
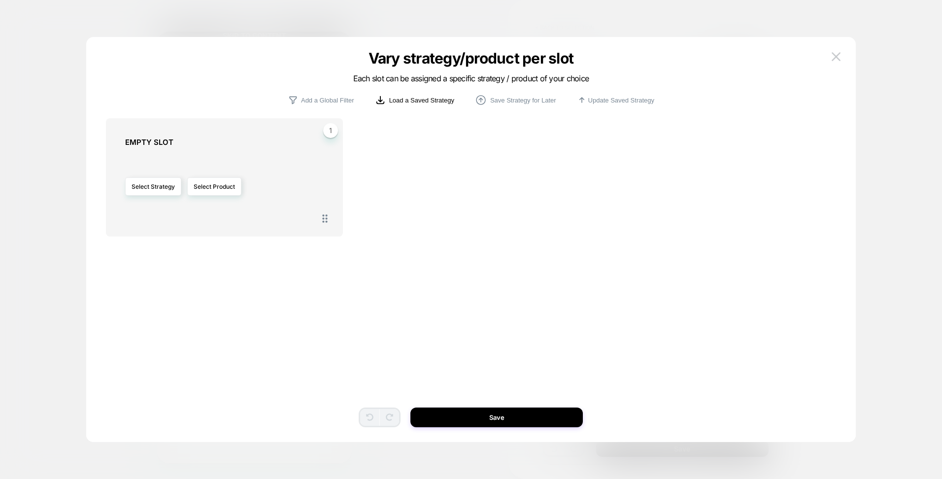
click at [389, 97] on p "Load a Saved Strategy" at bounding box center [421, 100] width 65 height 7
click at [324, 98] on p "Add a Global Filter" at bounding box center [327, 100] width 53 height 7
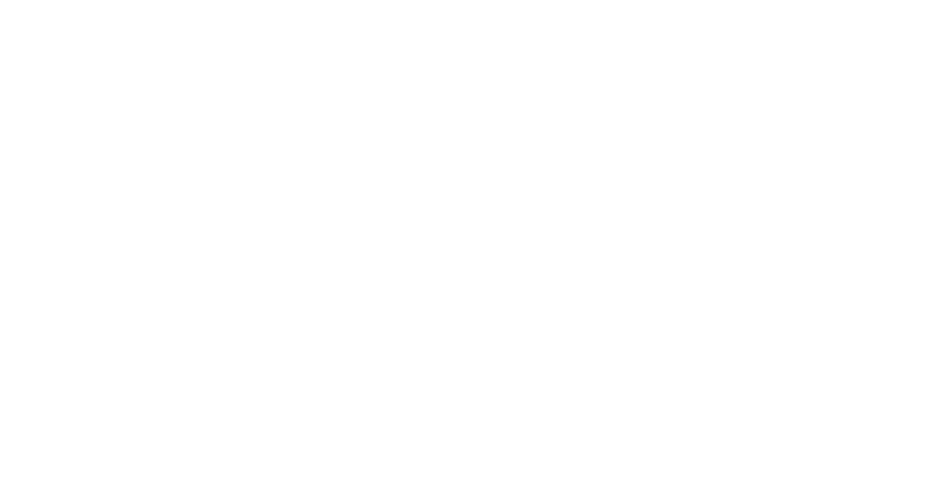
drag, startPoint x: 297, startPoint y: 175, endPoint x: 256, endPoint y: 99, distance: 87.0
click at [298, 4] on html at bounding box center [471, 2] width 942 height 4
drag, startPoint x: 256, startPoint y: 99, endPoint x: 190, endPoint y: 2, distance: 116.8
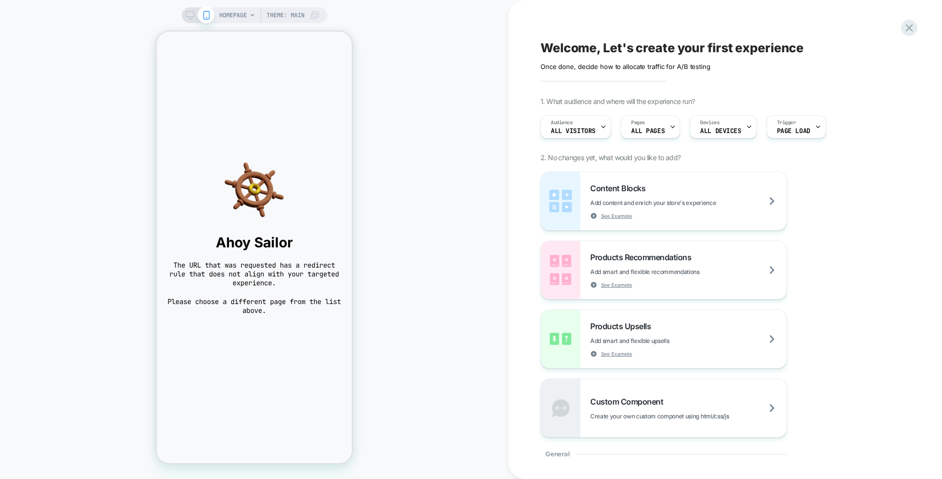
click at [242, 8] on span "HOMEPAGE" at bounding box center [233, 15] width 28 height 16
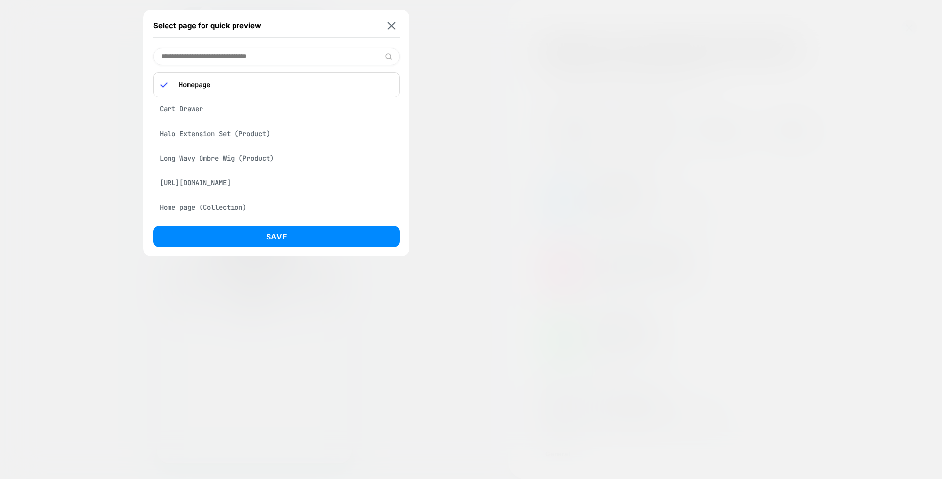
click at [178, 113] on div "Cart Drawer" at bounding box center [276, 108] width 246 height 19
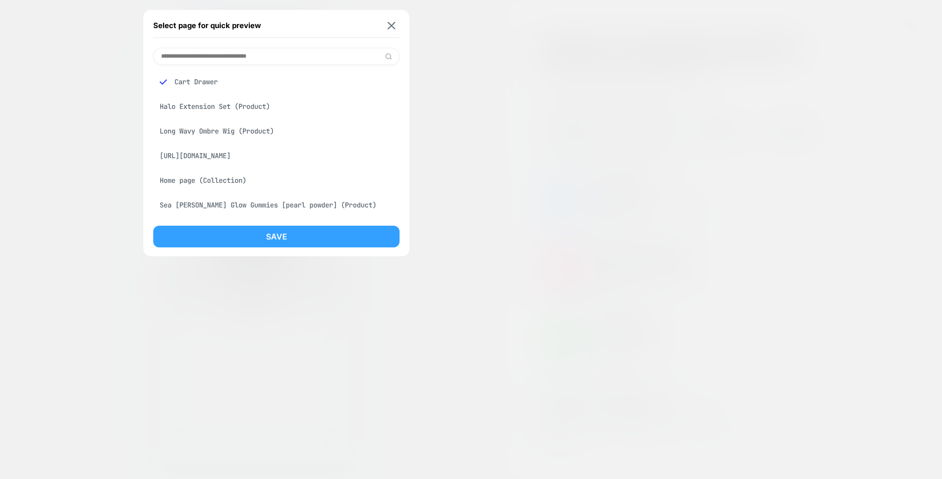
click at [275, 240] on button "Save" at bounding box center [276, 237] width 246 height 22
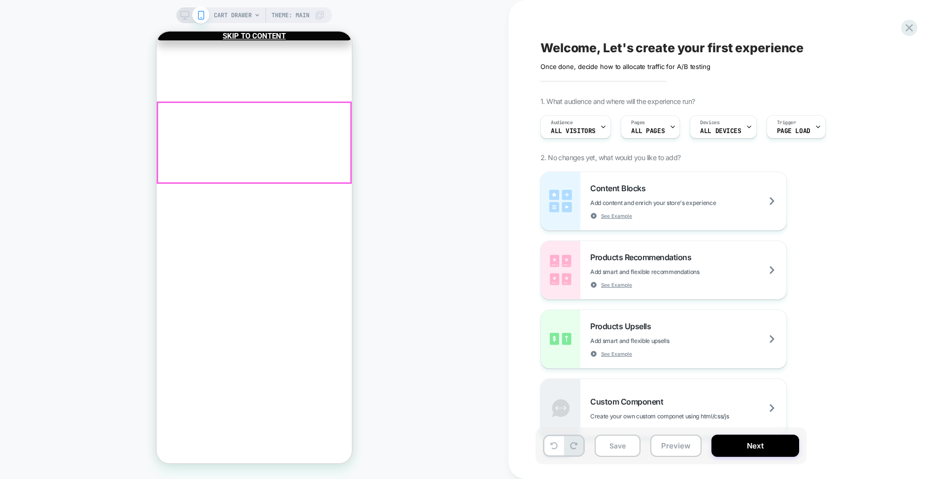
click at [221, 173] on div "Halo Extension Set Color: Dark Brown with Blonde Highlight, Length: 18 Inch €51…" at bounding box center [254, 281] width 195 height 322
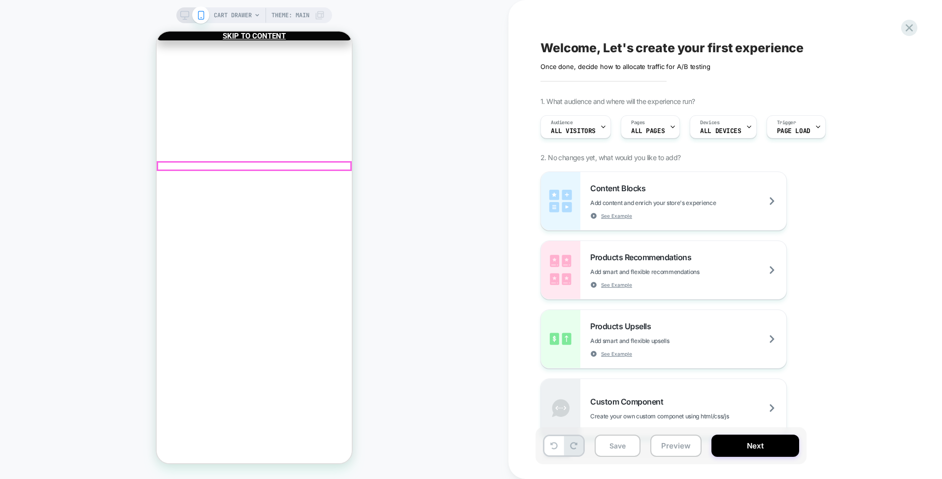
click at [213, 423] on div "Customers also add ..." at bounding box center [254, 427] width 195 height 8
click at [290, 423] on div "Customers also add ..." at bounding box center [254, 427] width 195 height 8
click at [289, 423] on div "Customers also add ..." at bounding box center [254, 427] width 195 height 8
click at [252, 423] on div "Customers also add ..." at bounding box center [254, 427] width 195 height 8
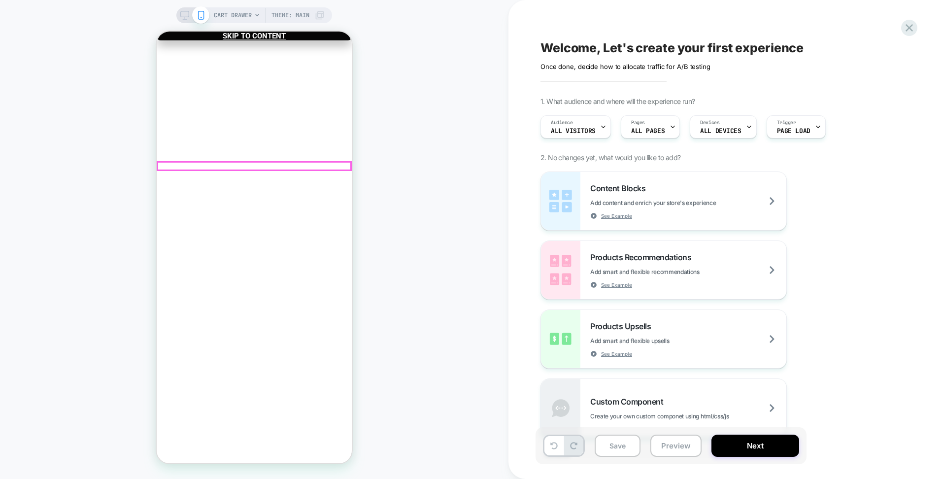
click at [253, 423] on div "Customers also add ..." at bounding box center [254, 427] width 195 height 8
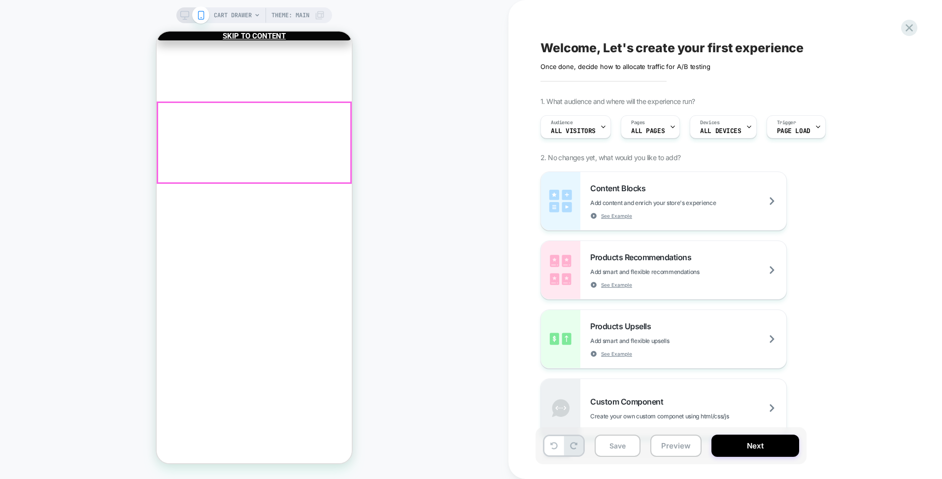
click at [225, 173] on div "Halo Extension Set Color: Dark Brown with Blonde Highlight, Length: 18 Inch €51…" at bounding box center [254, 281] width 195 height 322
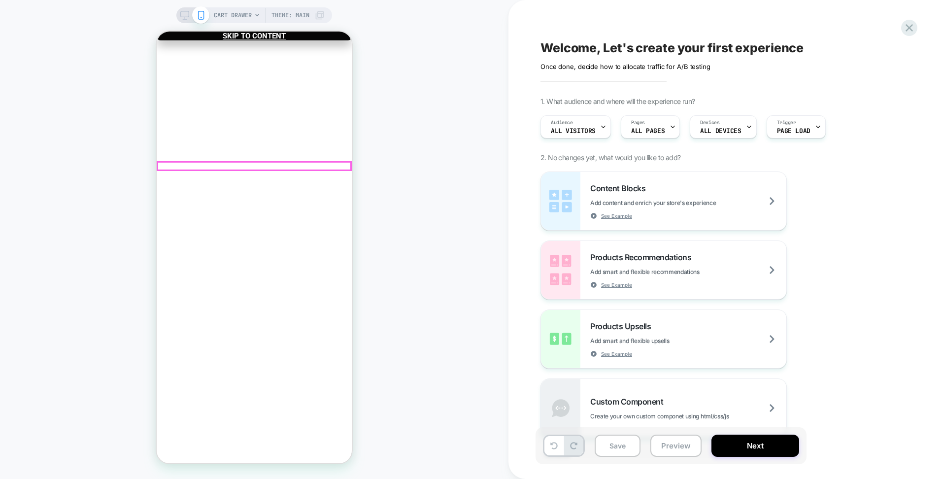
click at [231, 423] on div "Customers also add ..." at bounding box center [254, 427] width 195 height 8
click at [257, 423] on div "Customers also add ..." at bounding box center [254, 427] width 195 height 8
click at [206, 423] on div "Customers also add ..." at bounding box center [254, 427] width 195 height 8
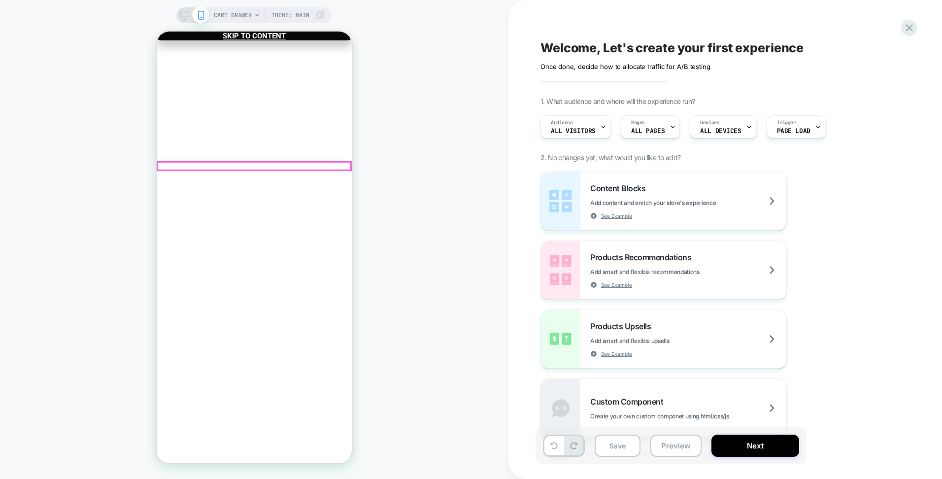
click at [260, 423] on div "Customers also add ..." at bounding box center [254, 427] width 195 height 8
click at [247, 423] on div "Customers also add ..." at bounding box center [254, 427] width 195 height 8
click at [256, 159] on div "Halo Extension Set Color: Dark Brown with Blonde Highlight, Length: 18 Inch €51…" at bounding box center [254, 260] width 195 height 280
click at [247, 423] on div "Customers also add ..." at bounding box center [254, 427] width 195 height 8
click at [229, 7] on span "CART DRAWER" at bounding box center [233, 15] width 38 height 16
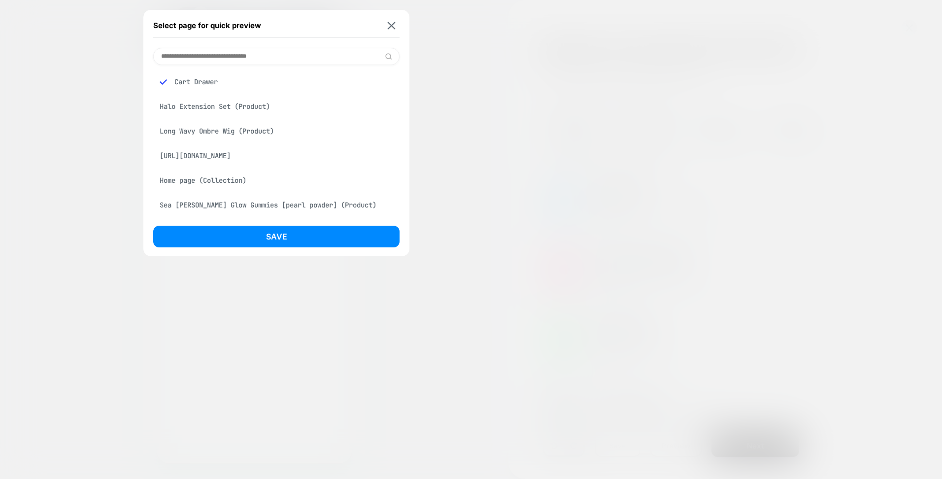
drag, startPoint x: 210, startPoint y: 105, endPoint x: 215, endPoint y: 107, distance: 5.1
click at [212, 105] on div "Halo Extension Set (Product)" at bounding box center [276, 106] width 246 height 19
drag, startPoint x: 266, startPoint y: 241, endPoint x: 268, endPoint y: 232, distance: 8.6
click at [268, 238] on button "Save" at bounding box center [276, 237] width 246 height 22
